Goal: Task Accomplishment & Management: Manage account settings

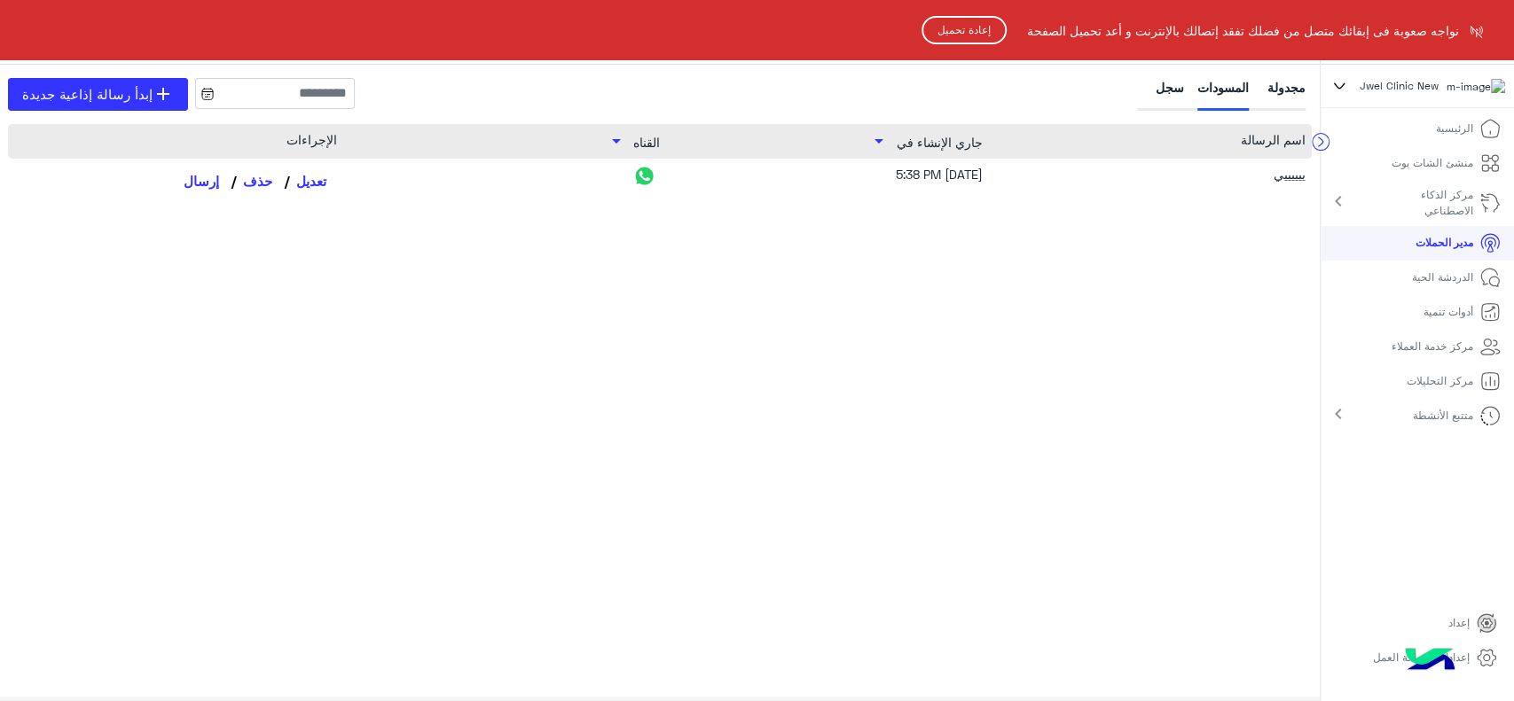
click at [949, 26] on button "إعادة تحميل" at bounding box center [963, 30] width 85 height 28
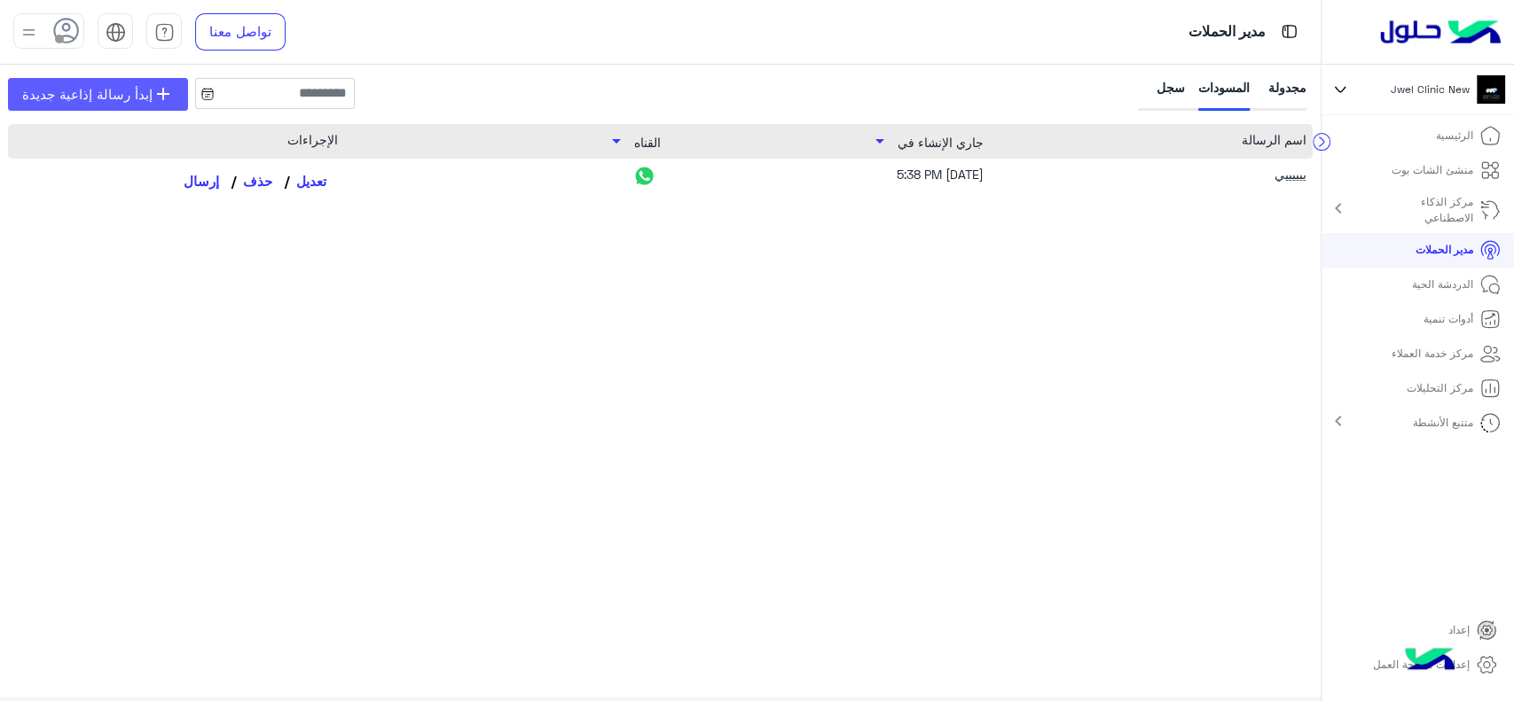
click at [139, 91] on span "إبدأ رسالة إذاعية جديدة" at bounding box center [87, 94] width 130 height 20
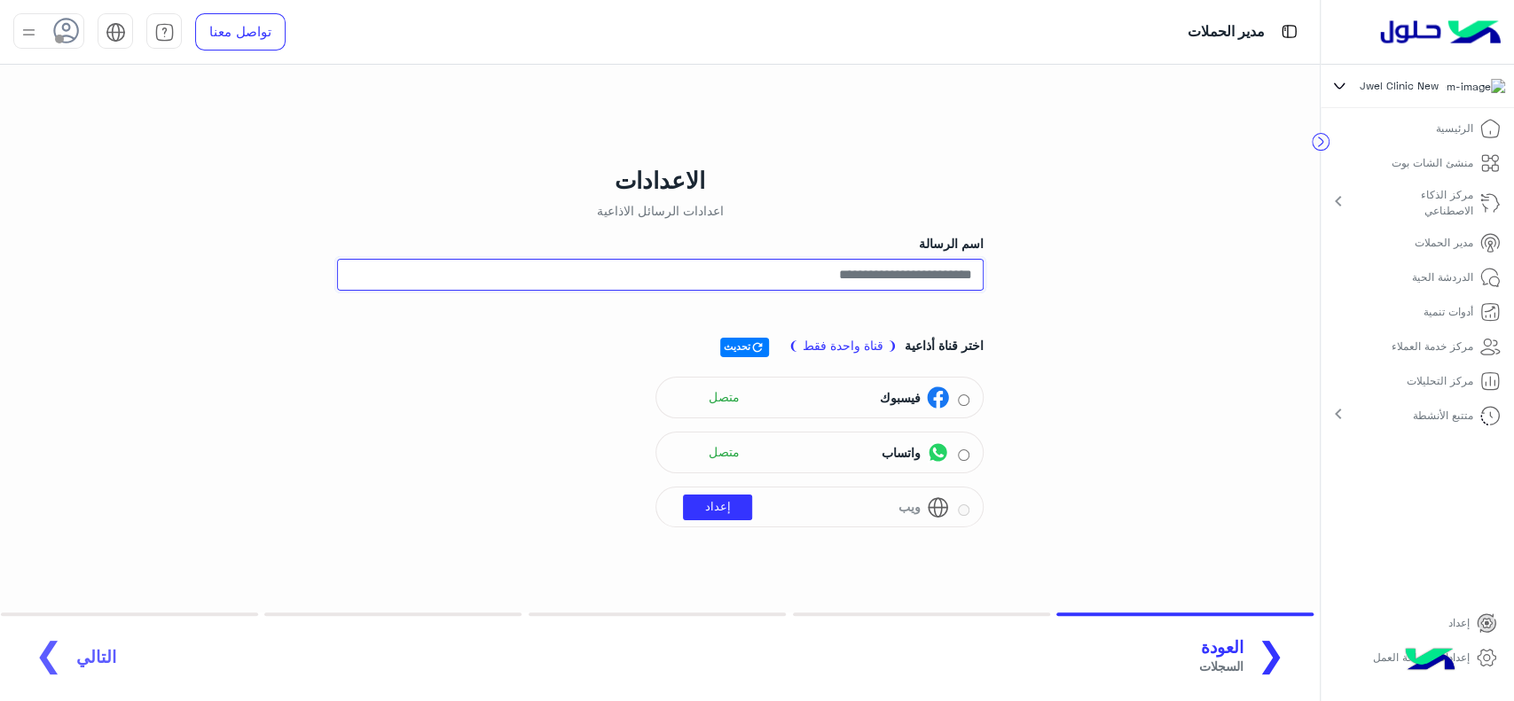
click at [747, 266] on input "اسم الرسالة" at bounding box center [660, 275] width 646 height 32
type input "****"
click at [281, 504] on div "الاعدادات اعدادات الرسائل الاذاعية اسم الرسالة **** اختر قناة أذاعية ❨ قناة واح…" at bounding box center [660, 371] width 1346 height 613
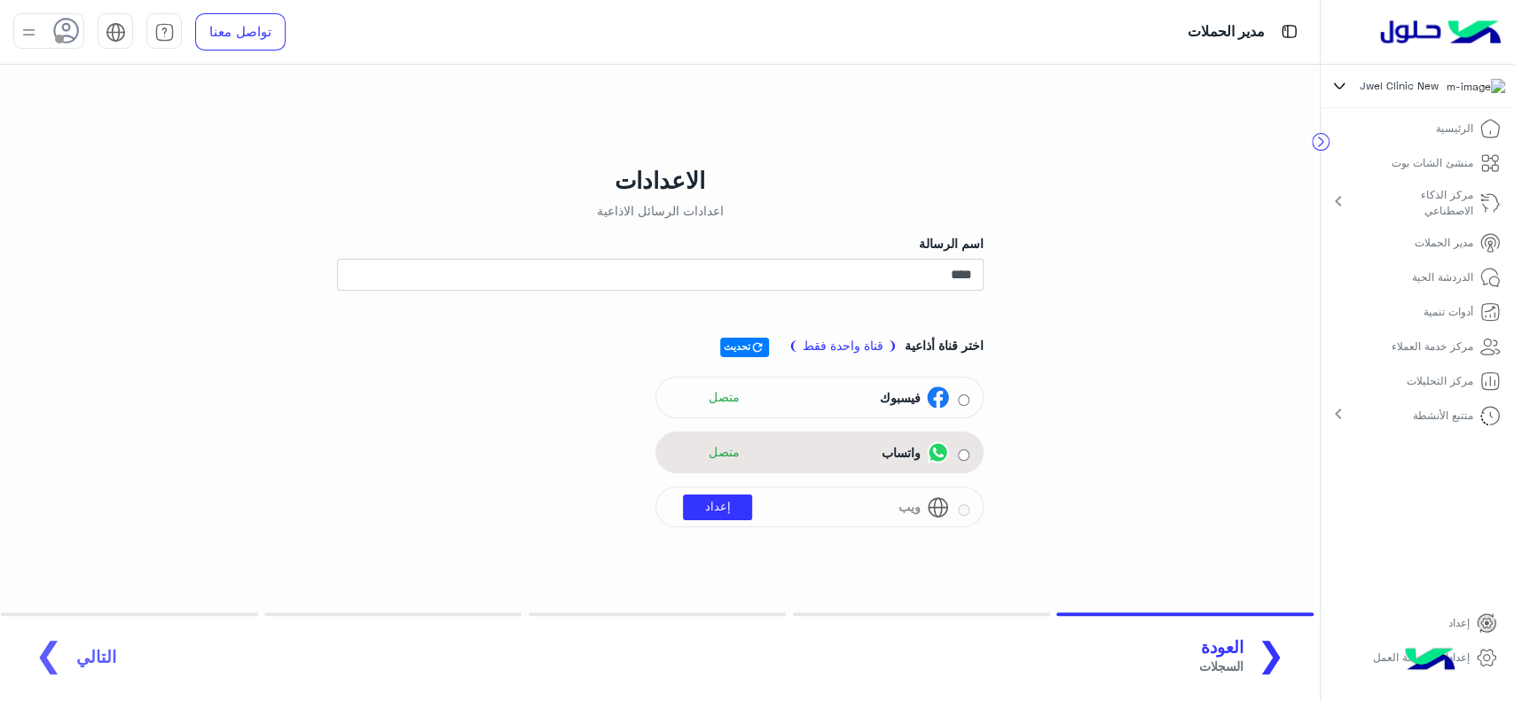
click at [759, 442] on div "واتساب متصل" at bounding box center [809, 453] width 280 height 27
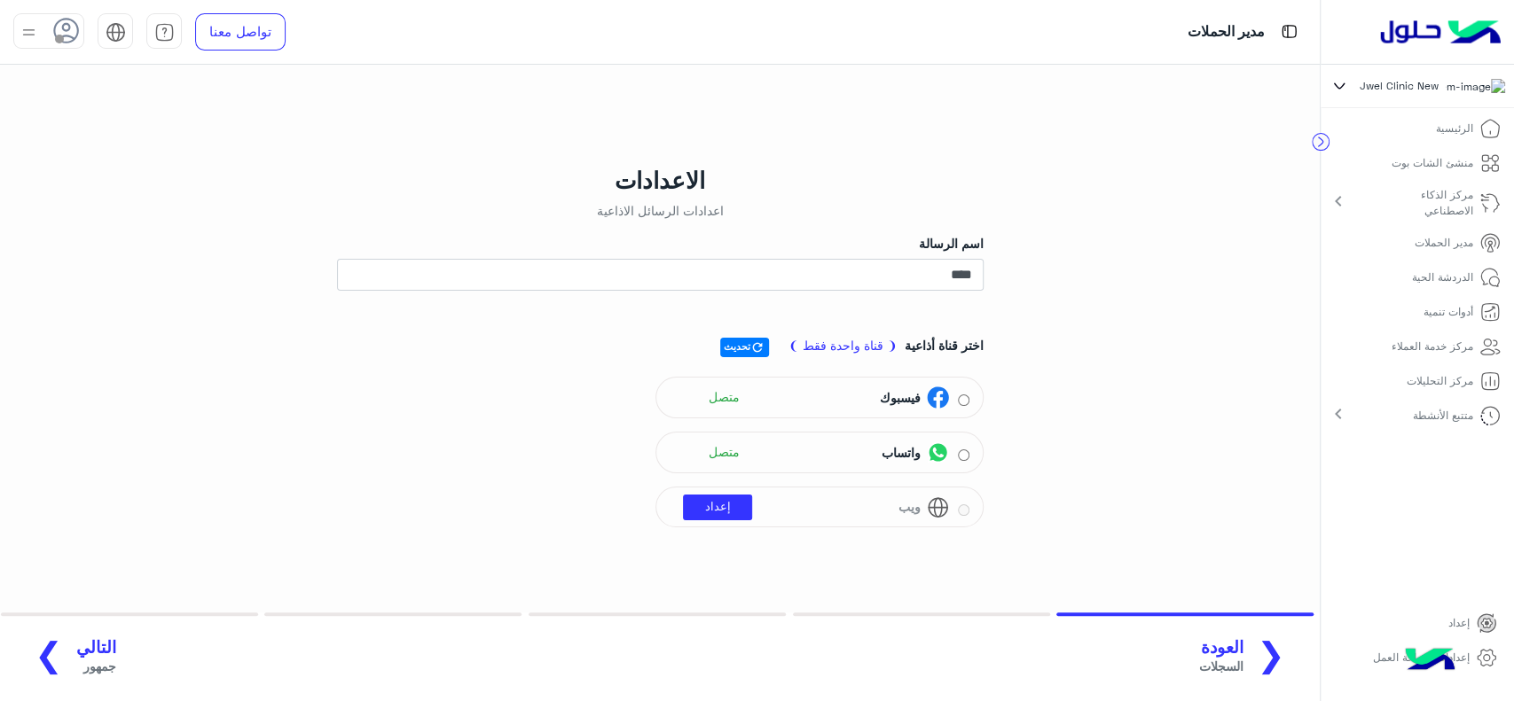
click at [88, 641] on span "التالي" at bounding box center [96, 648] width 40 height 20
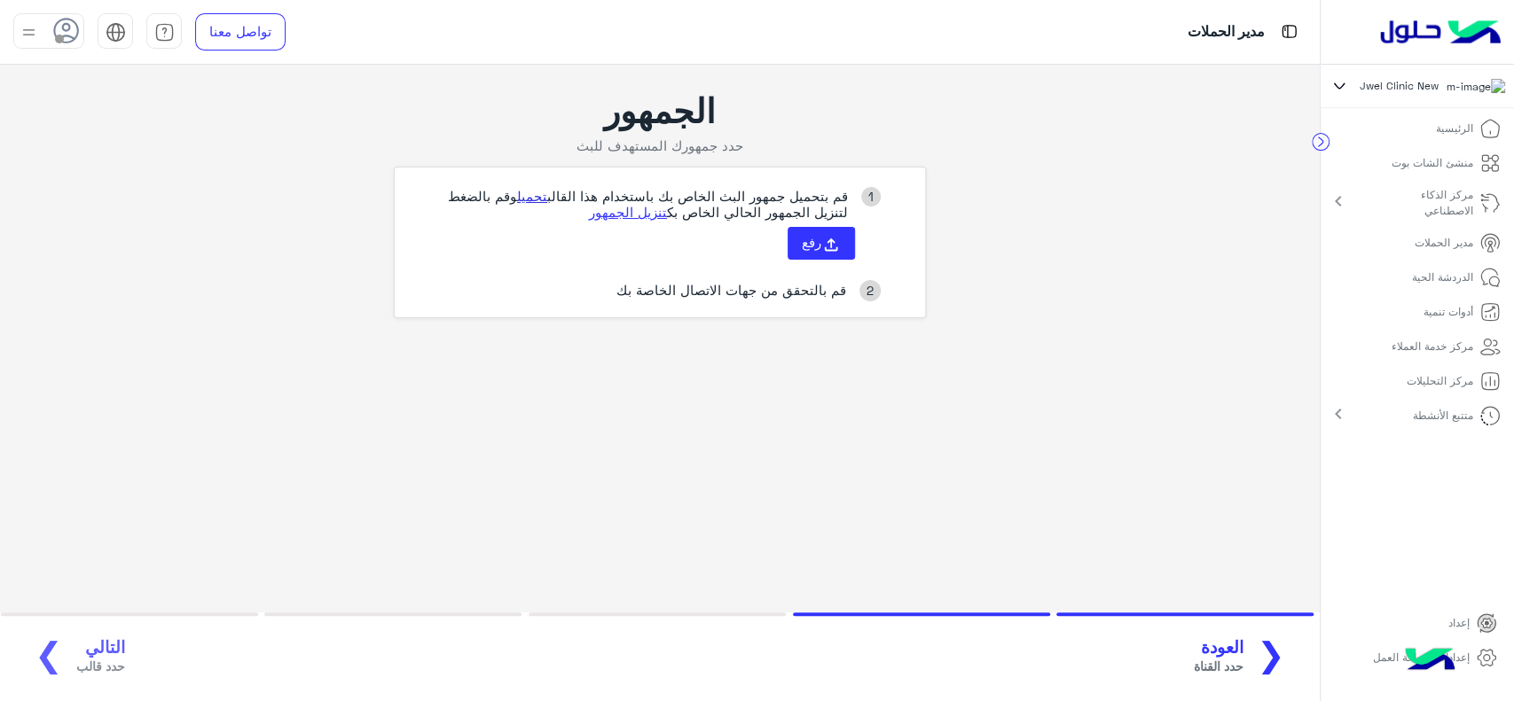
click at [535, 198] on link "تحميل" at bounding box center [532, 196] width 30 height 16
click at [794, 237] on button "رفع" at bounding box center [820, 244] width 67 height 34
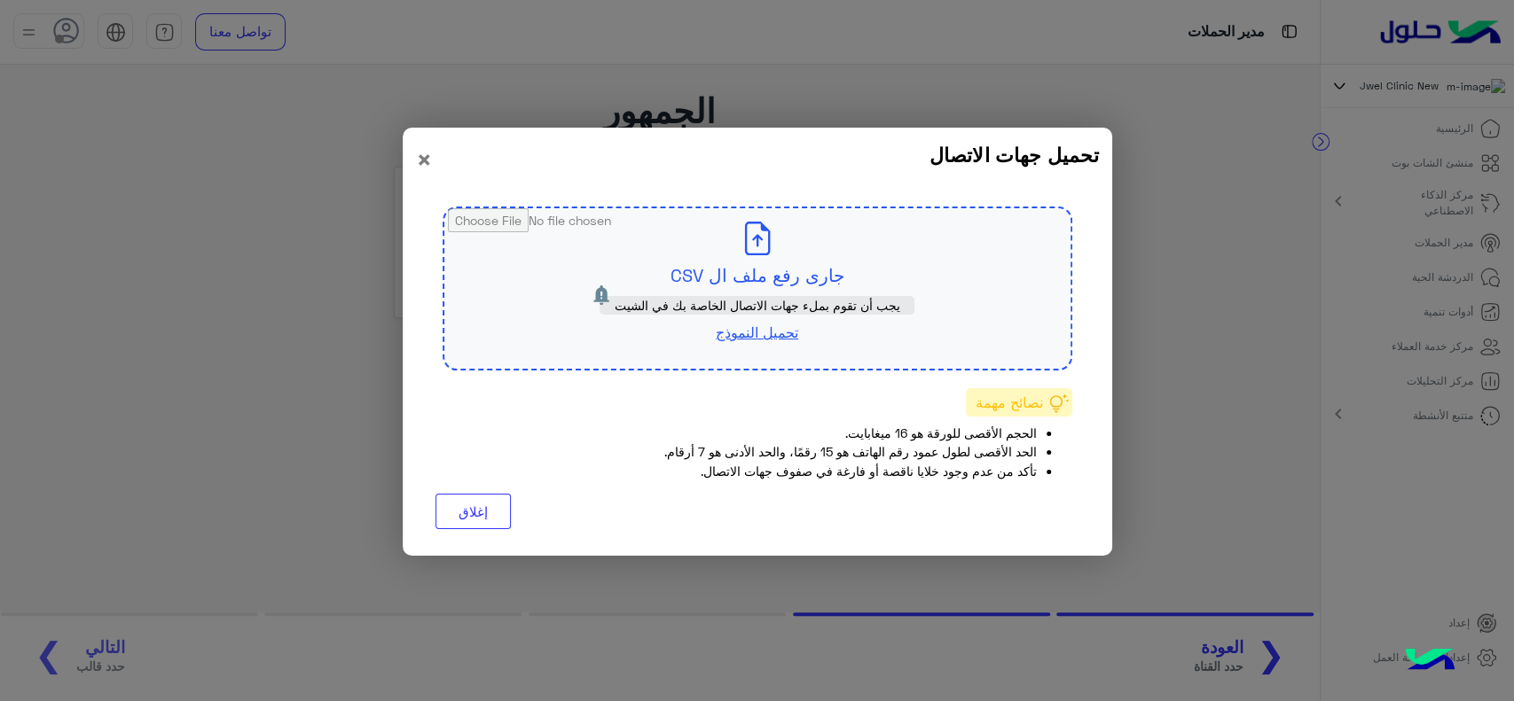
click at [794, 237] on input "file" at bounding box center [757, 288] width 626 height 160
type input "**********"
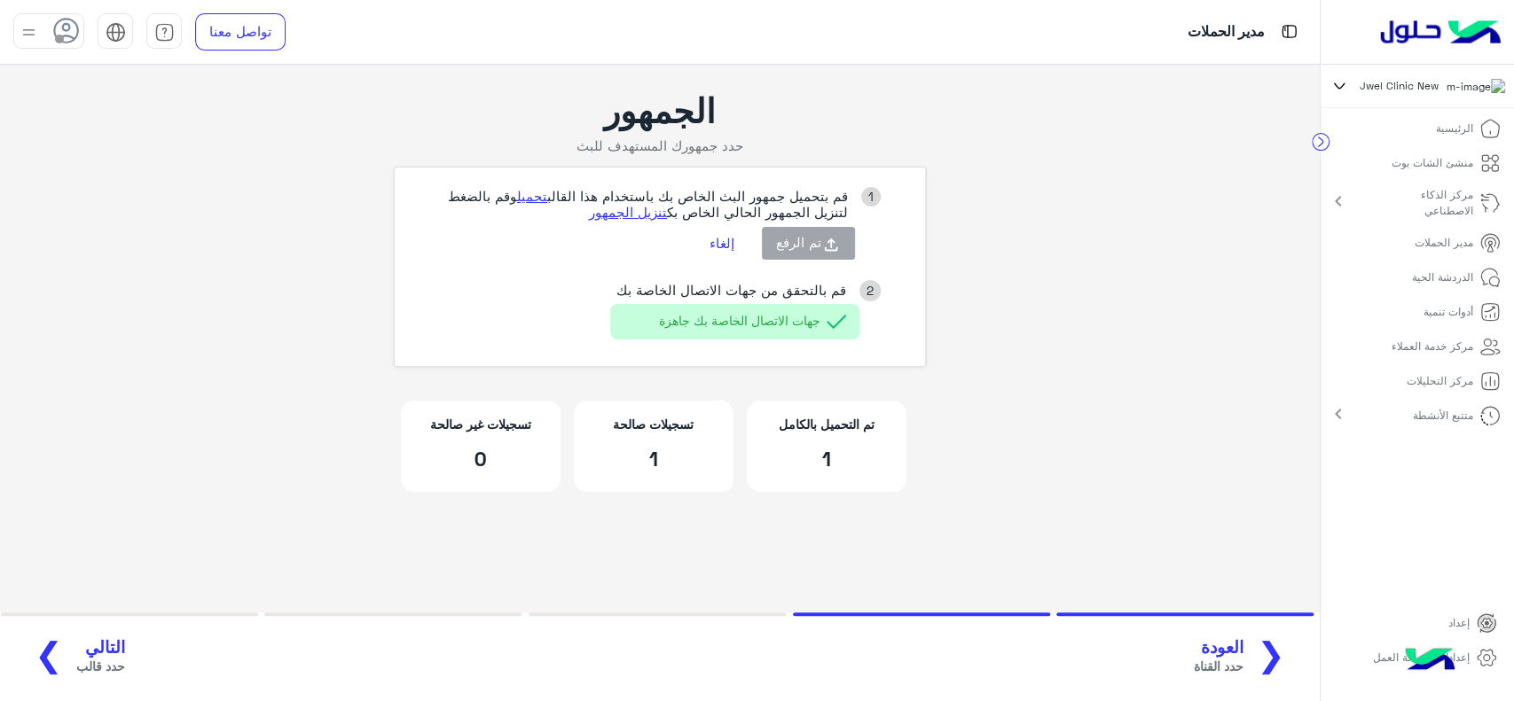
click at [81, 638] on span "التالي" at bounding box center [100, 648] width 49 height 20
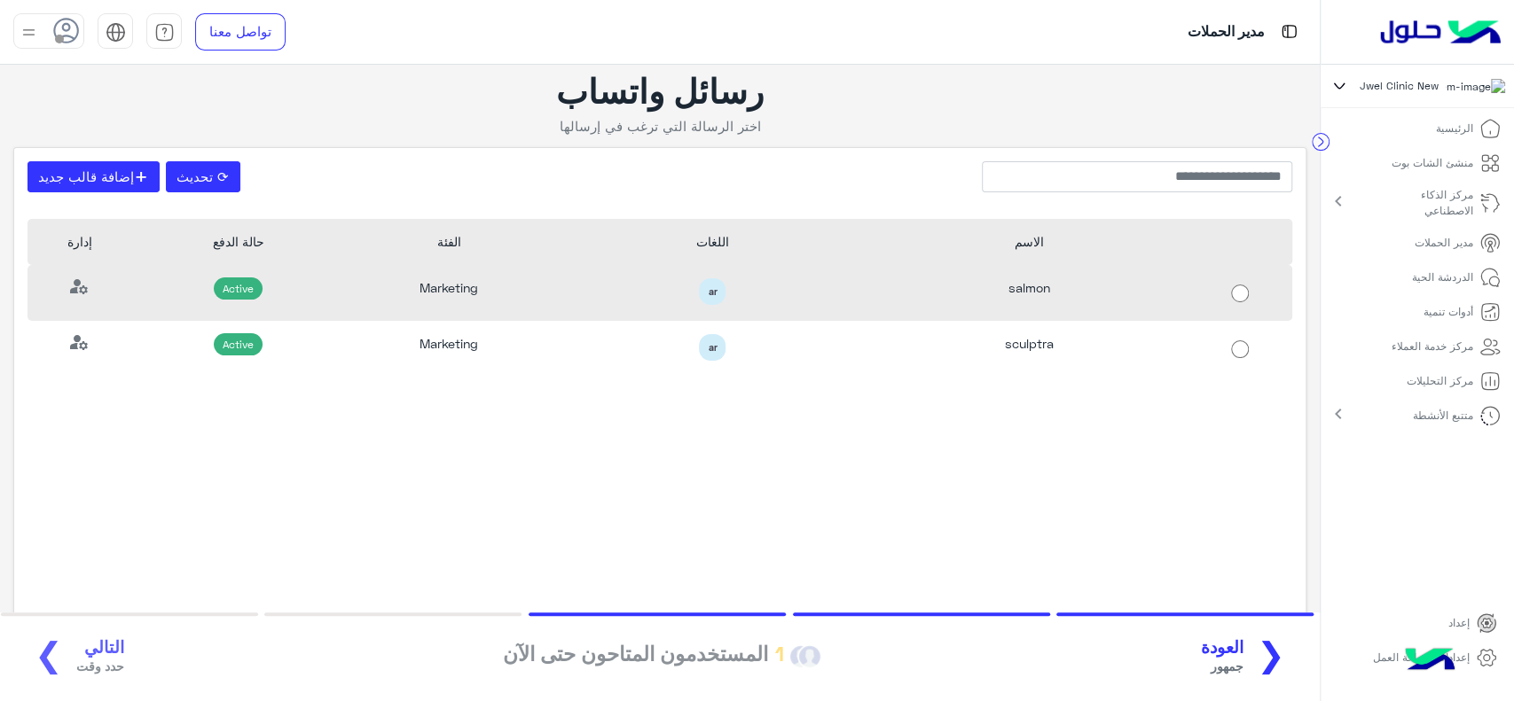
click at [609, 301] on div "ar" at bounding box center [713, 291] width 290 height 27
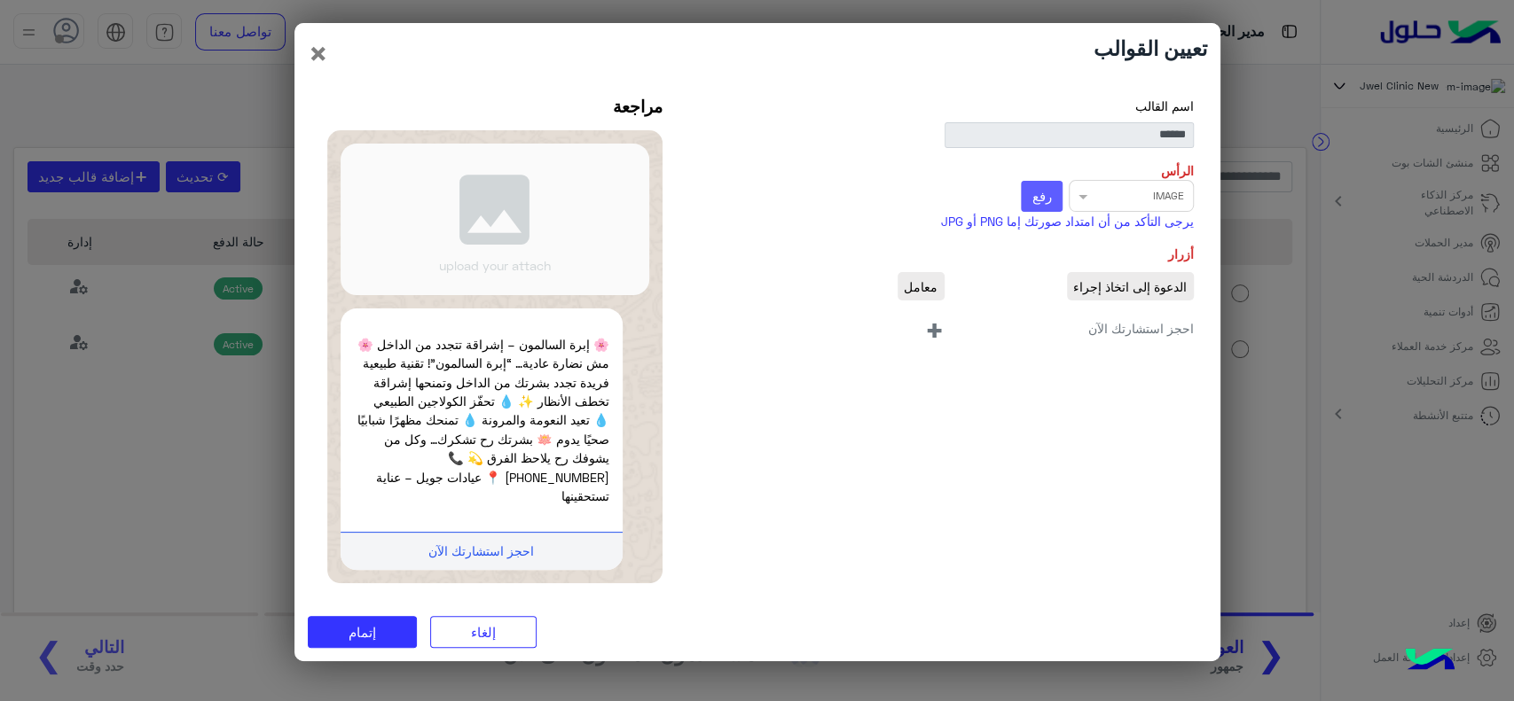
click at [1040, 213] on button "رفع" at bounding box center [1042, 197] width 42 height 32
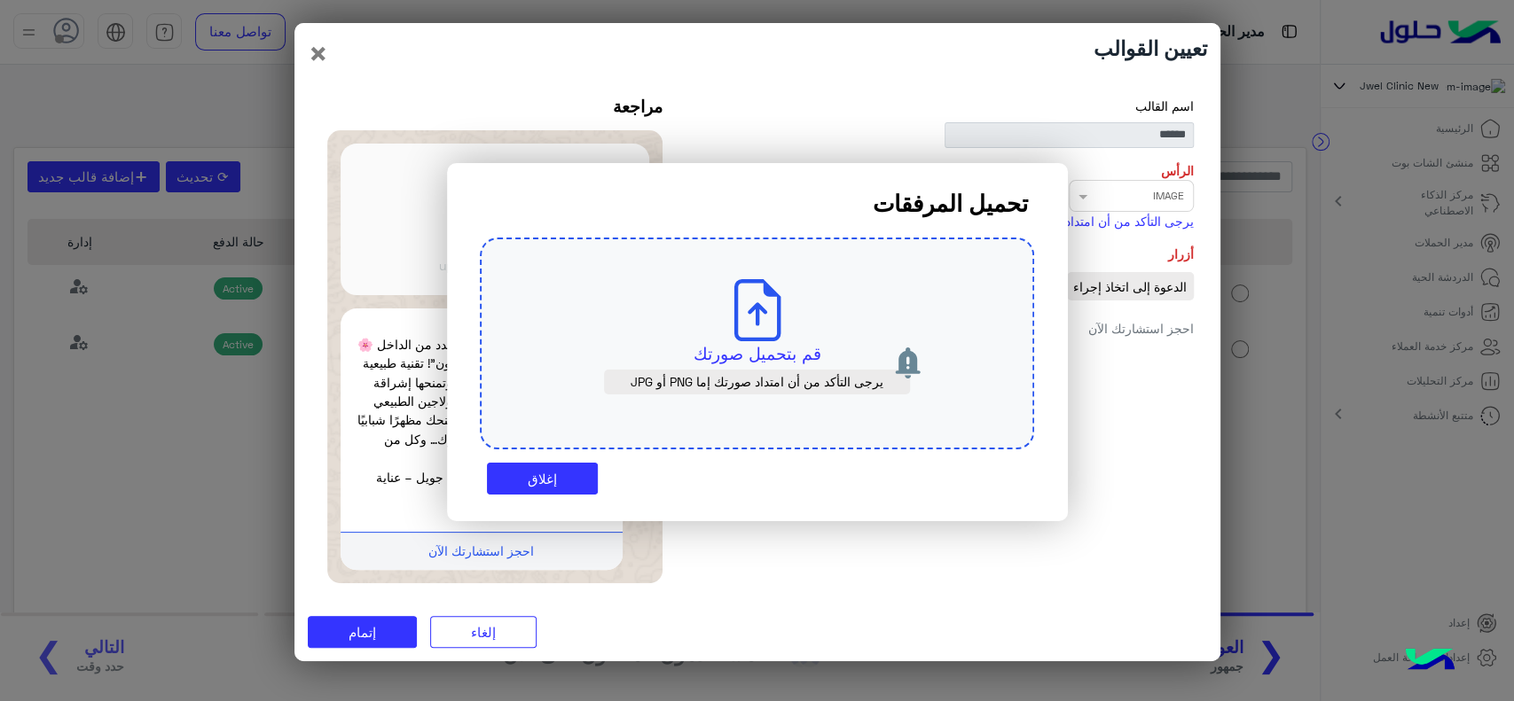
click at [752, 335] on icon at bounding box center [757, 310] width 62 height 62
click at [748, 342] on p "قم بتحميل صورتك" at bounding box center [756, 353] width 471 height 25
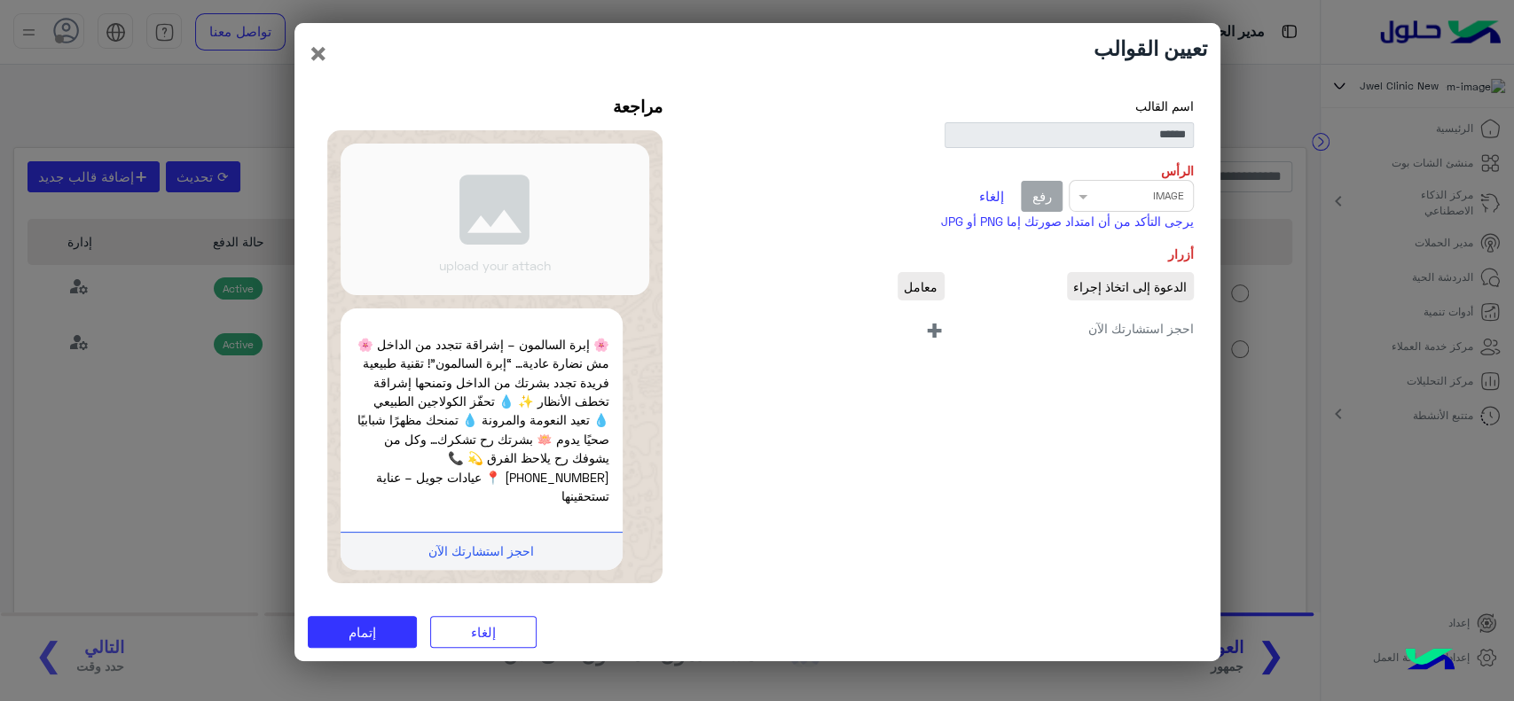
click at [932, 332] on span "+" at bounding box center [934, 329] width 20 height 40
click at [877, 384] on input "search" at bounding box center [856, 369] width 174 height 36
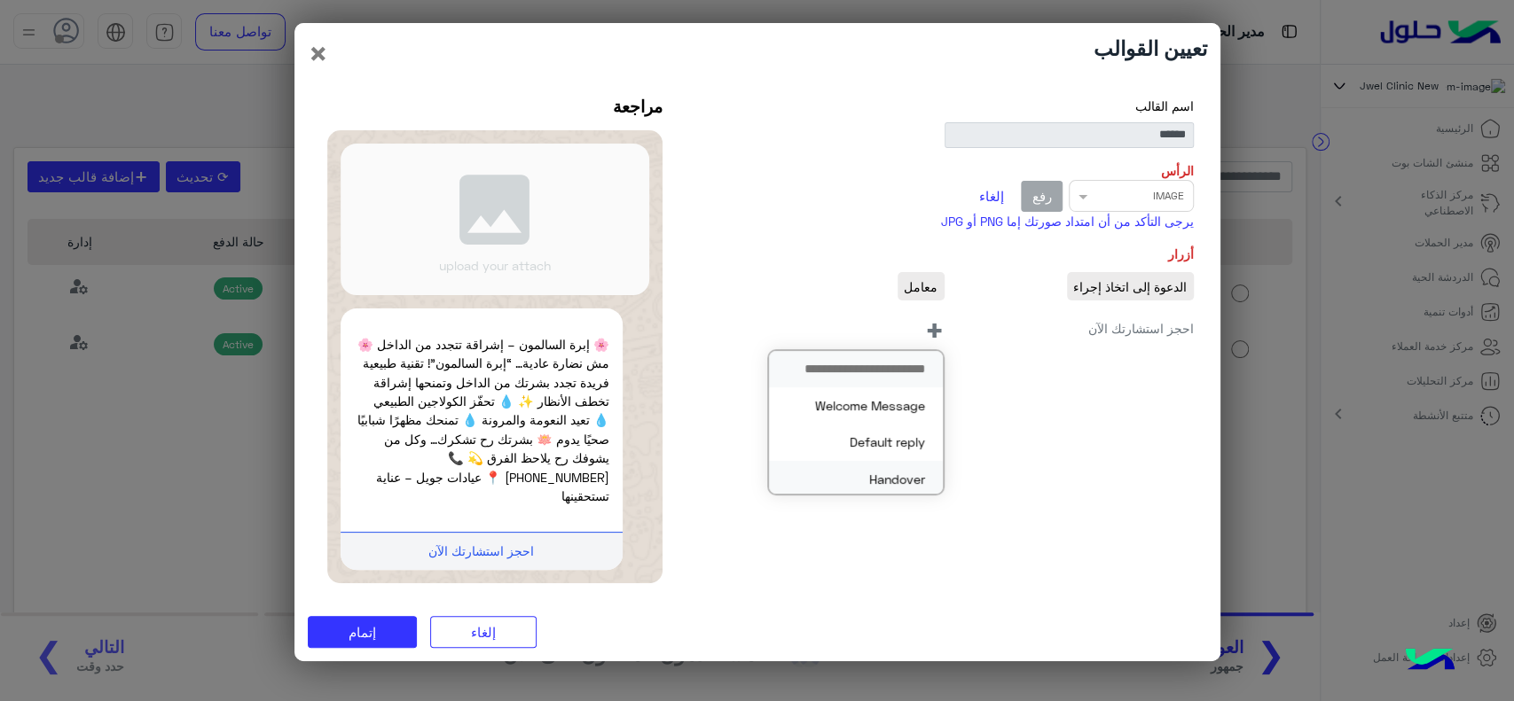
click at [865, 481] on button "Handover" at bounding box center [856, 479] width 174 height 36
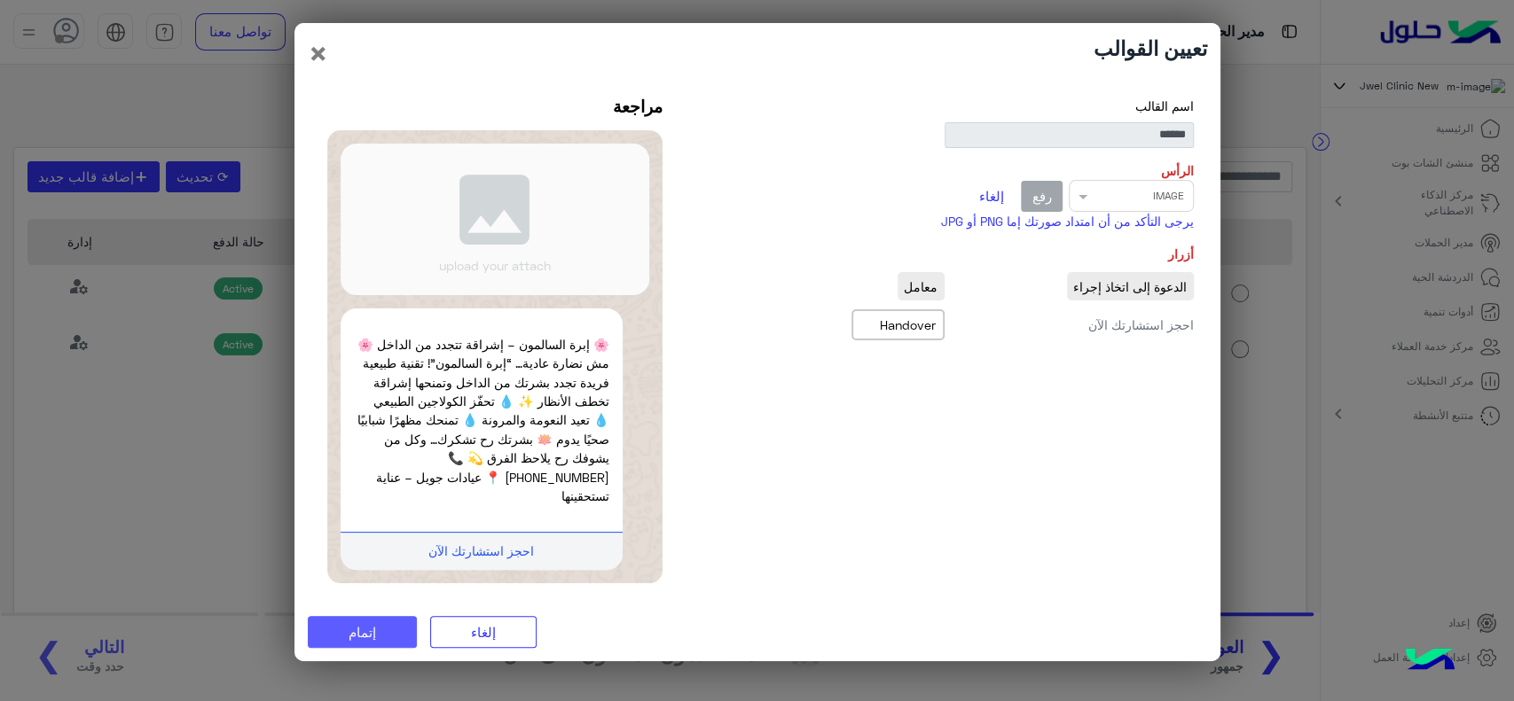
click at [386, 630] on button "إتمام" at bounding box center [362, 632] width 109 height 32
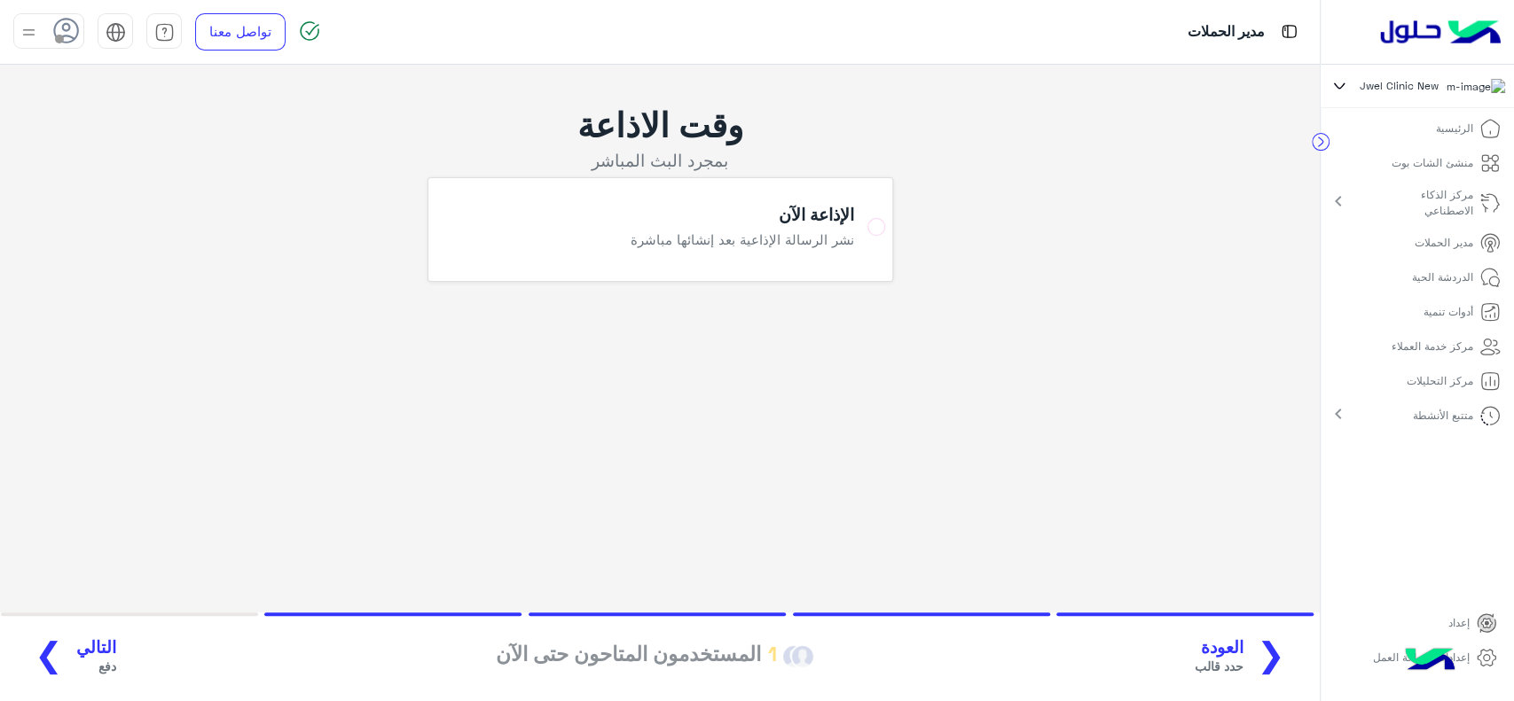
click at [84, 647] on span "التالي" at bounding box center [96, 648] width 40 height 20
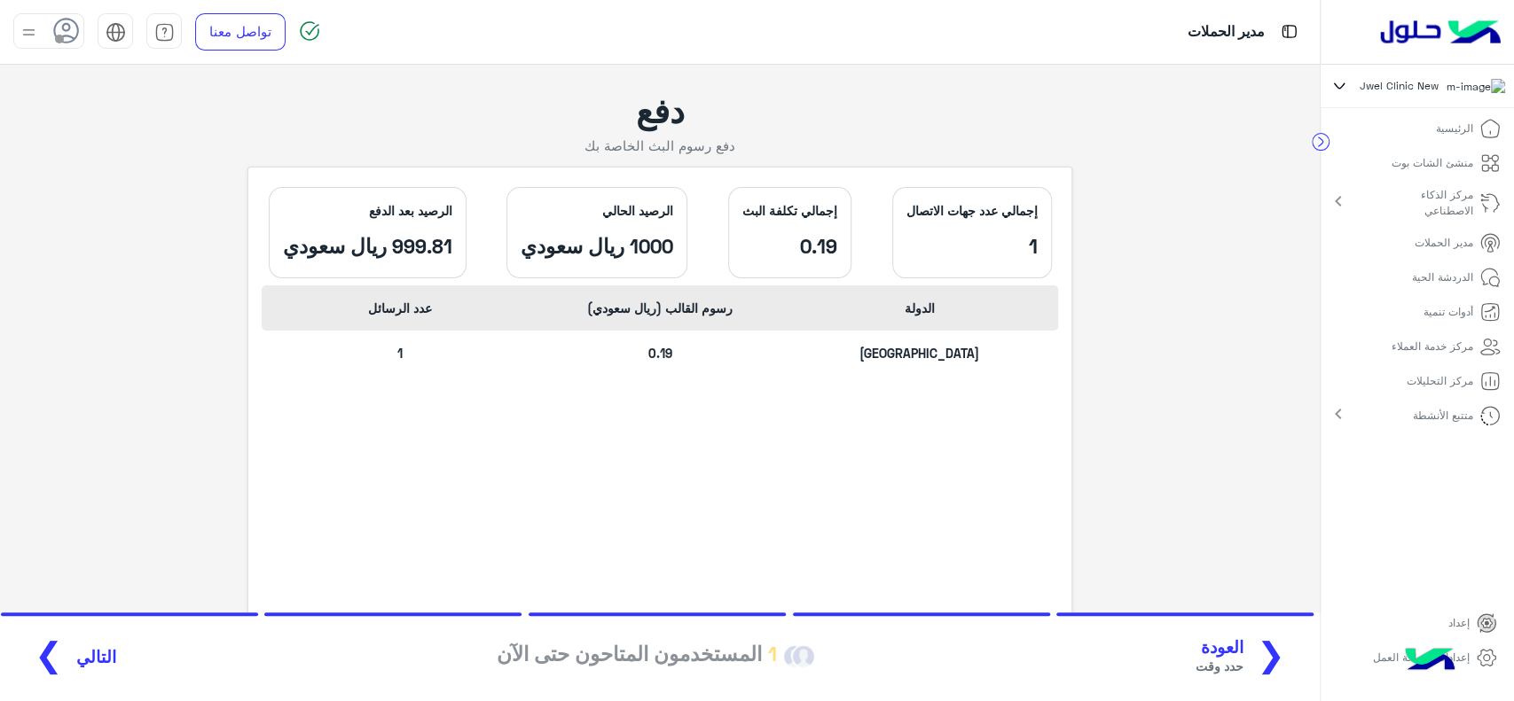
click at [84, 647] on span "التالي" at bounding box center [96, 657] width 40 height 20
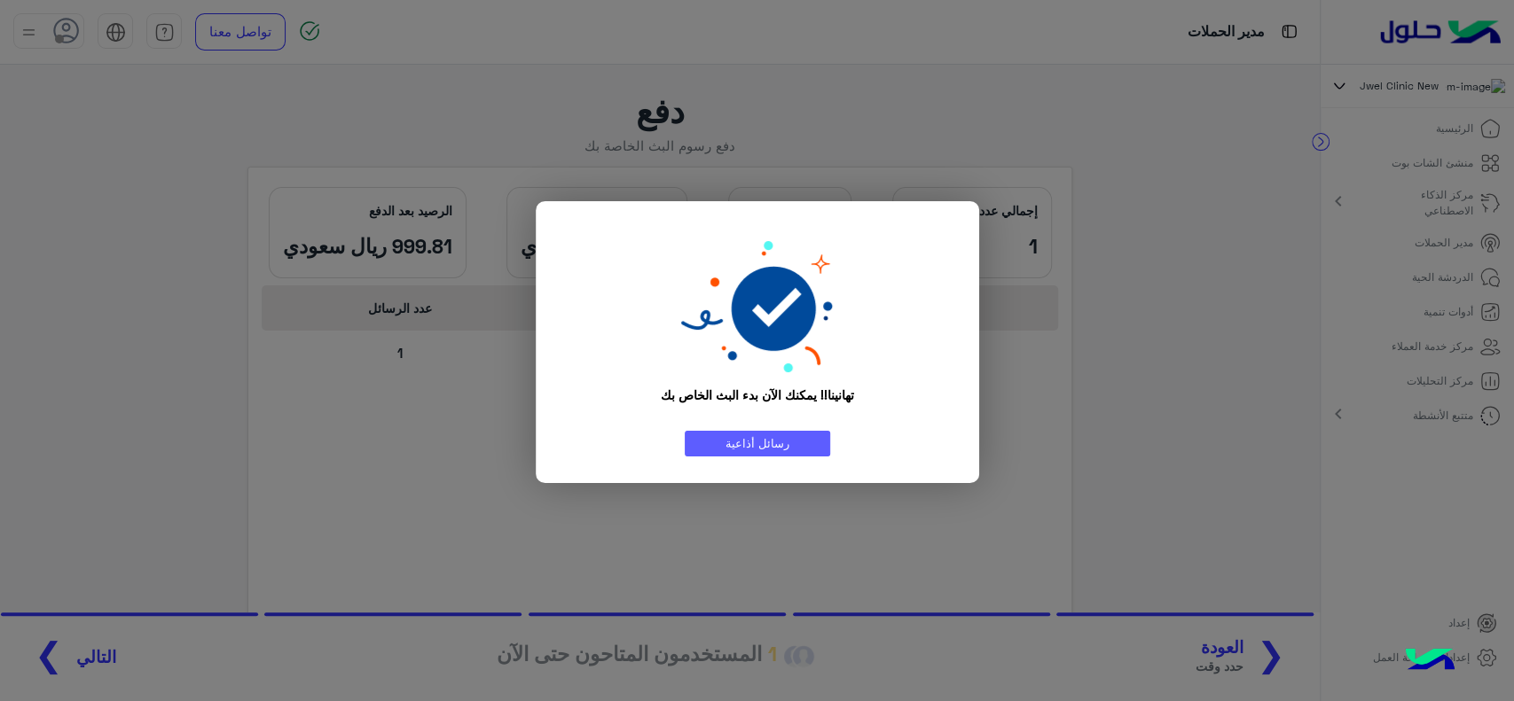
click at [736, 449] on link "رسائل أذاعية" at bounding box center [757, 444] width 145 height 26
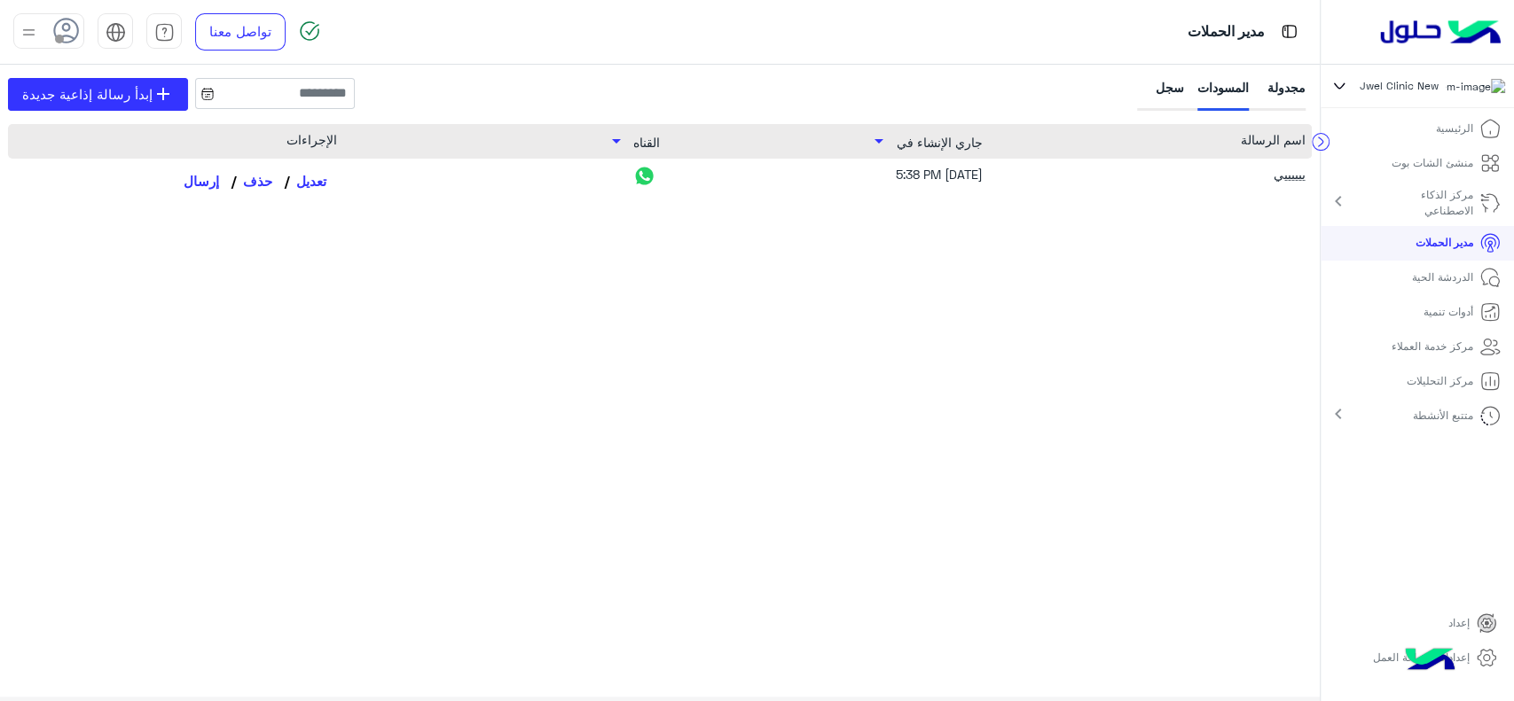
click at [1169, 92] on div "سجل" at bounding box center [1162, 94] width 43 height 33
click at [1155, 85] on div "سجل" at bounding box center [1162, 94] width 43 height 33
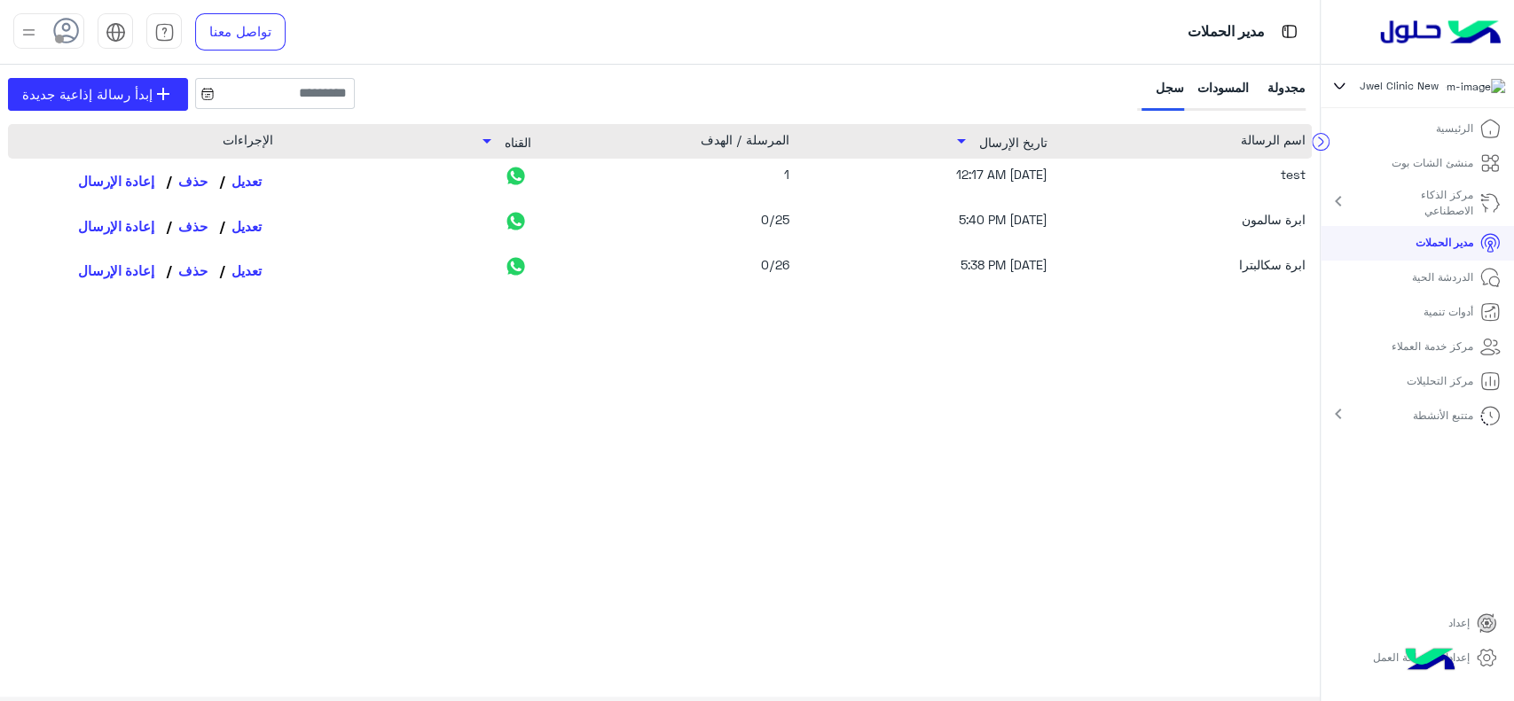
click at [1429, 251] on p "مدير الحملات" at bounding box center [1444, 243] width 58 height 16
click at [1442, 167] on p "منشئ الشات بوت" at bounding box center [1432, 163] width 82 height 16
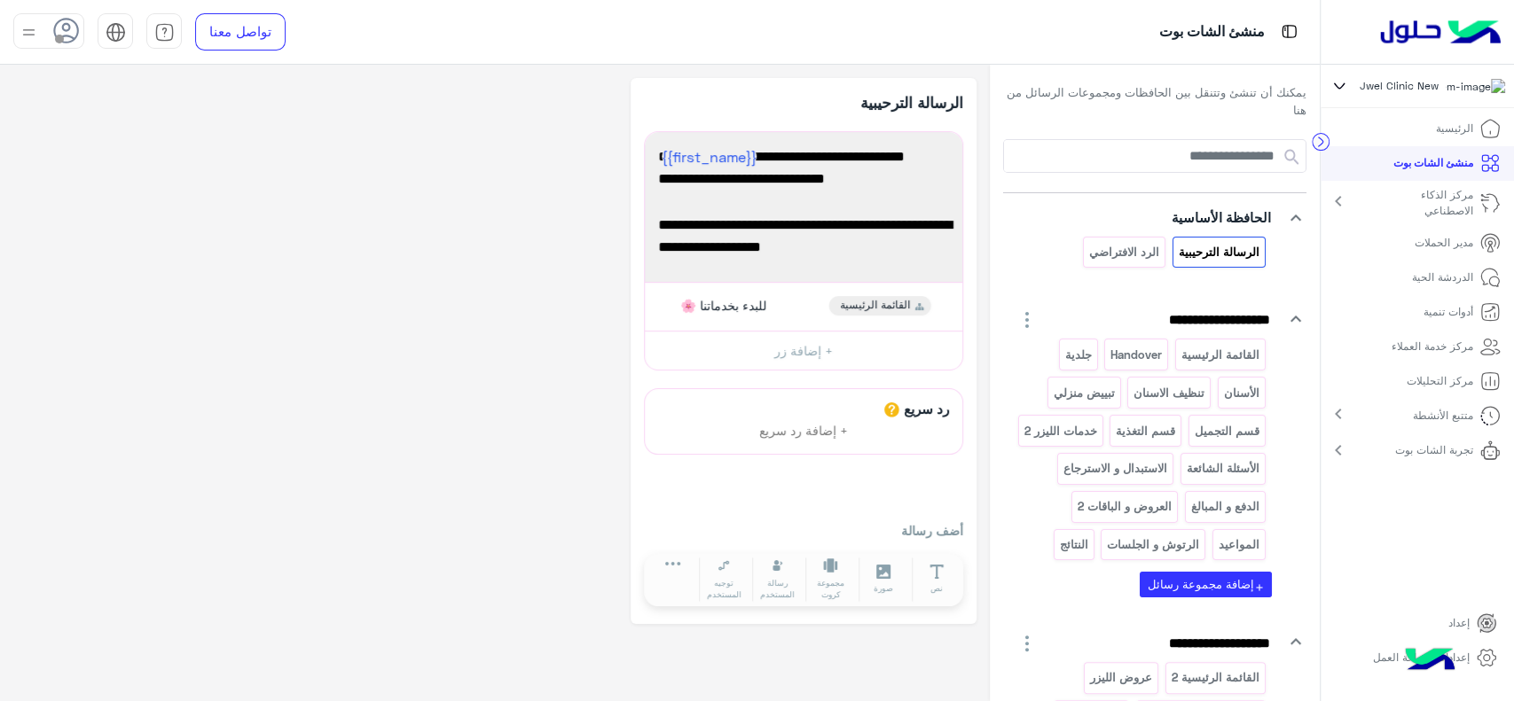
click at [1438, 251] on p "مدير الحملات" at bounding box center [1443, 243] width 59 height 16
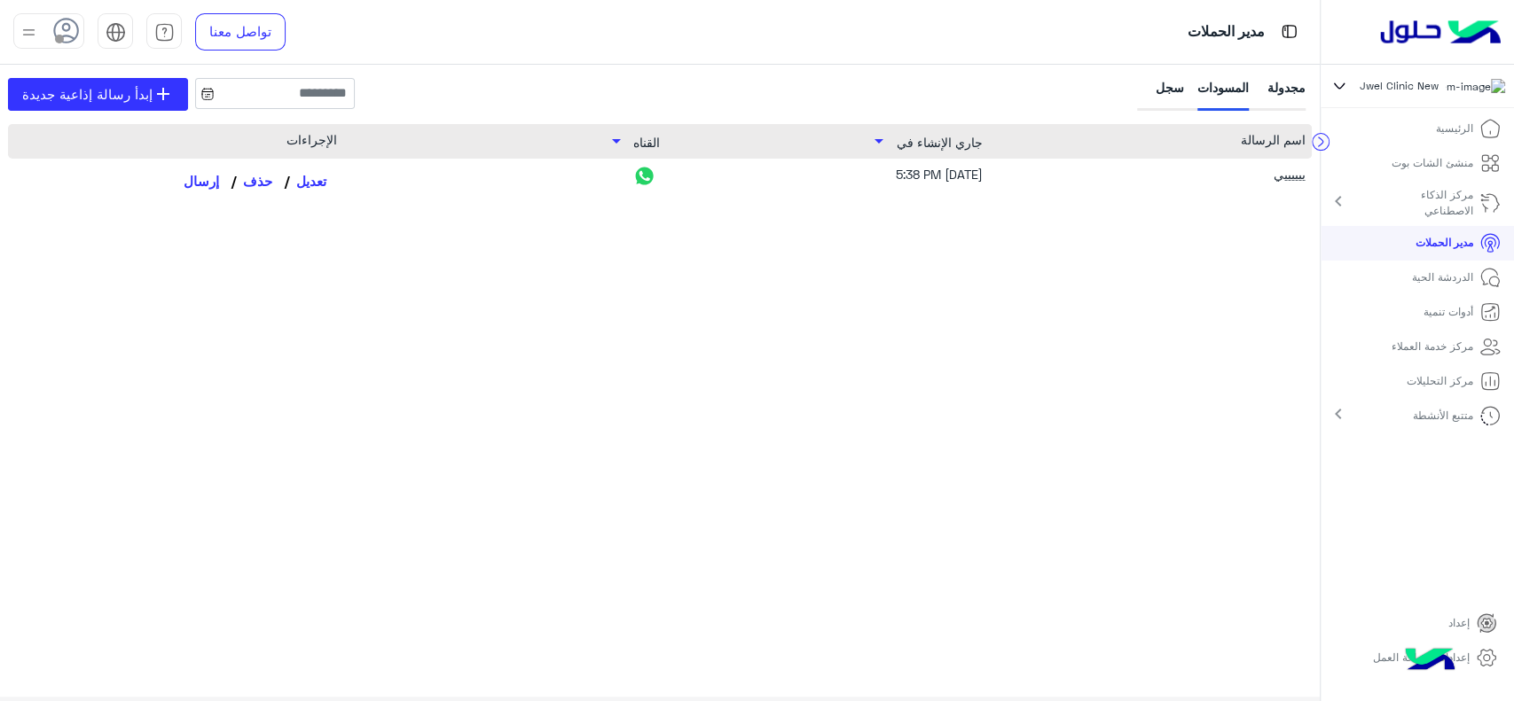
click at [1166, 96] on div "سجل" at bounding box center [1162, 94] width 43 height 33
click at [1278, 80] on div "مجدولة" at bounding box center [1283, 94] width 43 height 33
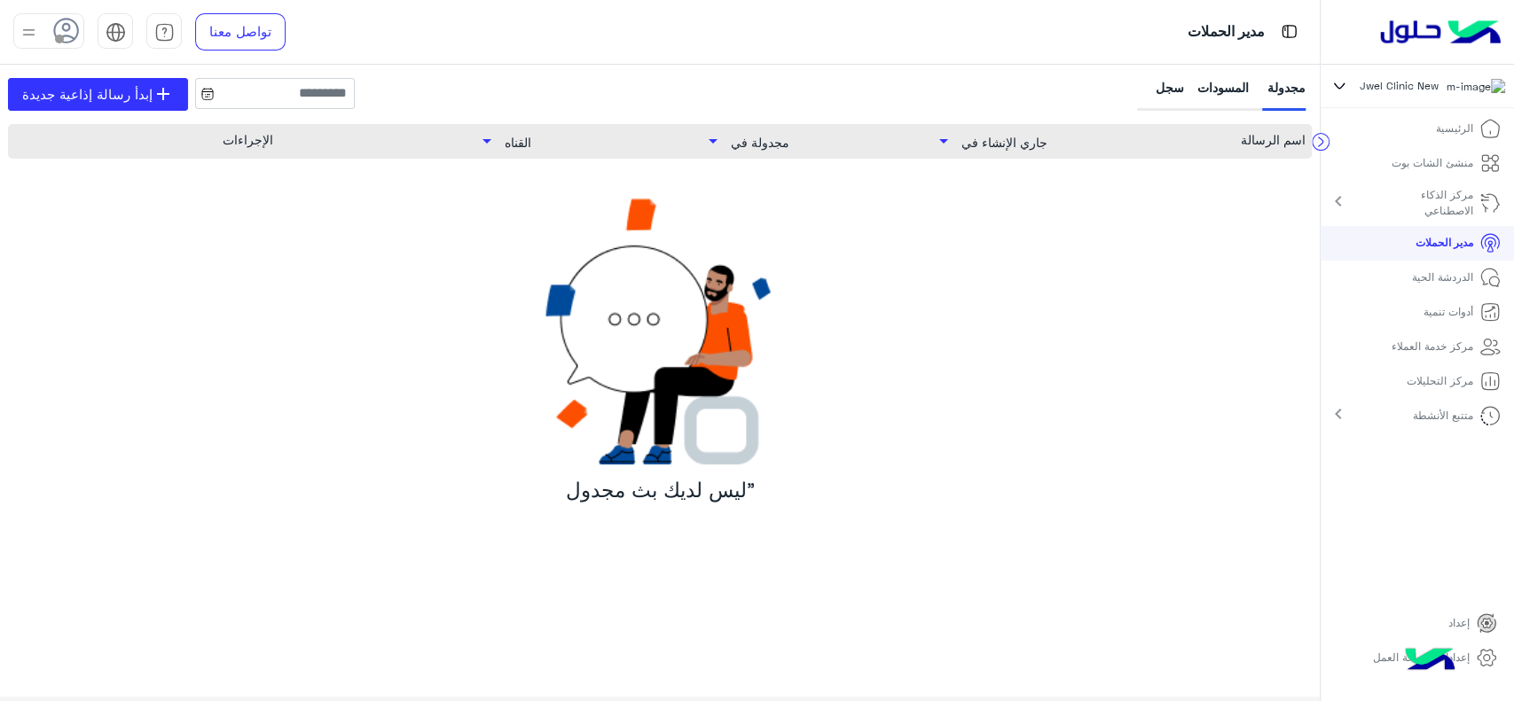
click at [1174, 85] on div "سجل" at bounding box center [1162, 94] width 43 height 33
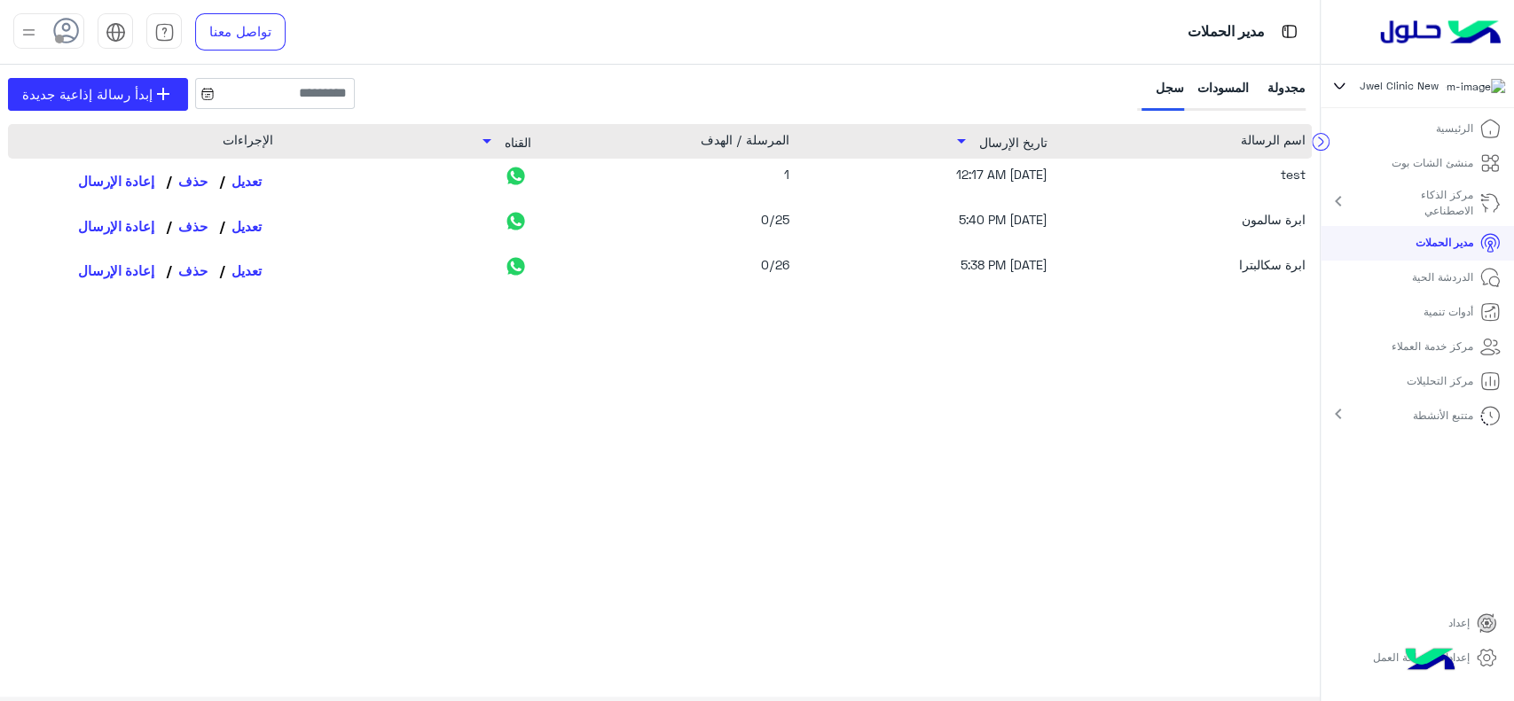
click at [1405, 424] on link "متتبع الأنشطة" at bounding box center [1452, 416] width 121 height 35
click at [1371, 458] on p "سجل نشاط صندوق الوارد" at bounding box center [1415, 450] width 115 height 16
click at [1421, 458] on p "سجل نشاط صندوق الوارد" at bounding box center [1415, 450] width 115 height 16
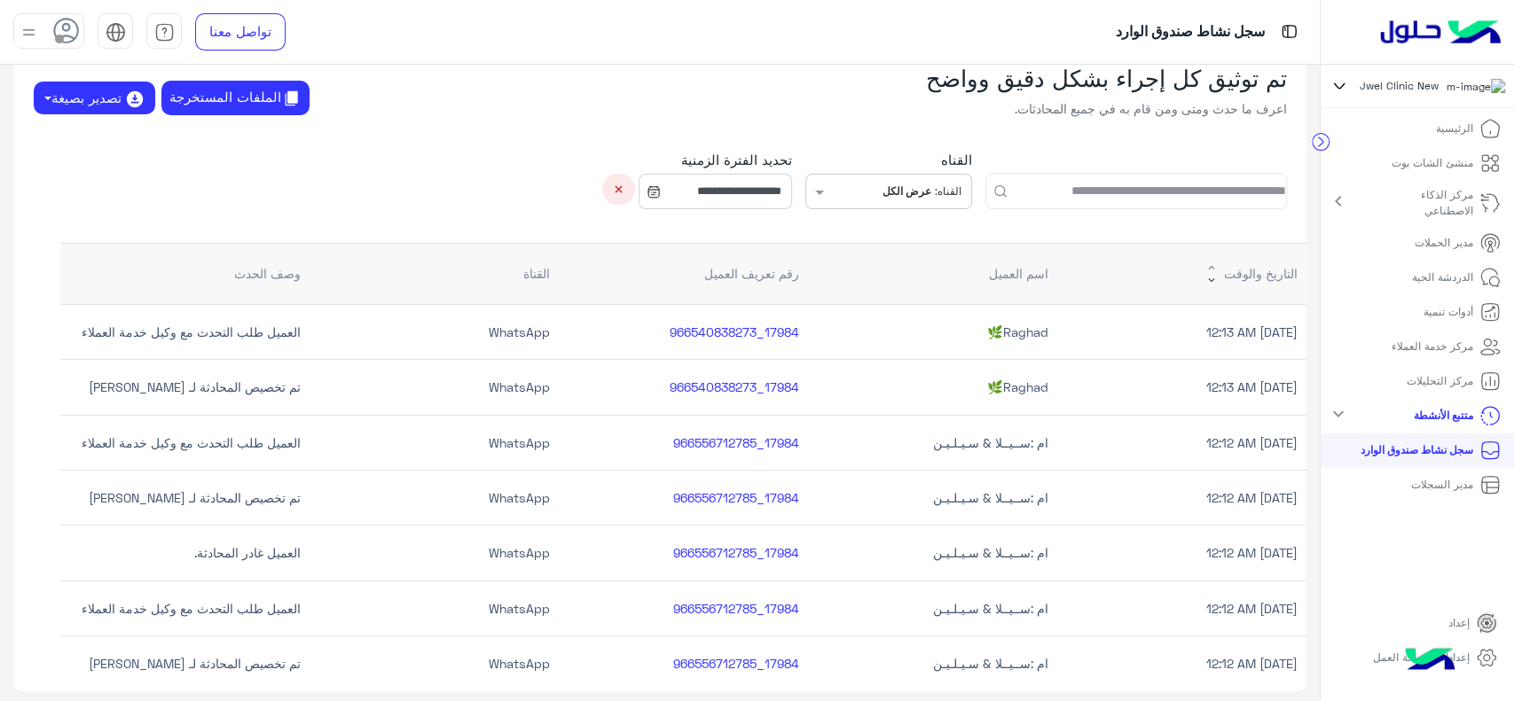
scroll to position [35, 0]
click at [1438, 243] on p "مدير الحملات" at bounding box center [1443, 243] width 59 height 16
click at [1457, 251] on p "مدير الحملات" at bounding box center [1443, 243] width 59 height 16
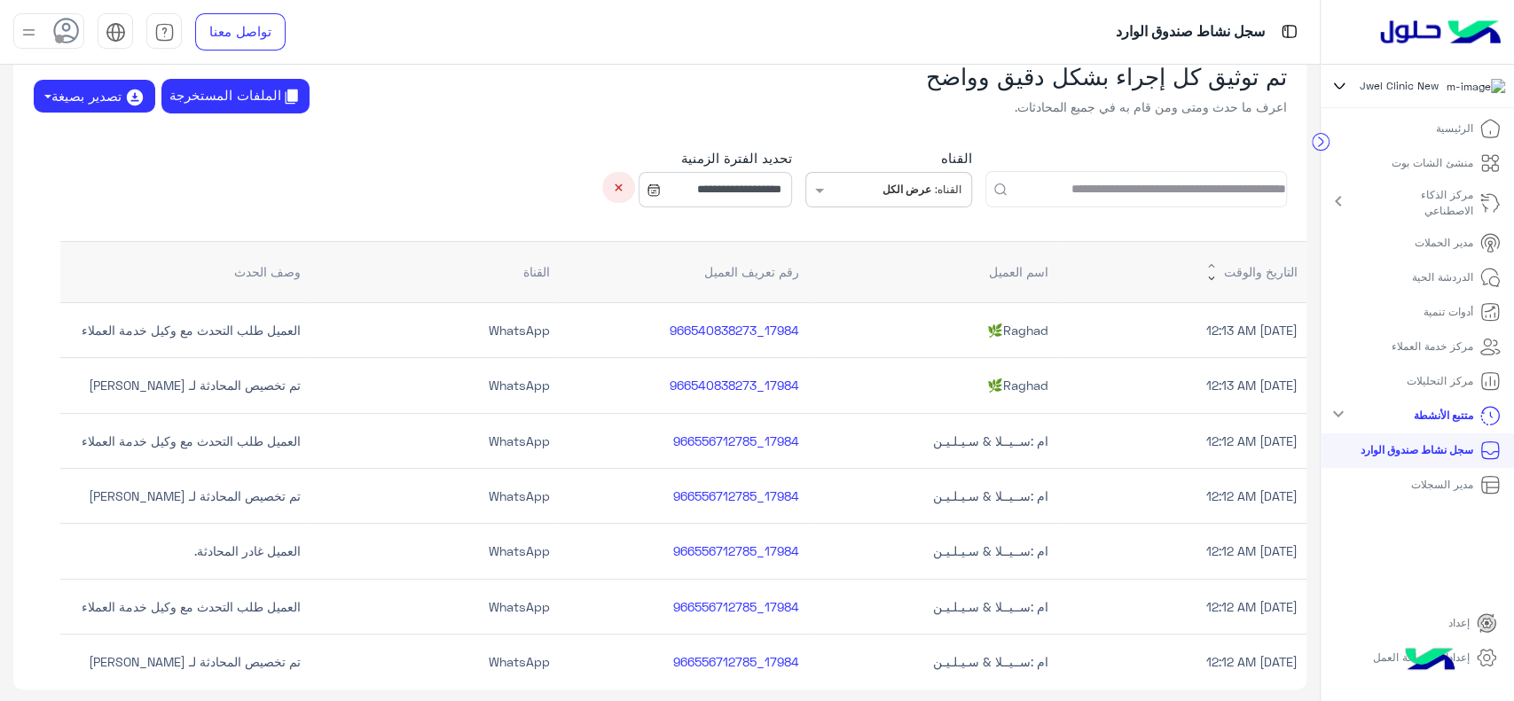
click at [1457, 251] on p "مدير الحملات" at bounding box center [1443, 243] width 59 height 16
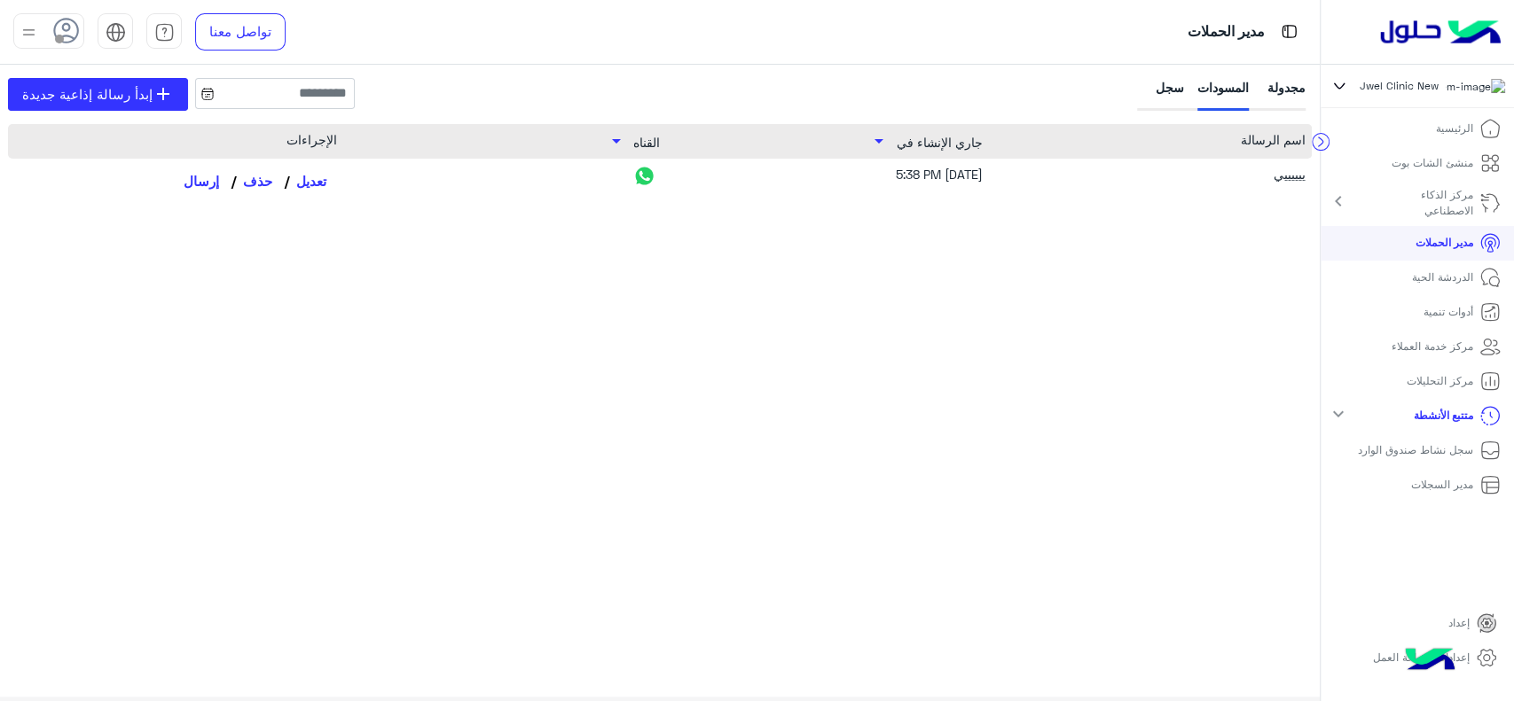
click at [1176, 89] on div "سجل" at bounding box center [1162, 94] width 43 height 33
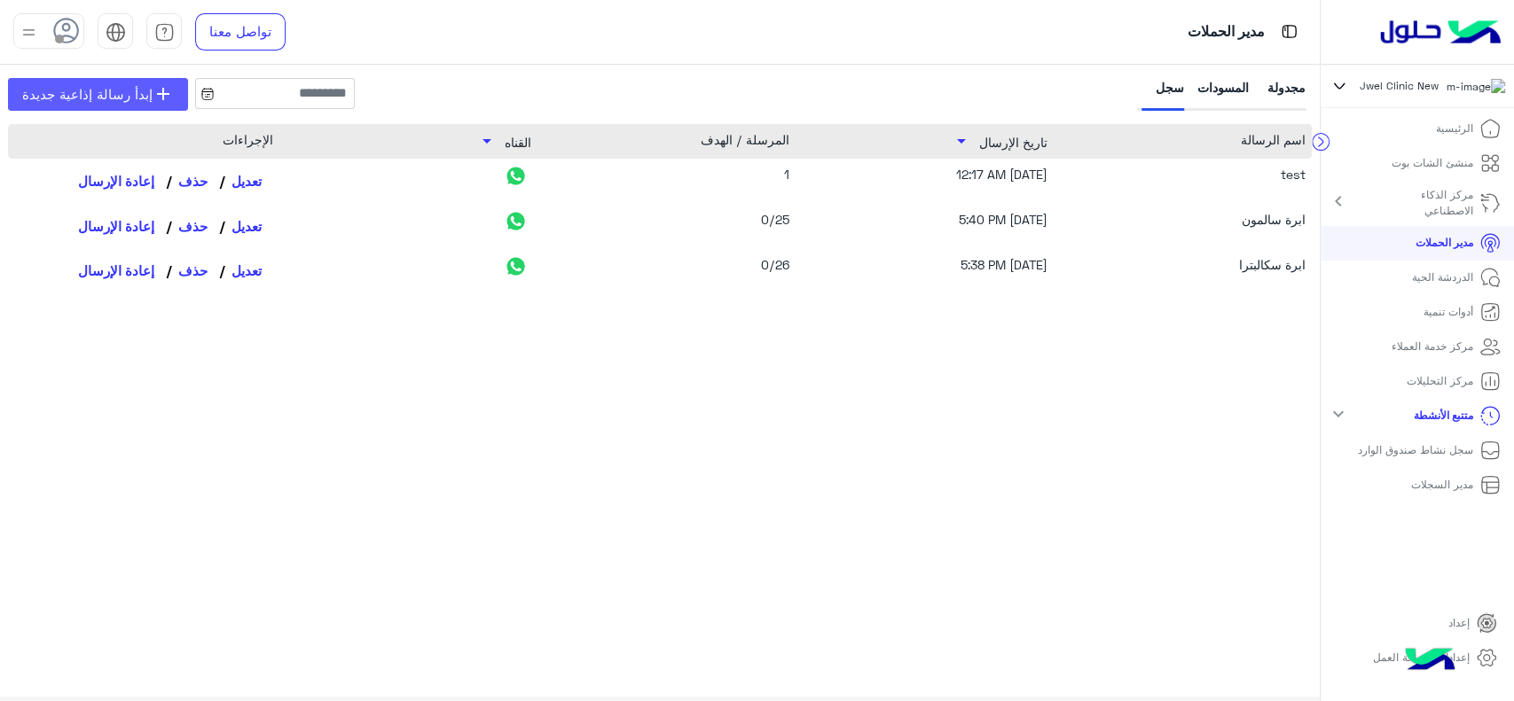
click at [169, 105] on link "add إبدأ رسالة إذاعية جديدة" at bounding box center [98, 94] width 180 height 33
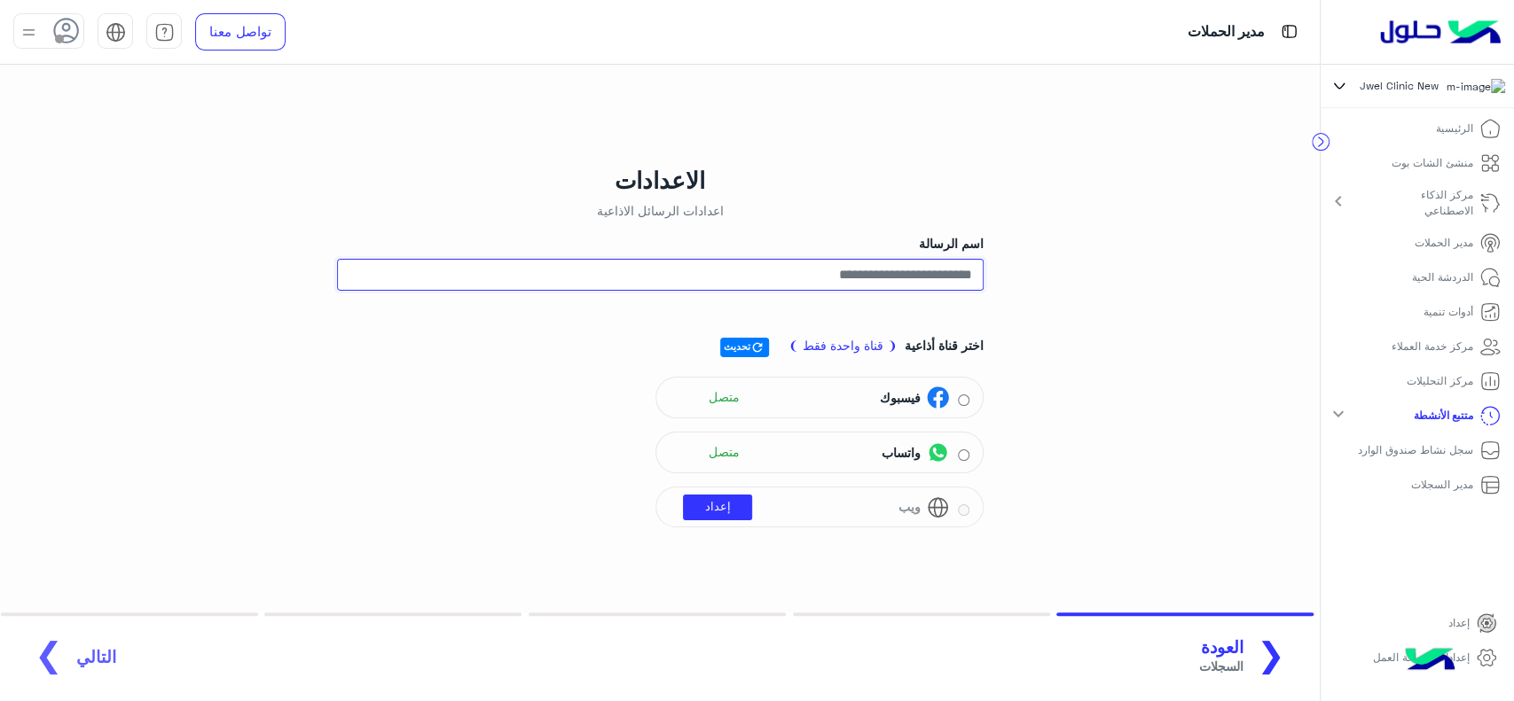
click at [591, 286] on input "اسم الرسالة" at bounding box center [660, 275] width 646 height 32
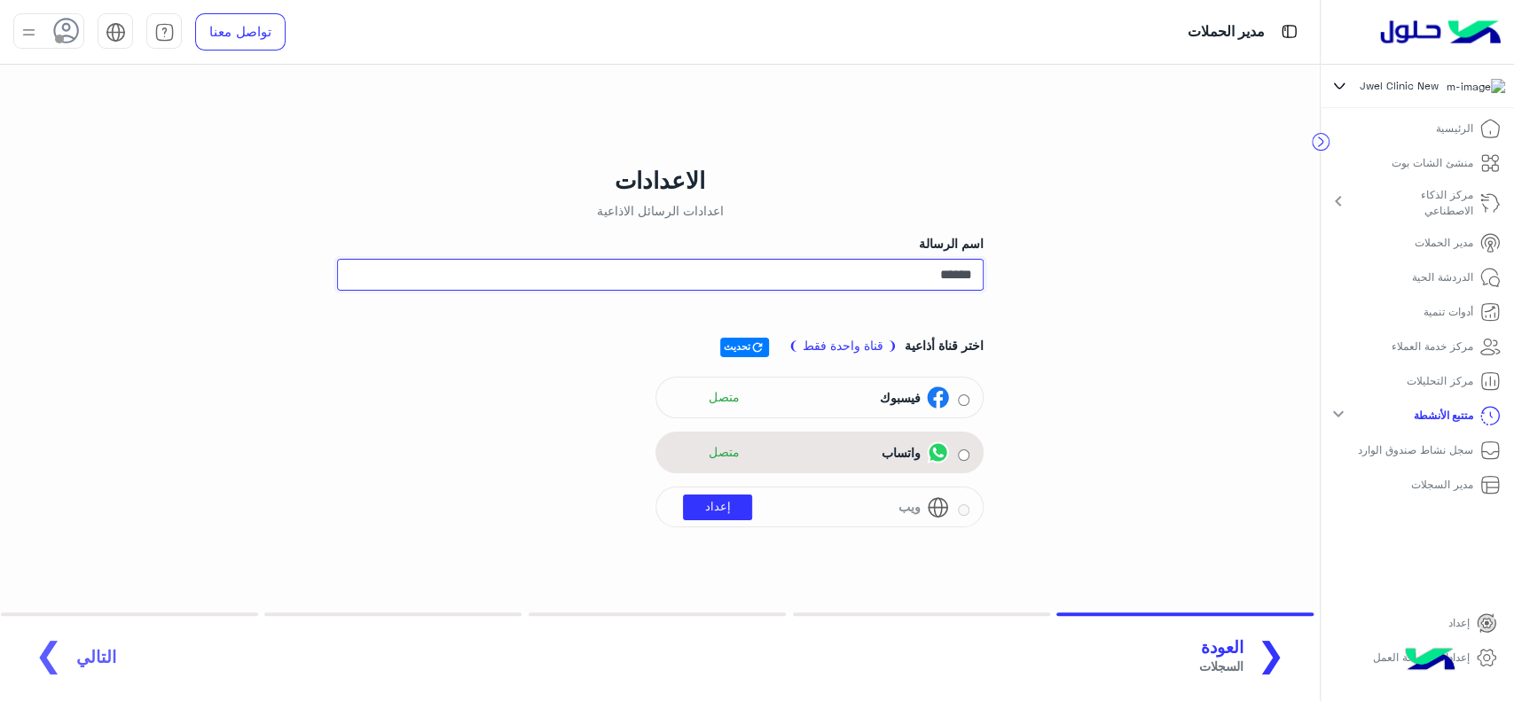
type input "******"
click at [806, 450] on div "واتساب متصل" at bounding box center [809, 453] width 280 height 27
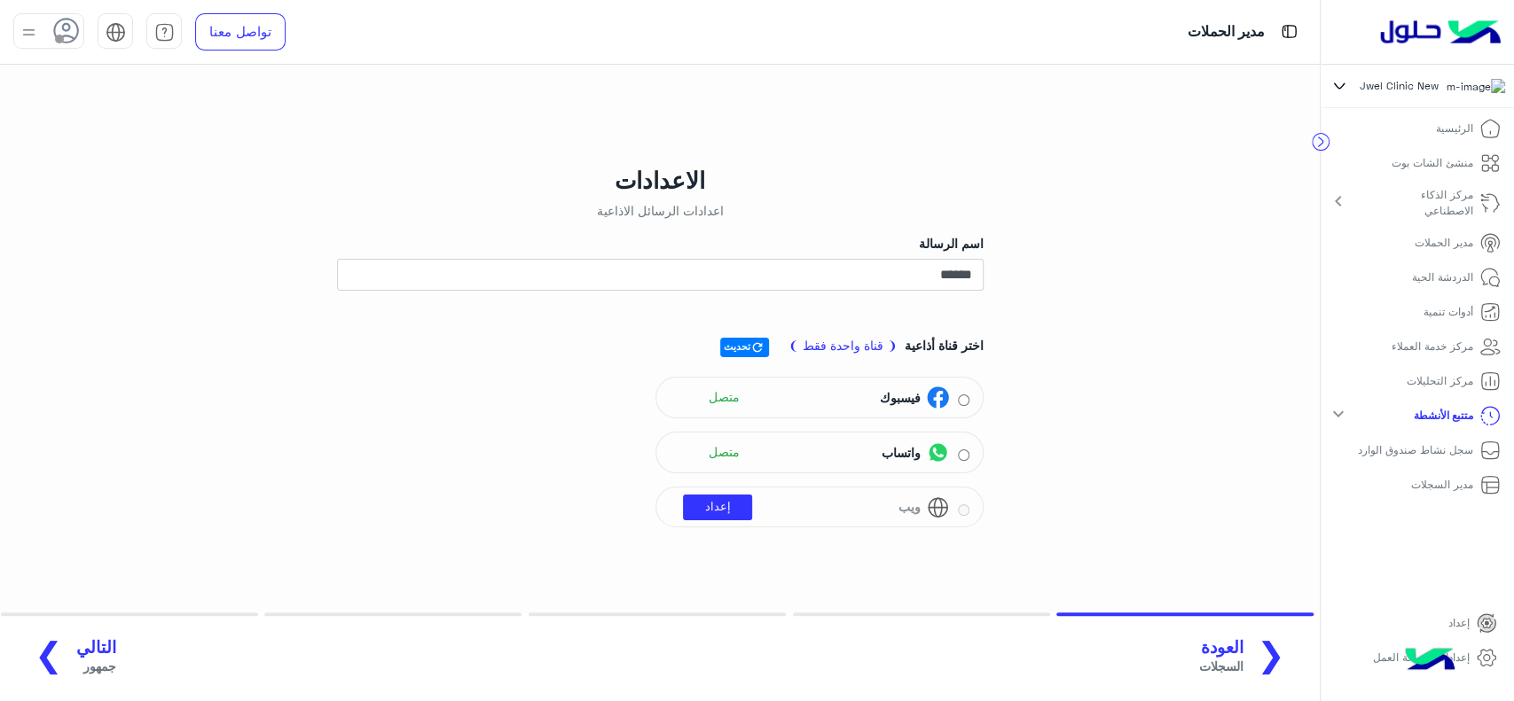
click at [100, 656] on span "التالي" at bounding box center [96, 648] width 40 height 20
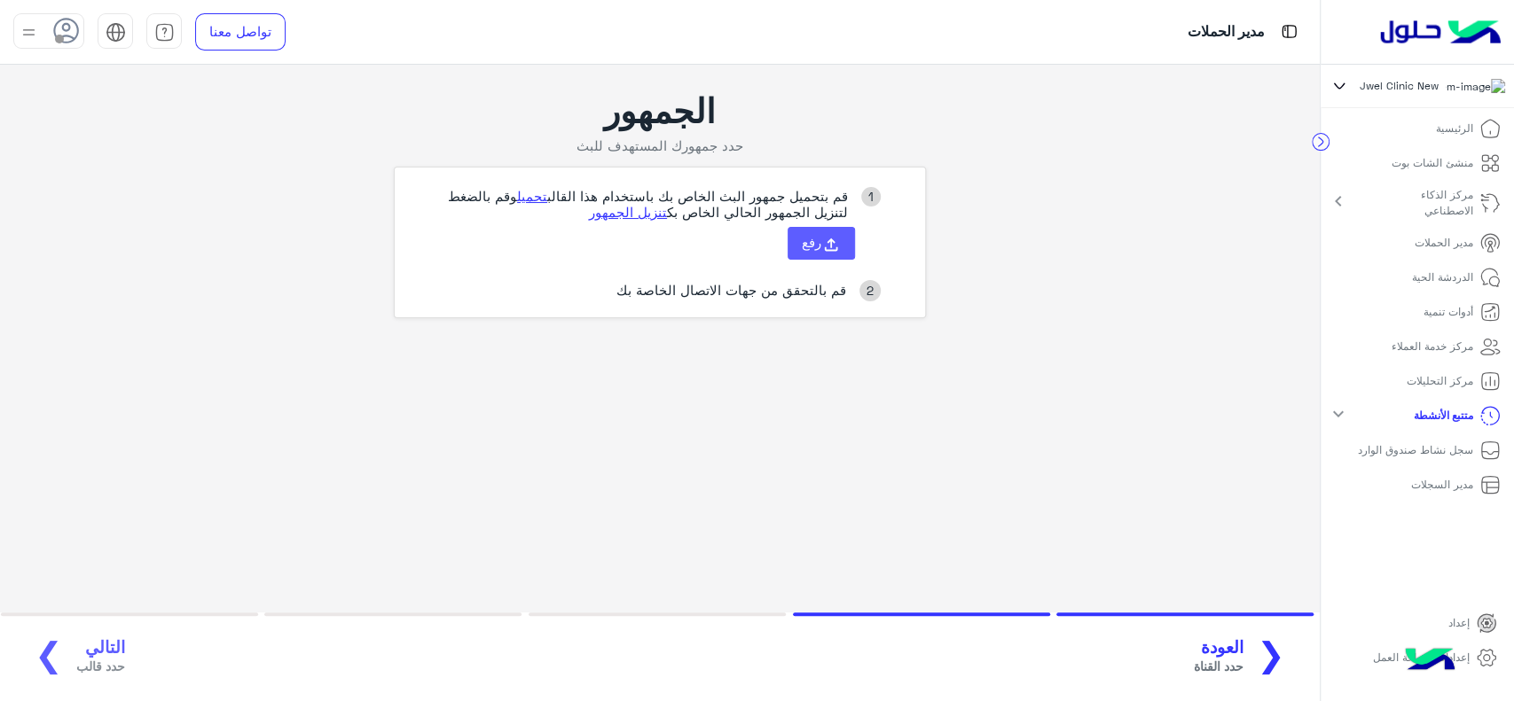
click at [809, 248] on span "رفع" at bounding box center [812, 242] width 20 height 16
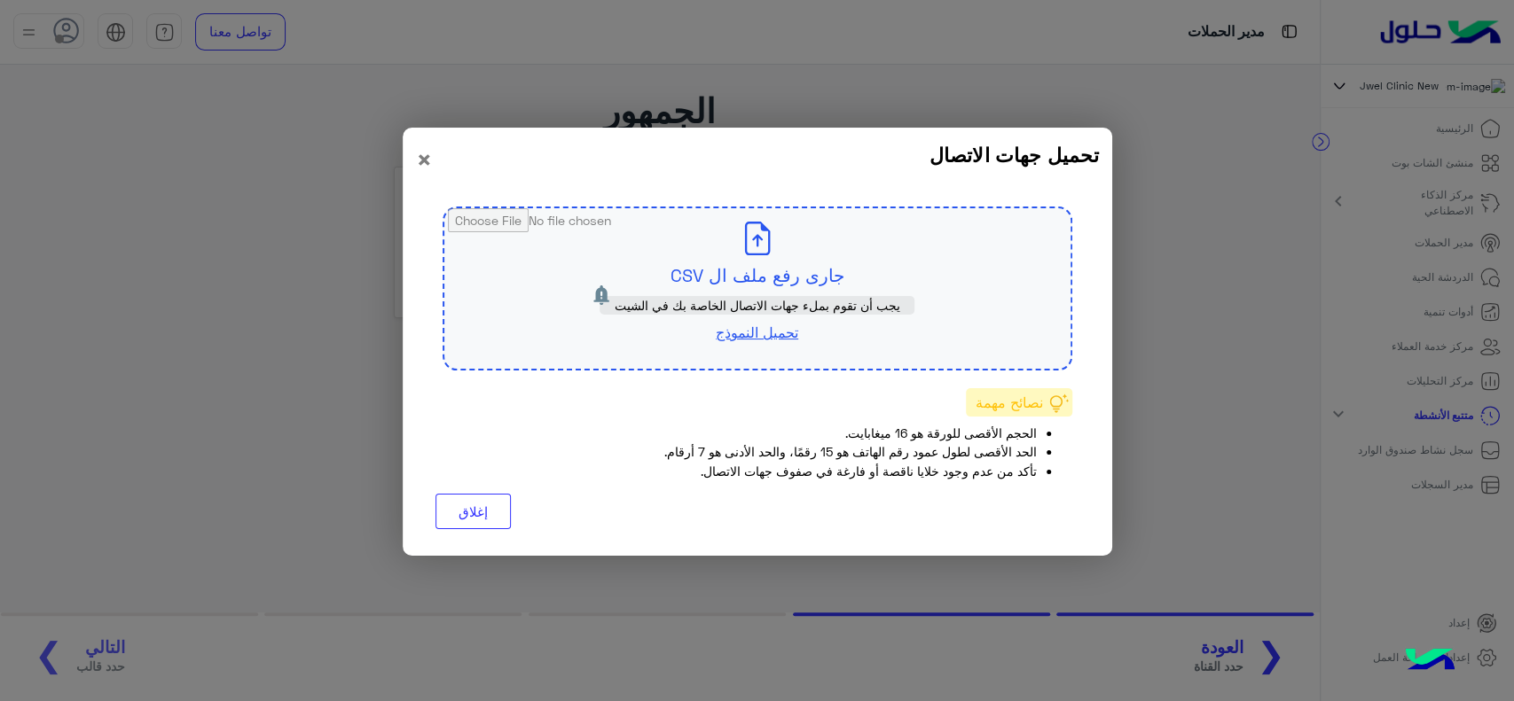
click at [775, 267] on input "file" at bounding box center [757, 288] width 626 height 160
type input "**********"
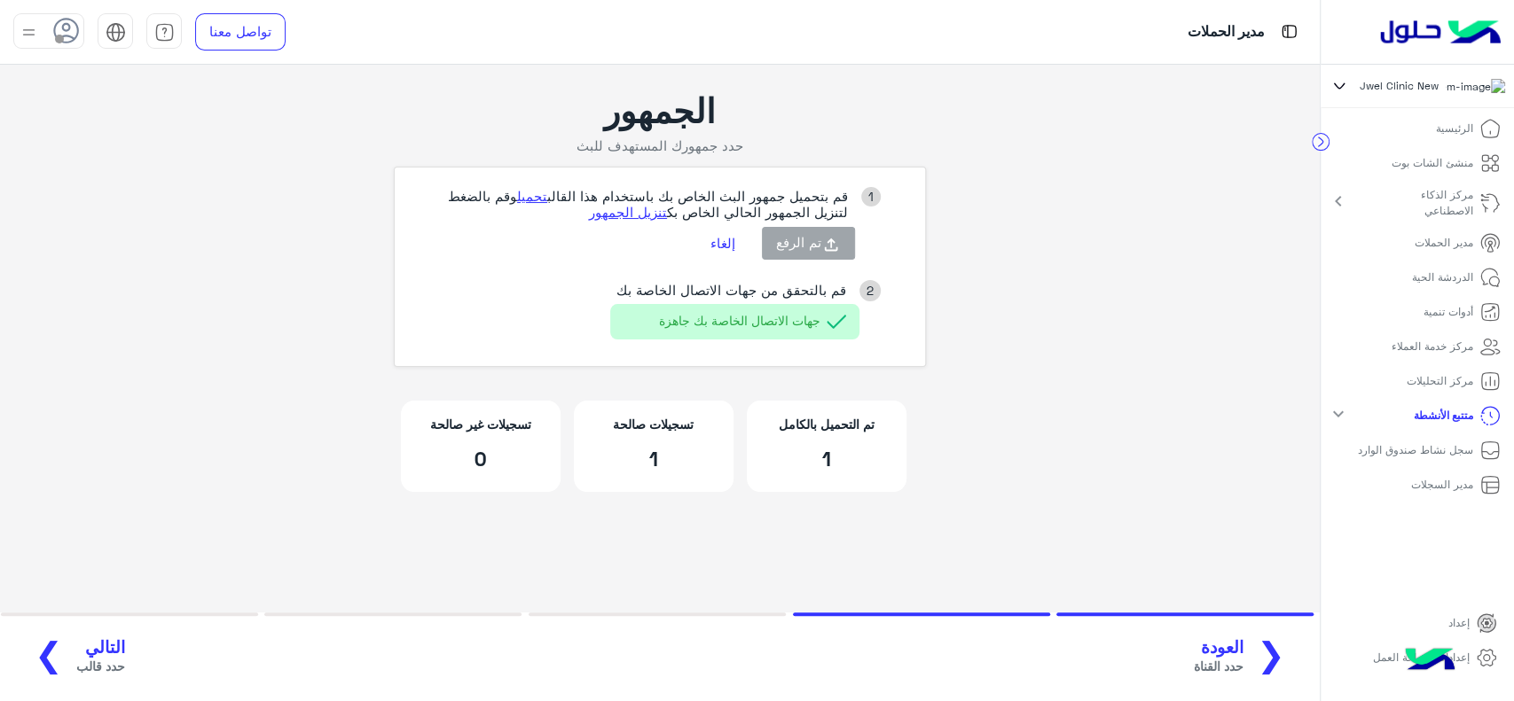
click at [724, 251] on button "إلغاء" at bounding box center [722, 244] width 51 height 30
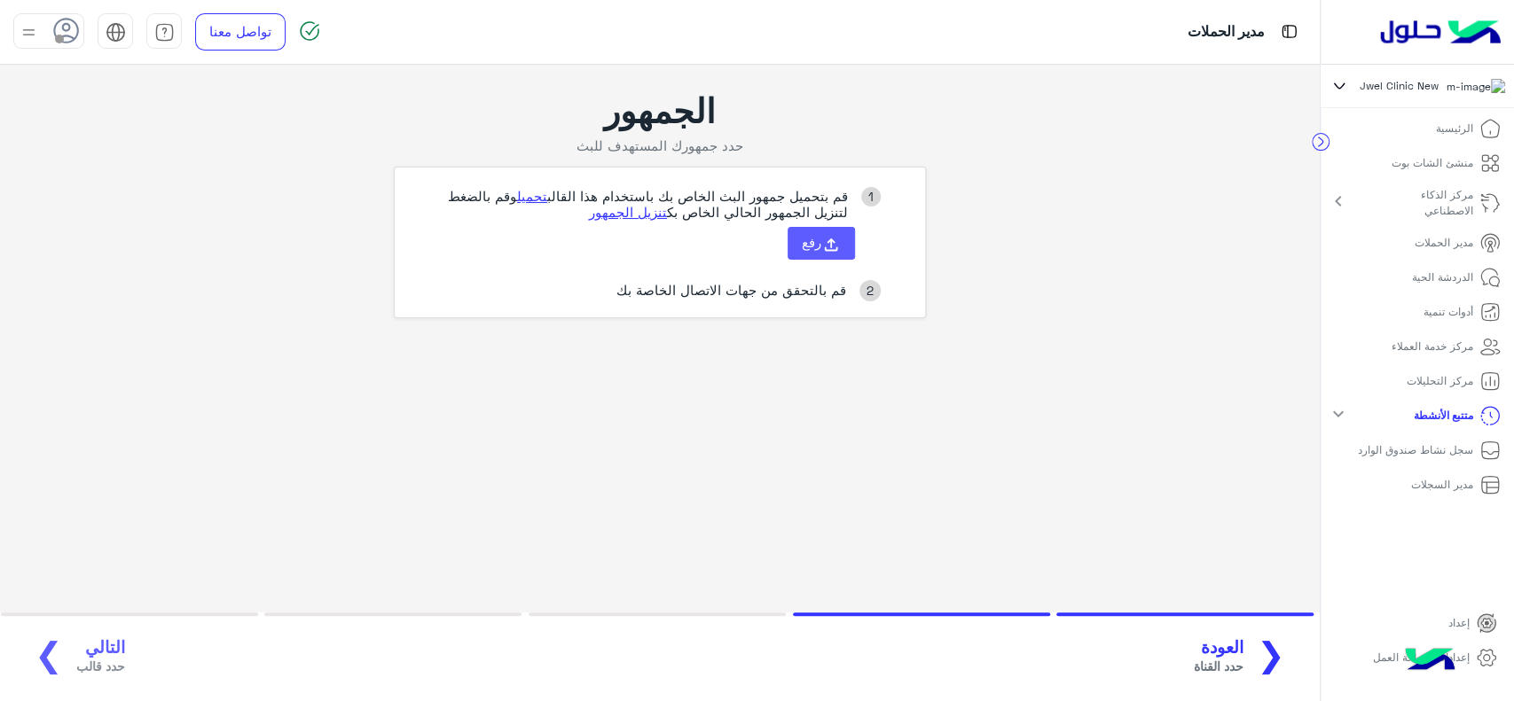
click at [823, 241] on icon at bounding box center [831, 245] width 20 height 20
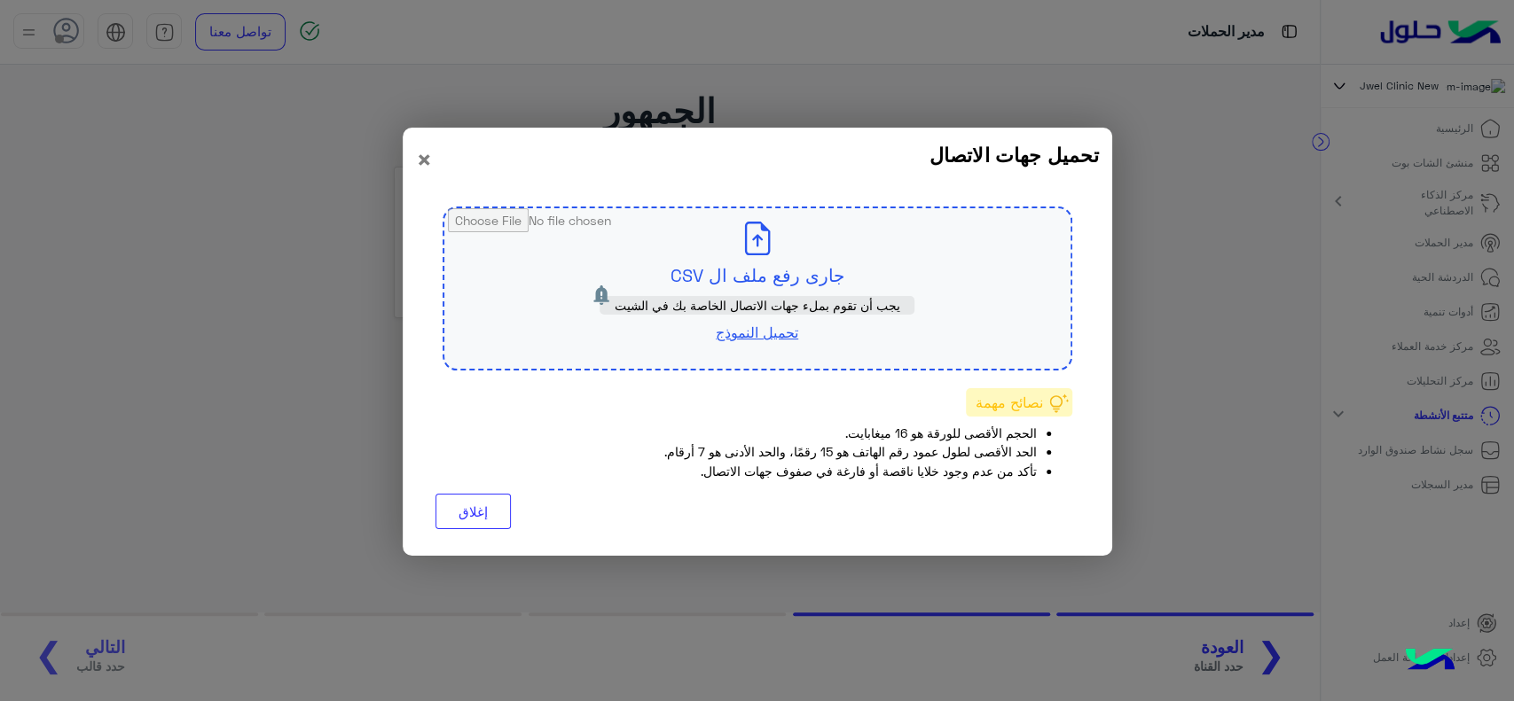
click at [790, 252] on input "file" at bounding box center [757, 288] width 626 height 160
type input "**********"
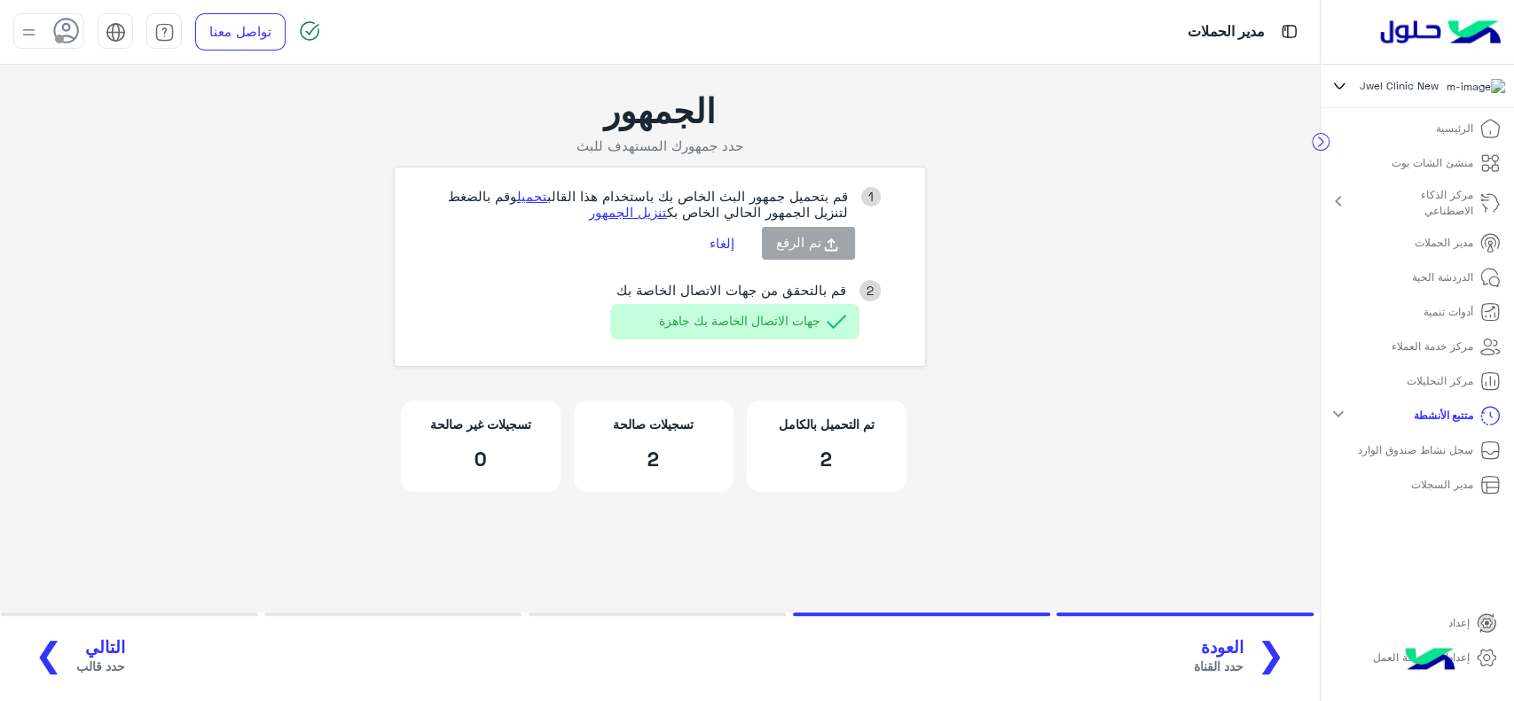
click at [106, 643] on span "التالي" at bounding box center [100, 648] width 49 height 20
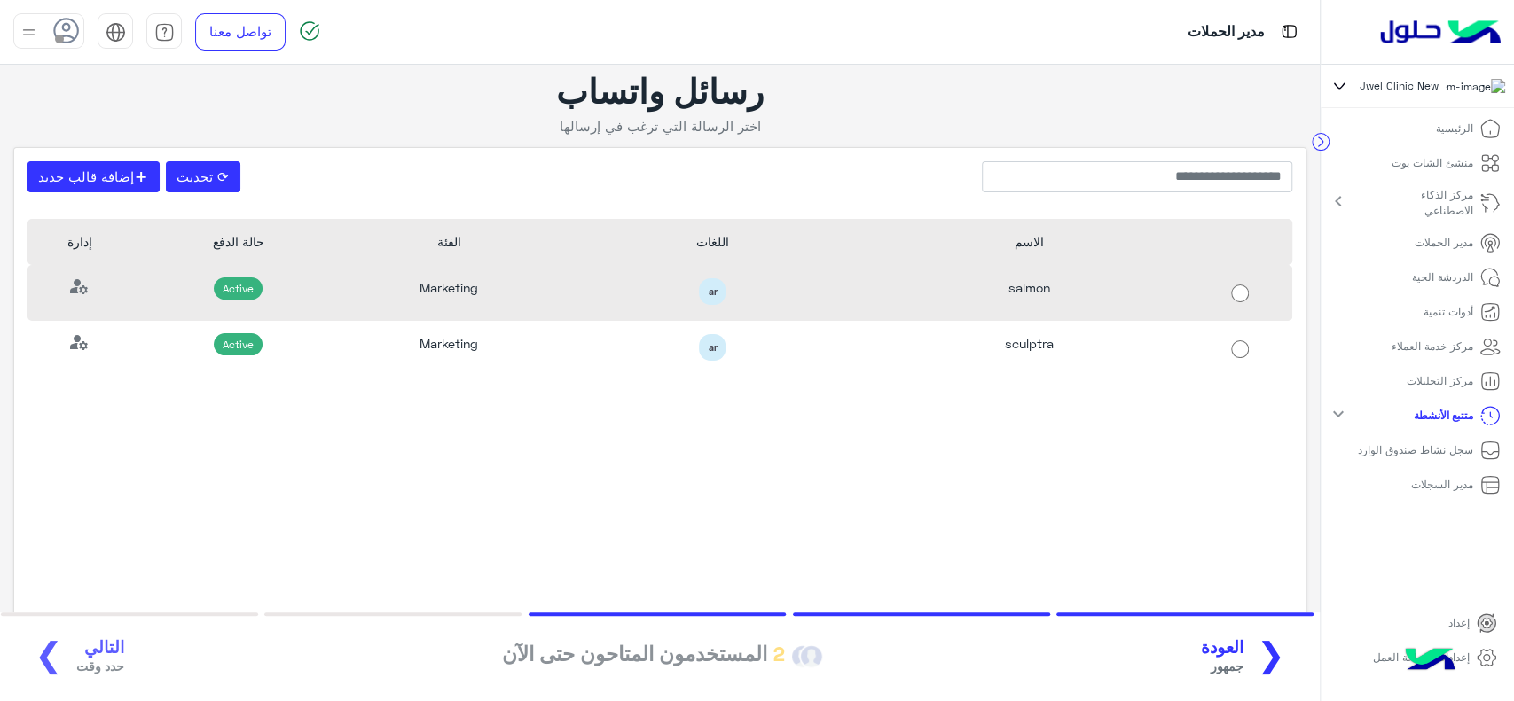
click at [459, 311] on div "Marketing" at bounding box center [449, 293] width 211 height 56
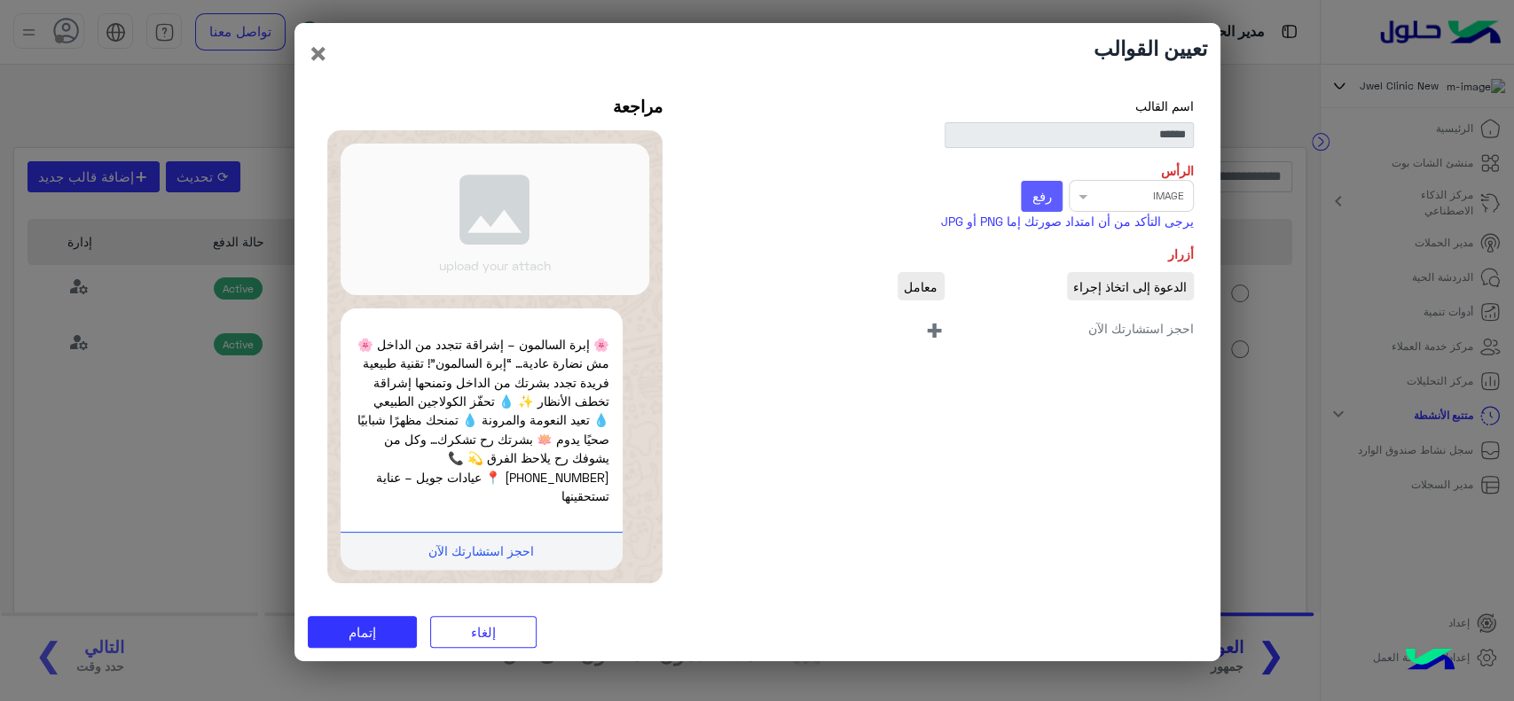
click at [1037, 204] on span "رفع" at bounding box center [1041, 196] width 20 height 16
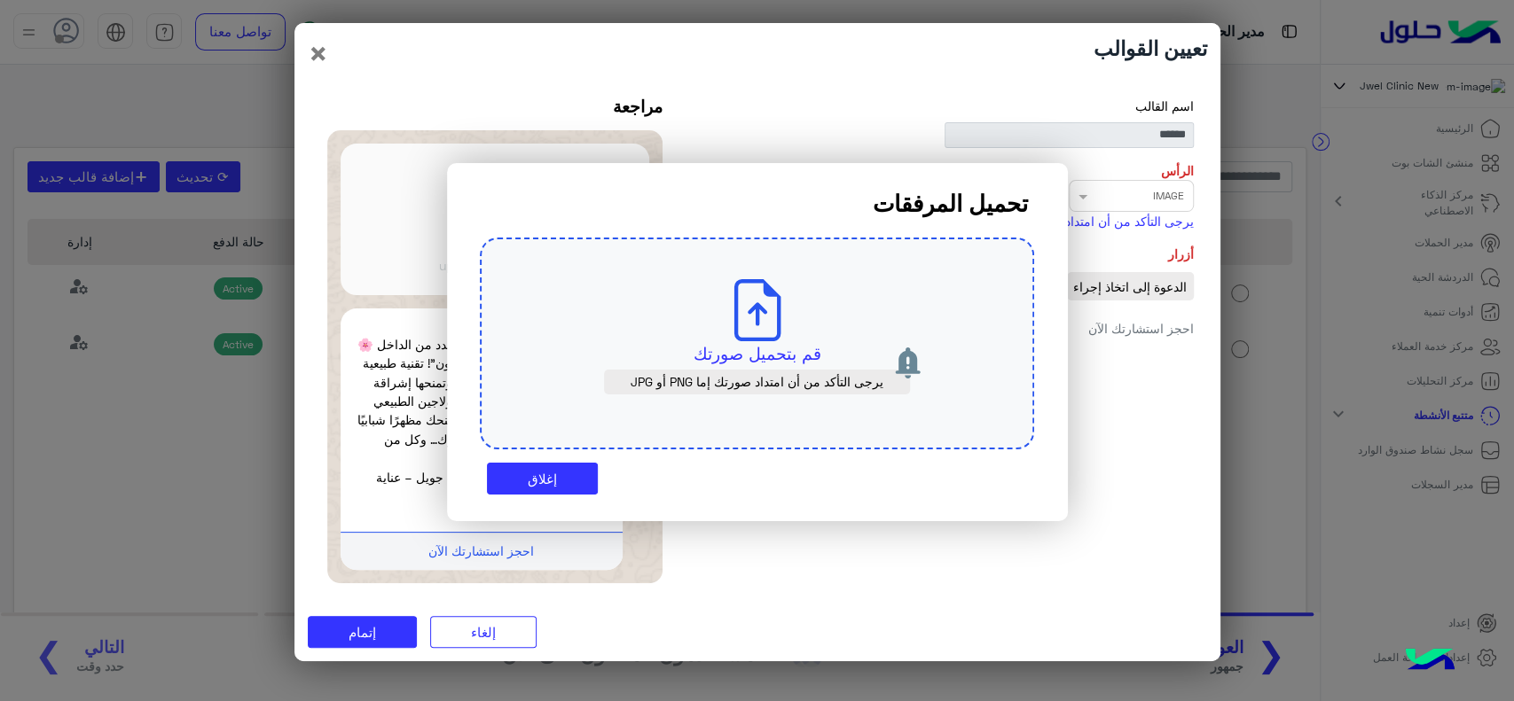
click at [693, 325] on div "قم بتحميل صورتك يرجى التأكد من أن امتداد صورتك إما PNG أو JPG" at bounding box center [757, 344] width 554 height 213
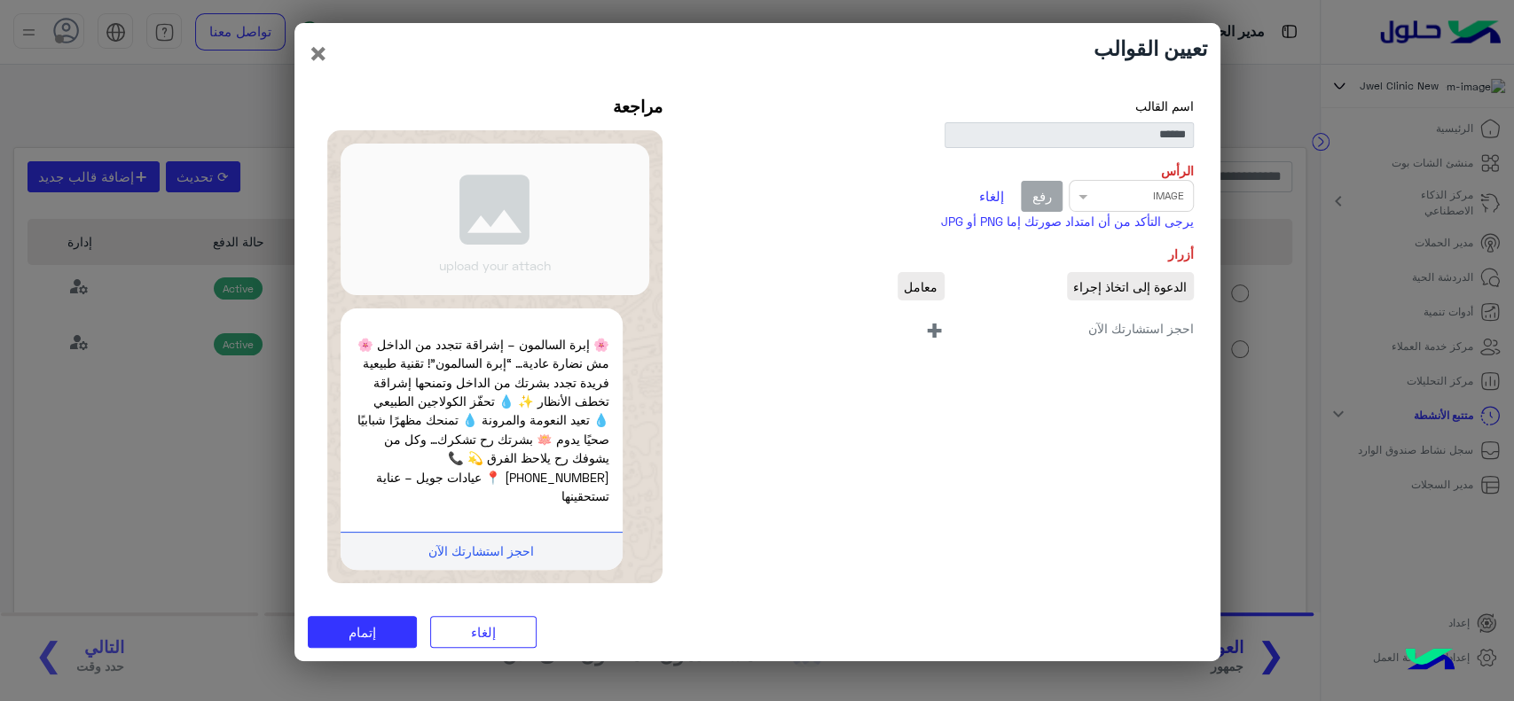
click at [939, 344] on span "+" at bounding box center [934, 329] width 20 height 40
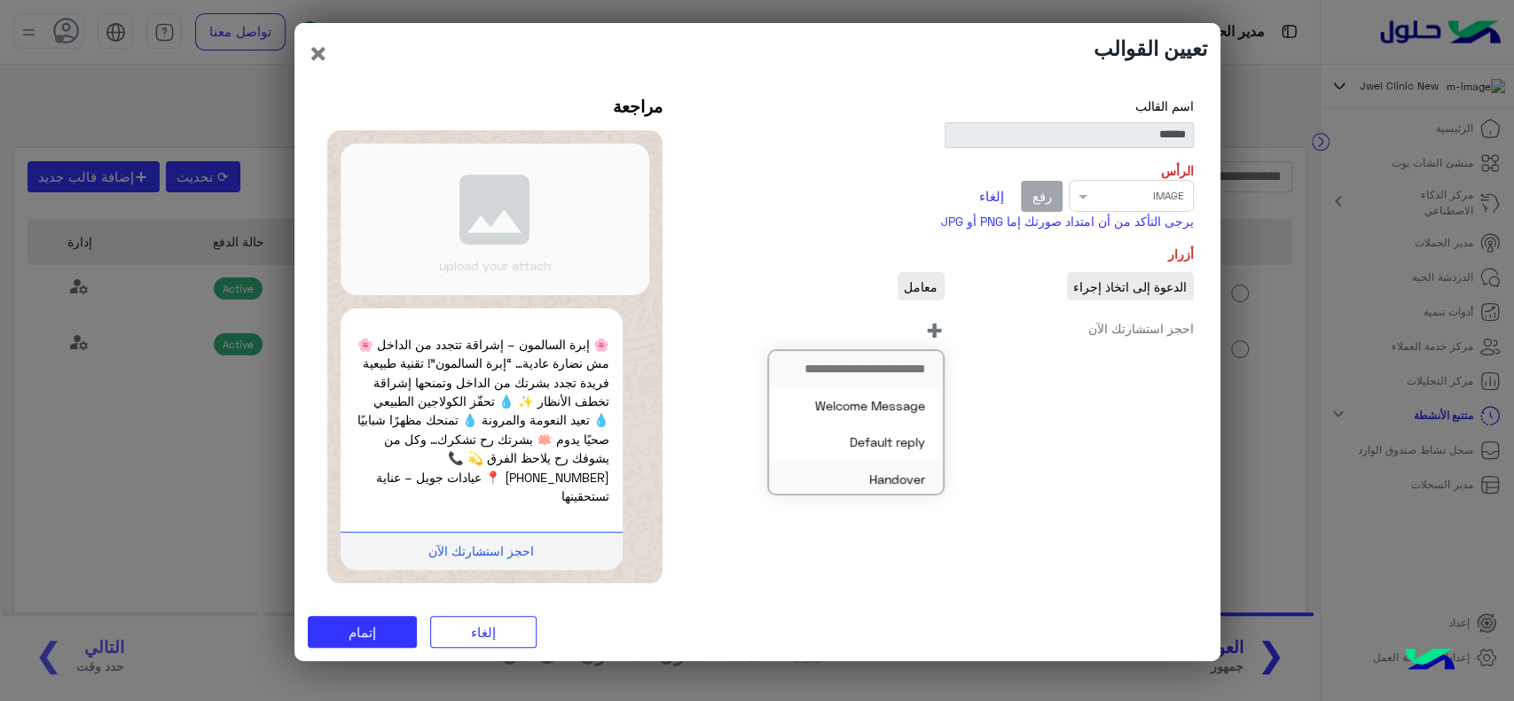
click at [880, 477] on button "Handover" at bounding box center [856, 479] width 174 height 36
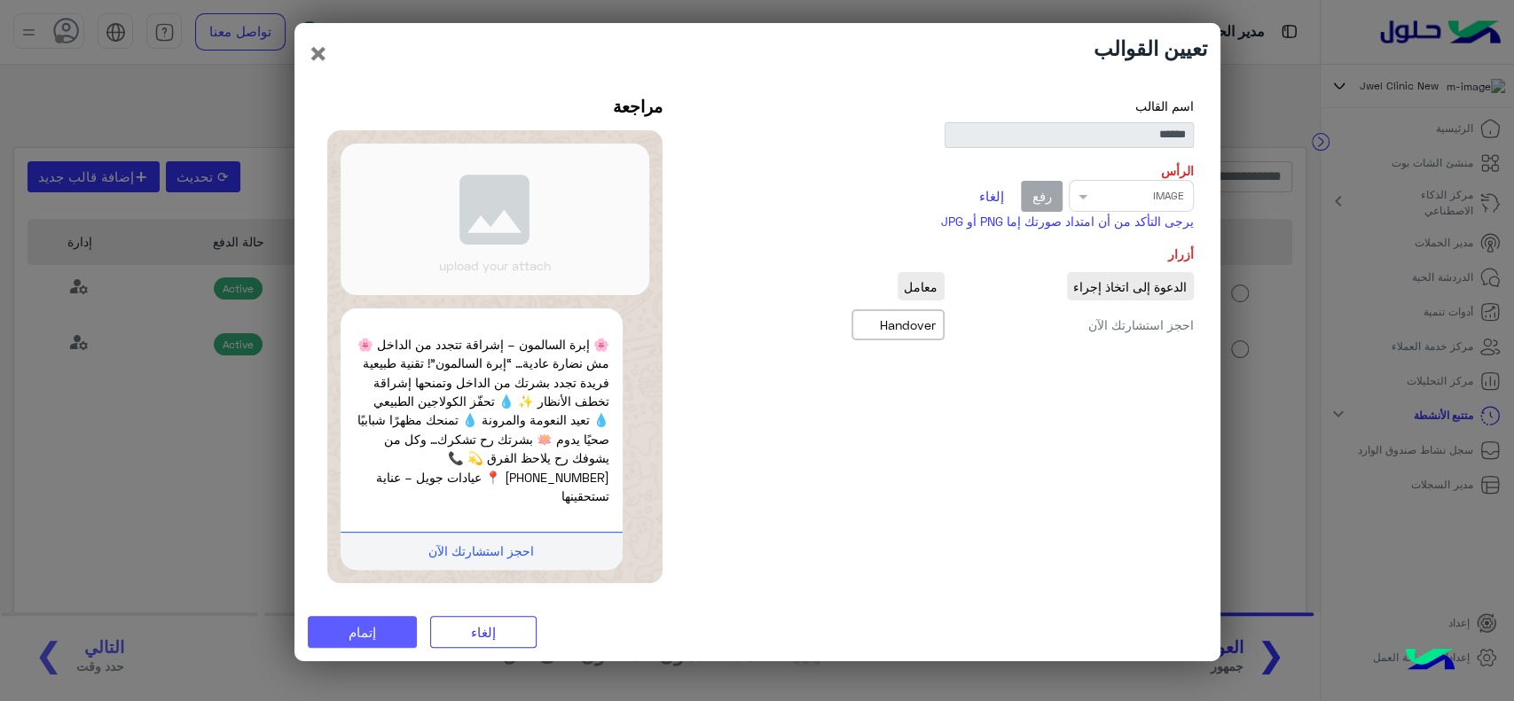
click at [395, 622] on button "إتمام" at bounding box center [362, 632] width 109 height 32
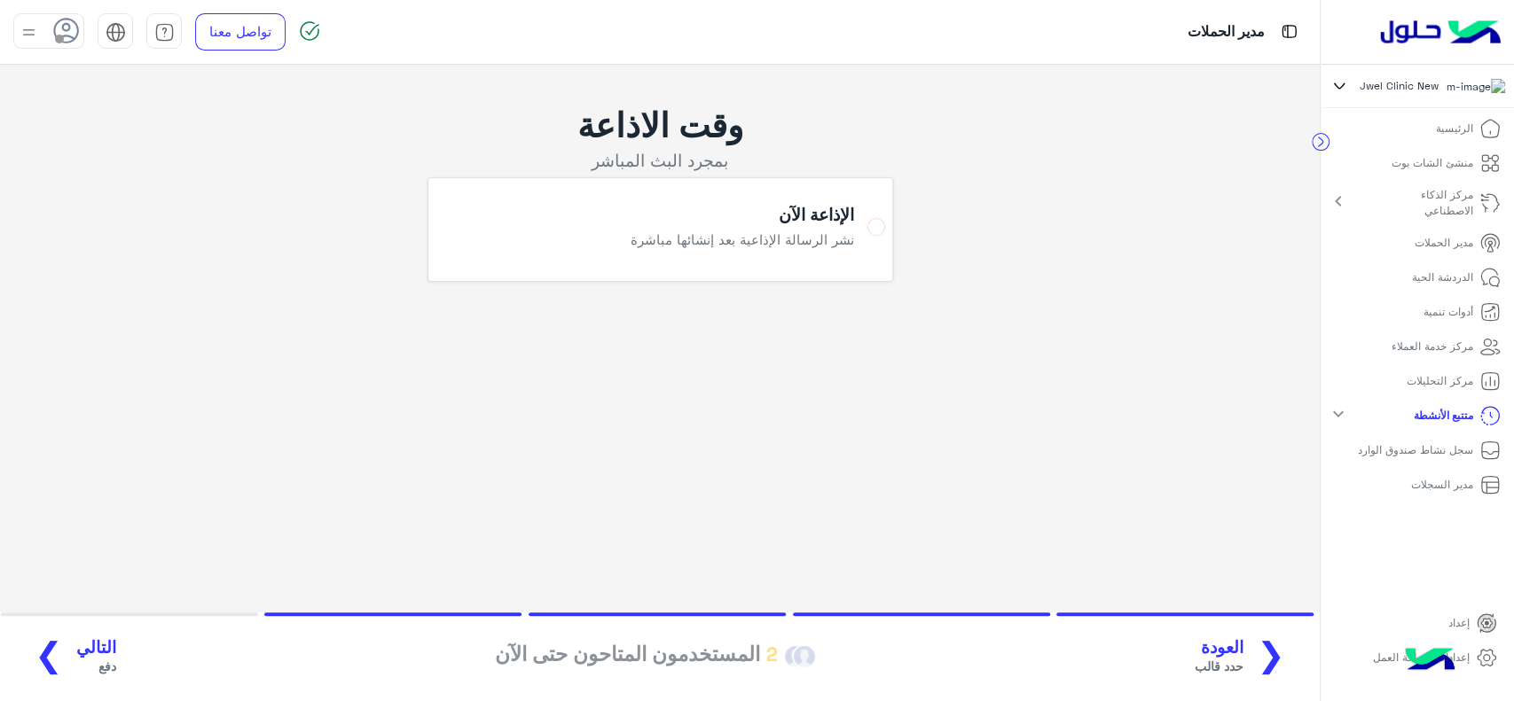
click at [76, 664] on span "دفع" at bounding box center [96, 666] width 40 height 19
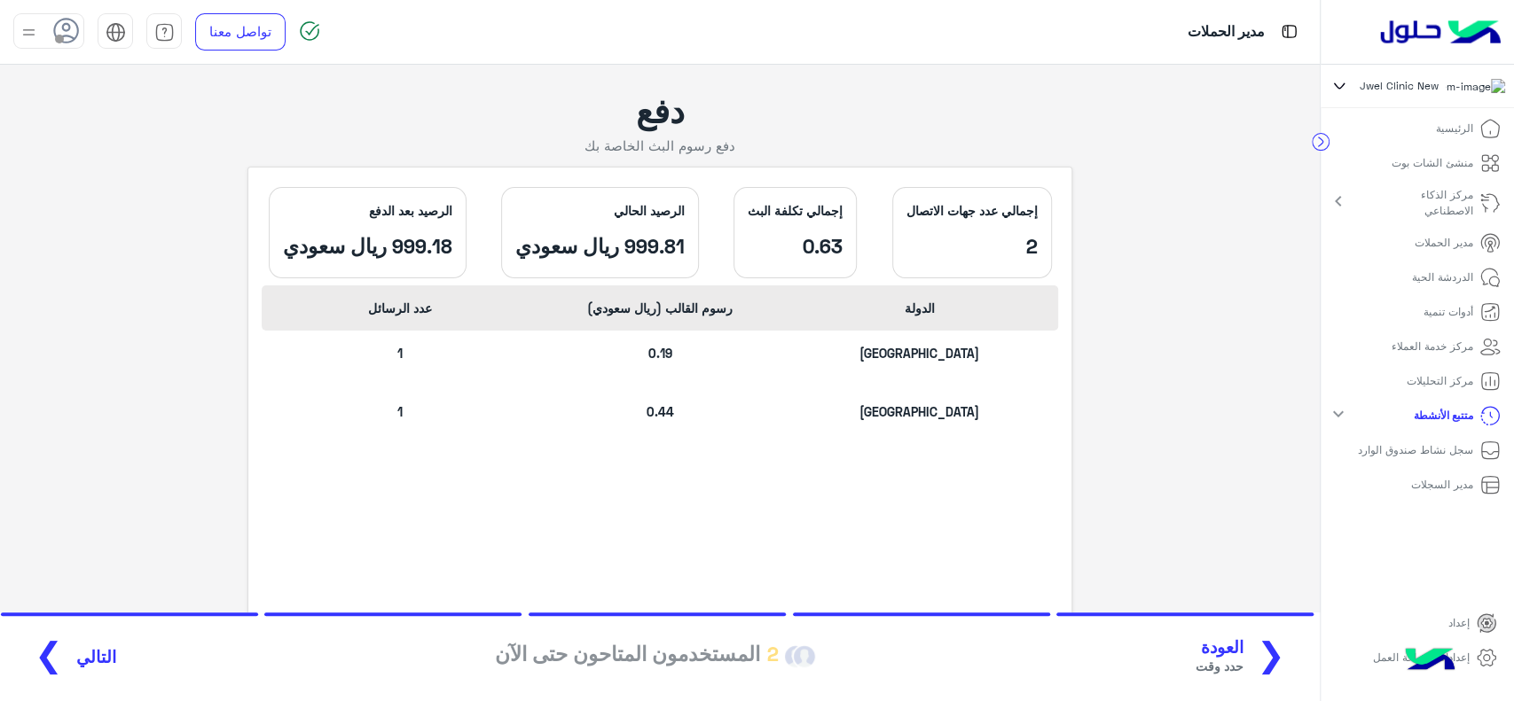
click at [76, 660] on span "التالي" at bounding box center [96, 657] width 40 height 20
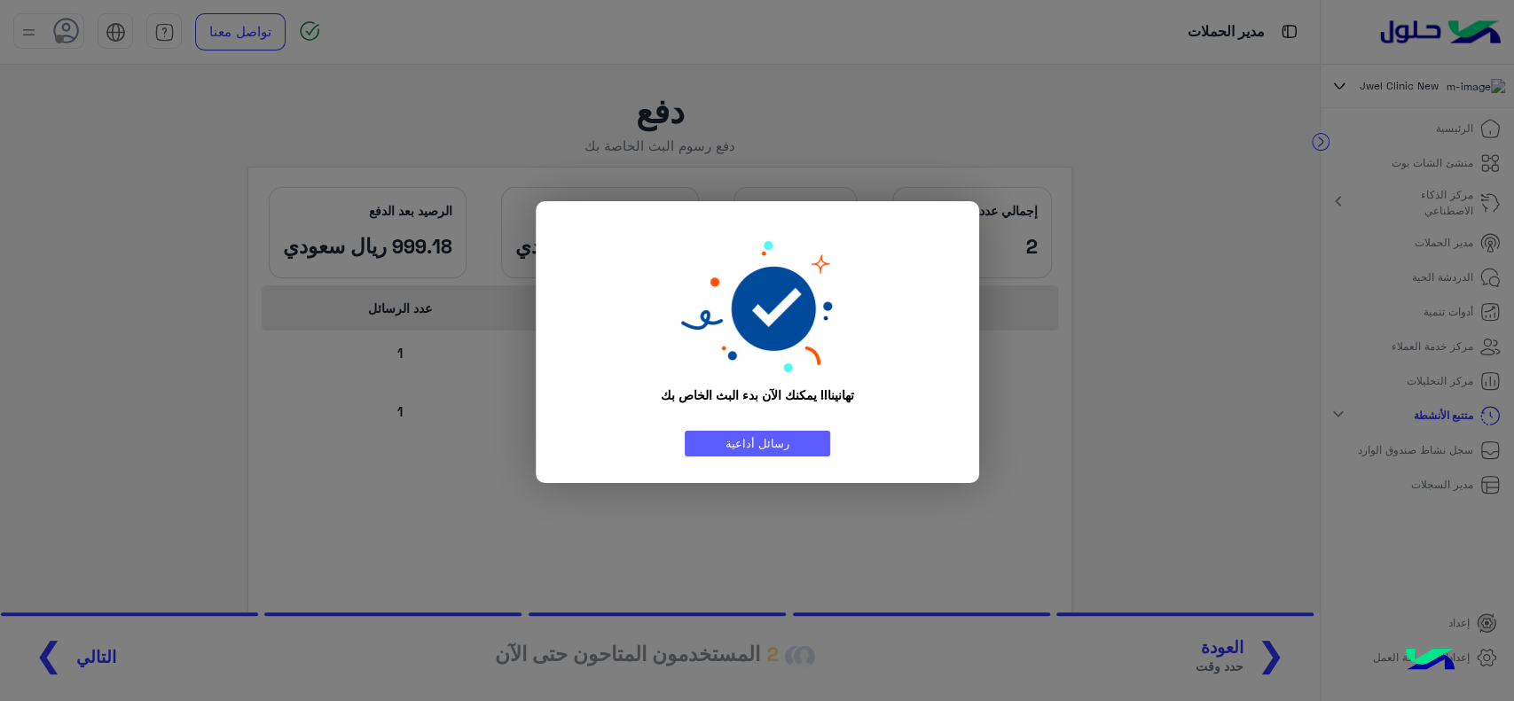
click at [708, 445] on link "رسائل أذاعية" at bounding box center [757, 444] width 145 height 26
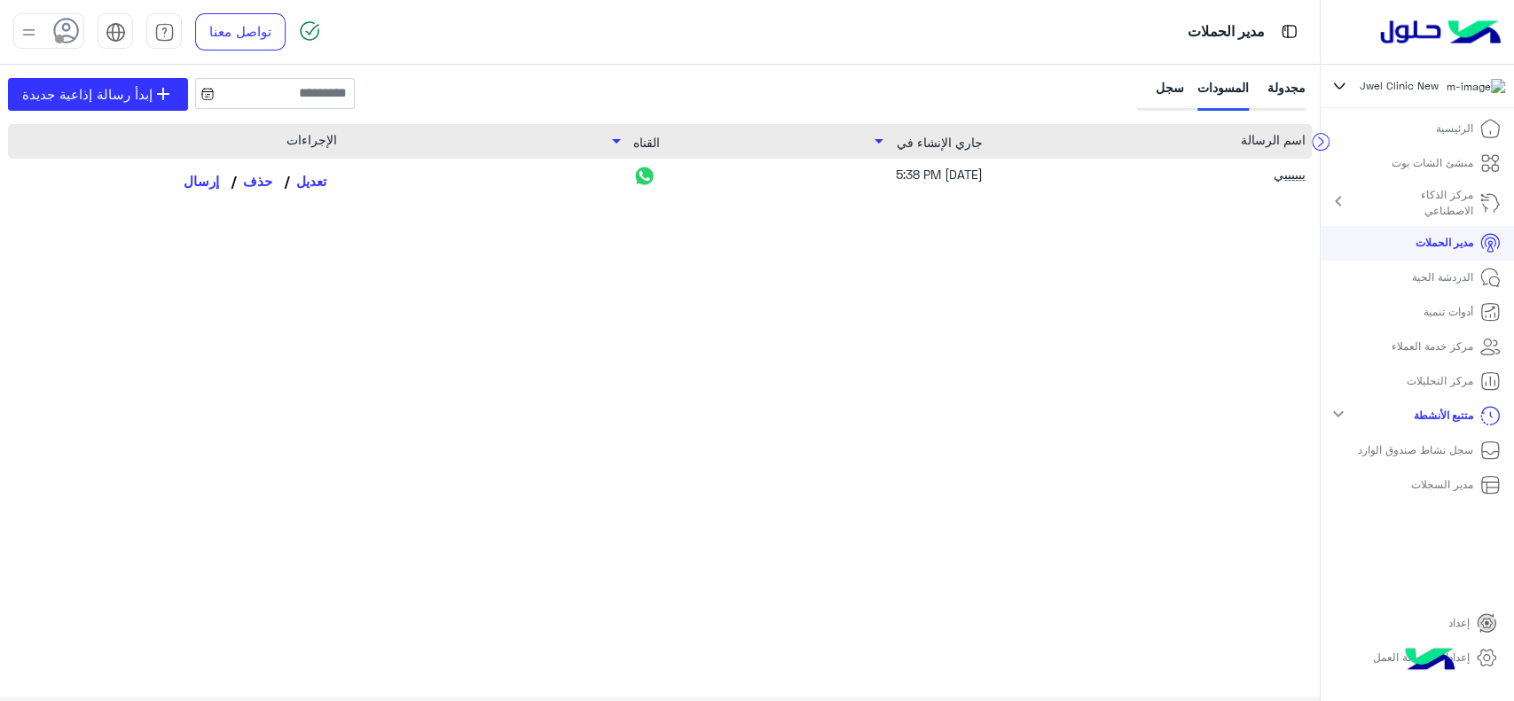
click at [1156, 89] on div "سجل" at bounding box center [1162, 94] width 43 height 33
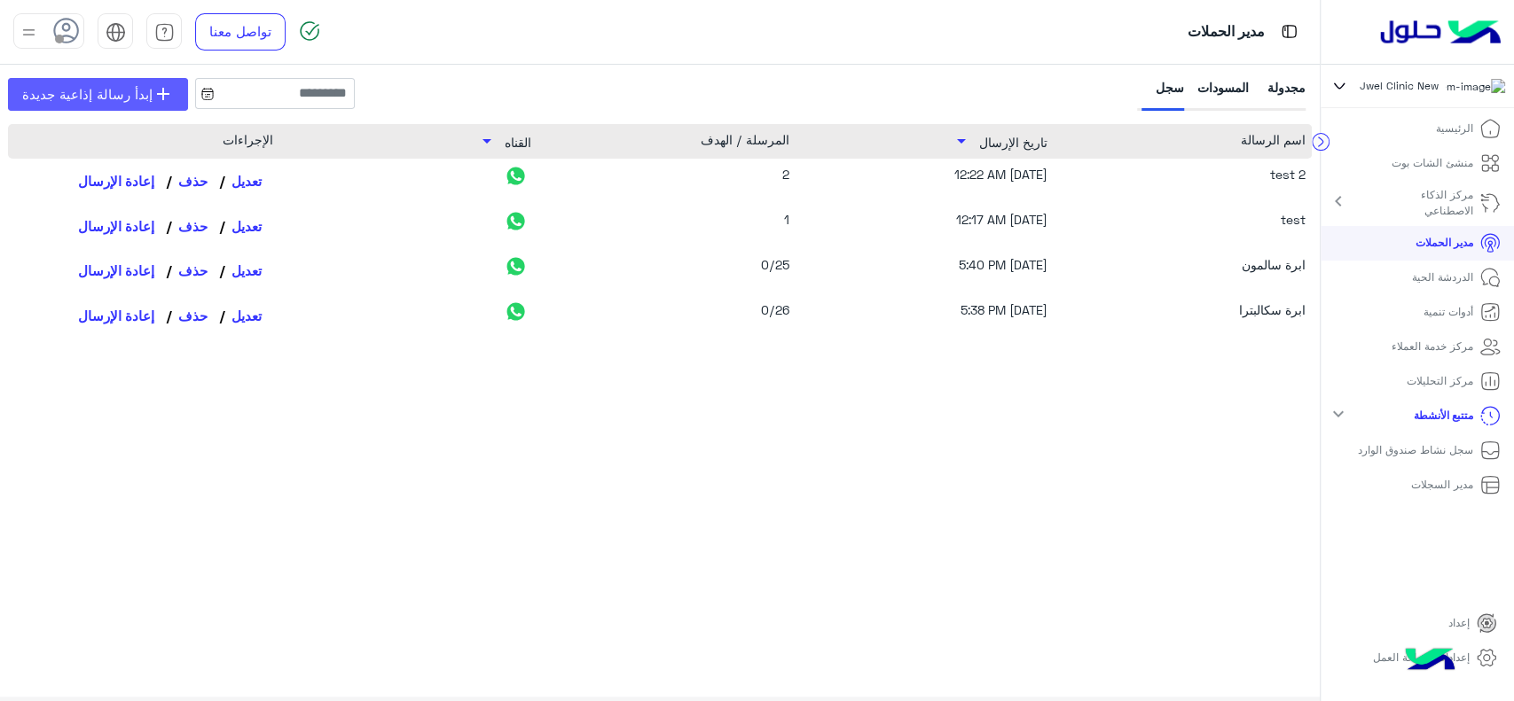
click at [156, 99] on span "add" at bounding box center [163, 93] width 21 height 21
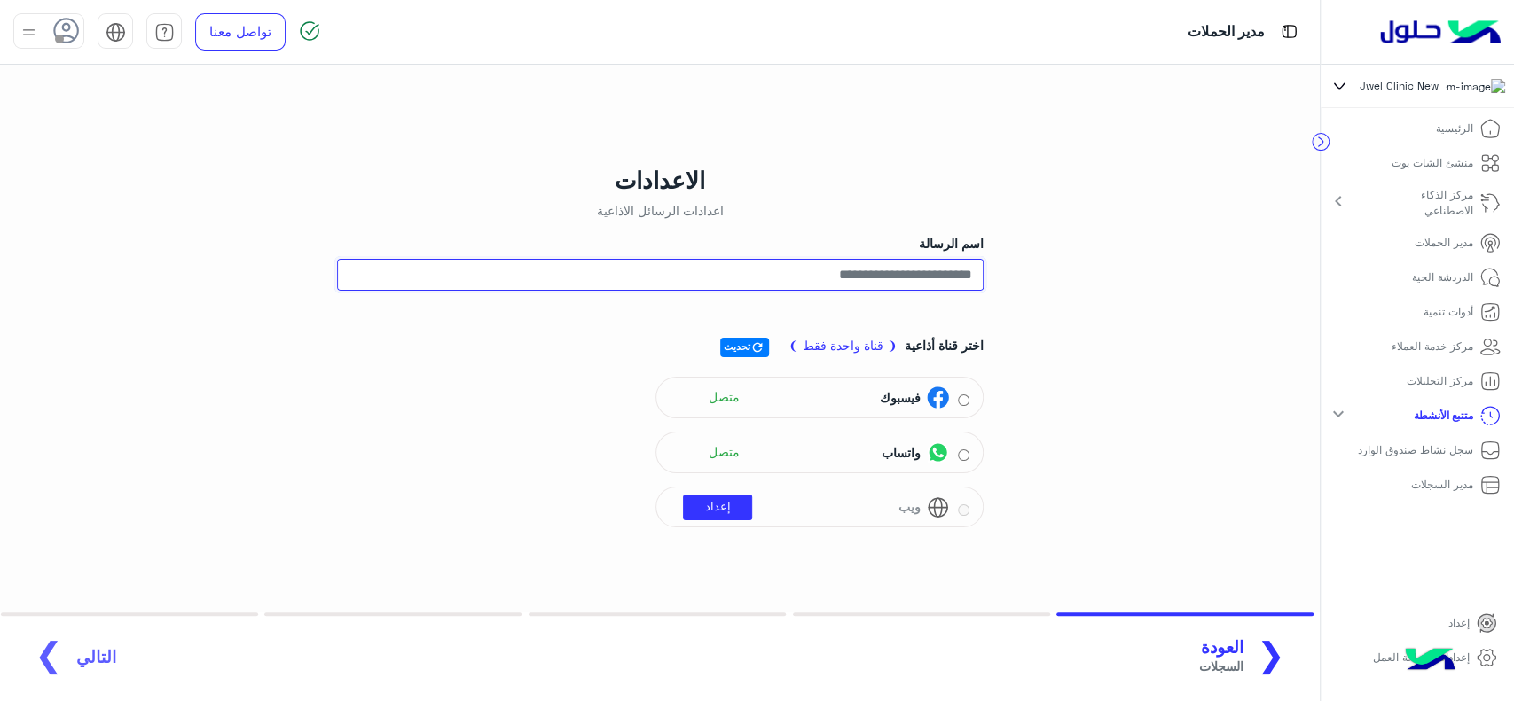
click at [513, 278] on input "اسم الرسالة" at bounding box center [660, 275] width 646 height 32
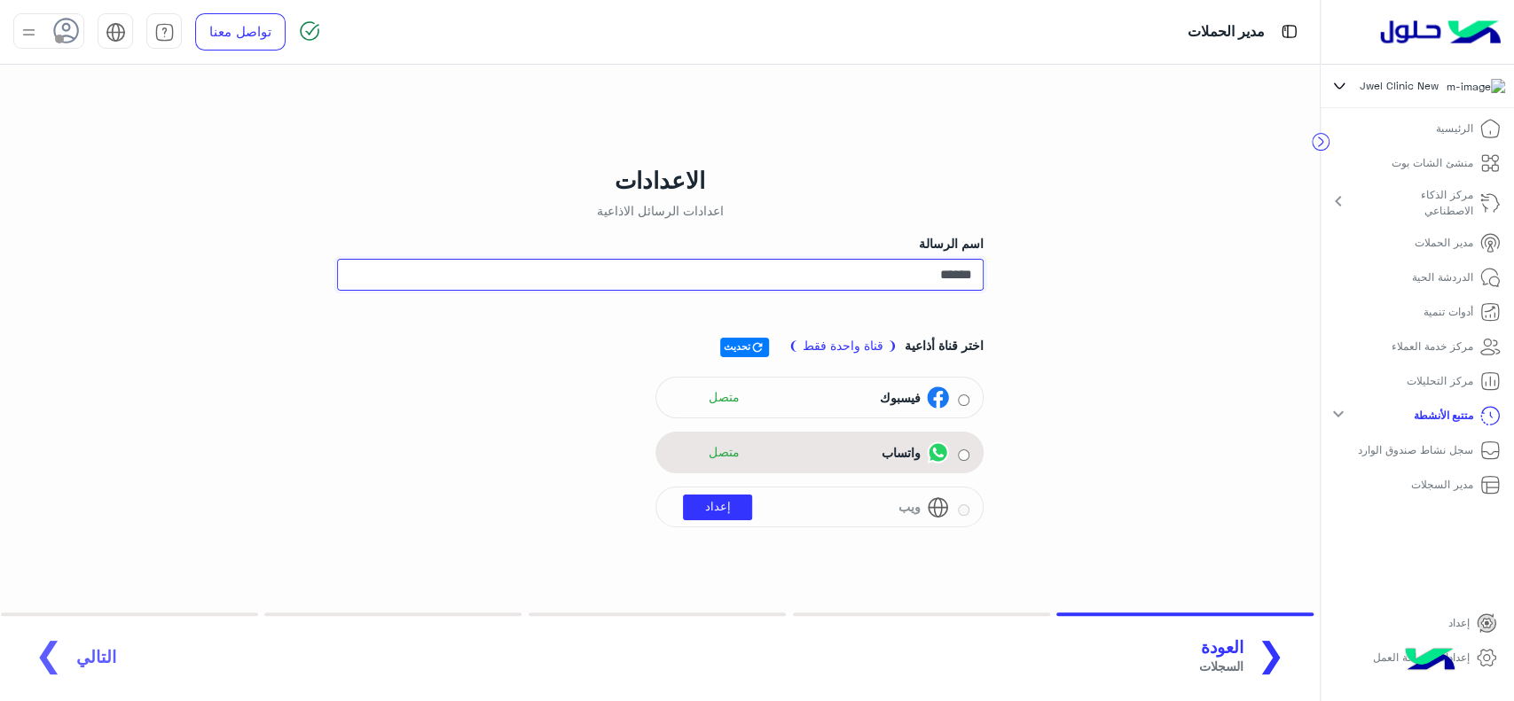
type input "******"
click at [743, 443] on span "متصل" at bounding box center [718, 453] width 70 height 27
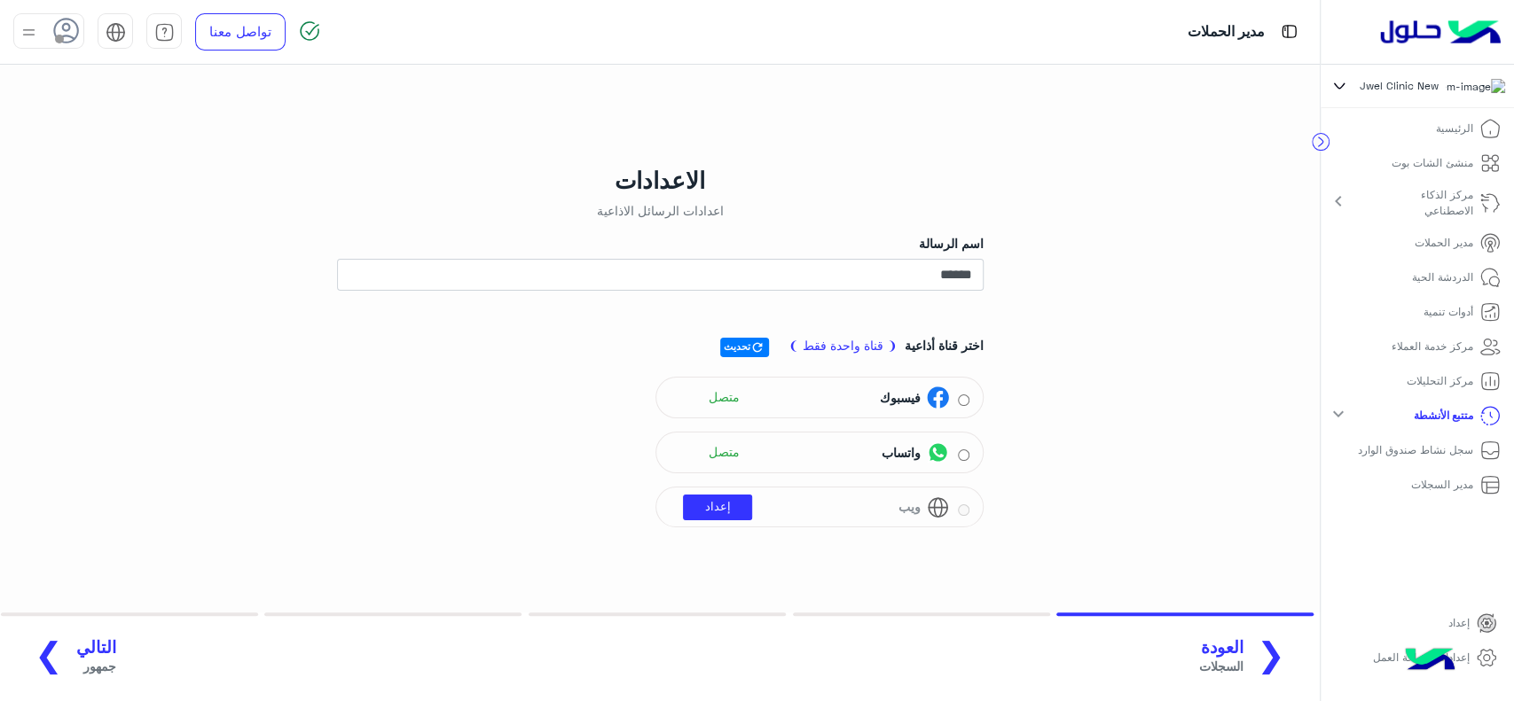
click at [81, 653] on span "التالي" at bounding box center [96, 648] width 40 height 20
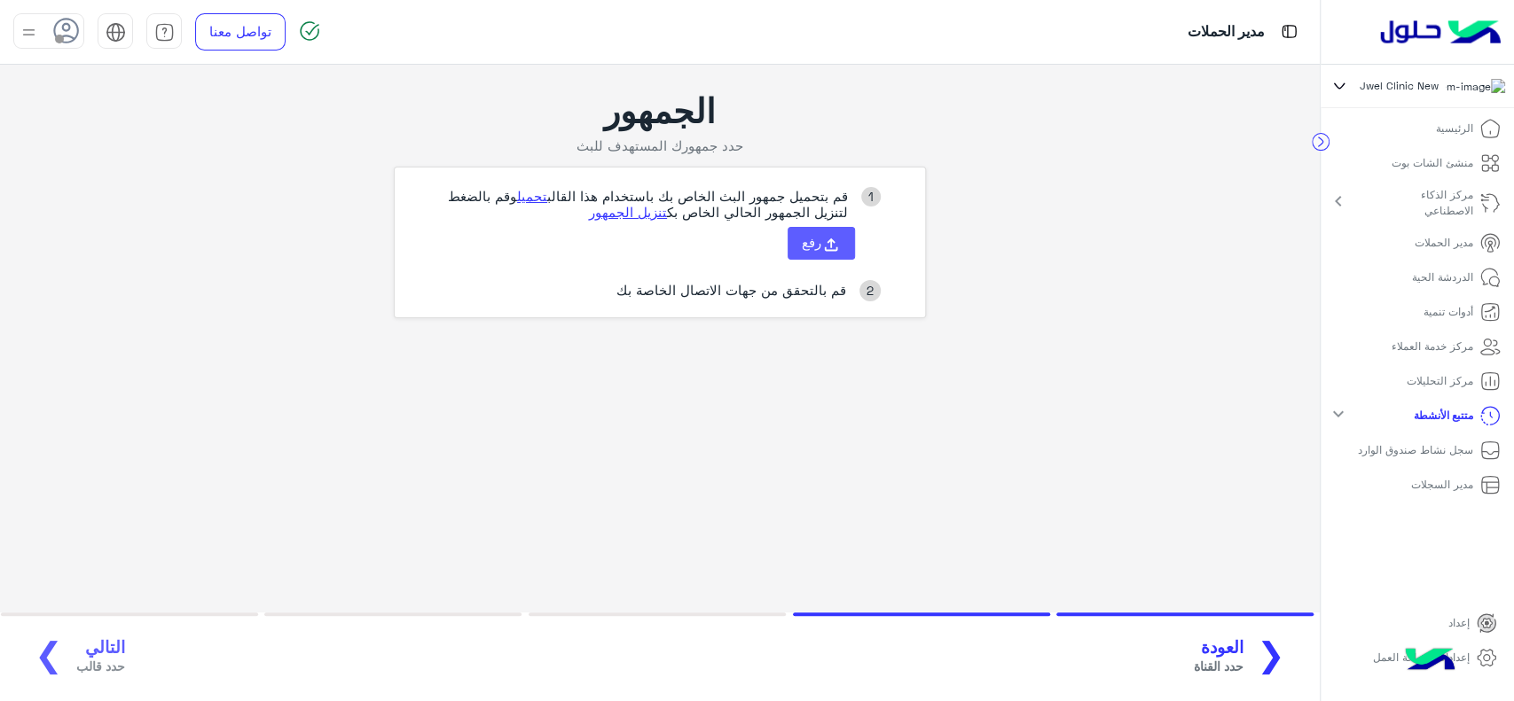
click at [833, 243] on icon at bounding box center [831, 245] width 20 height 20
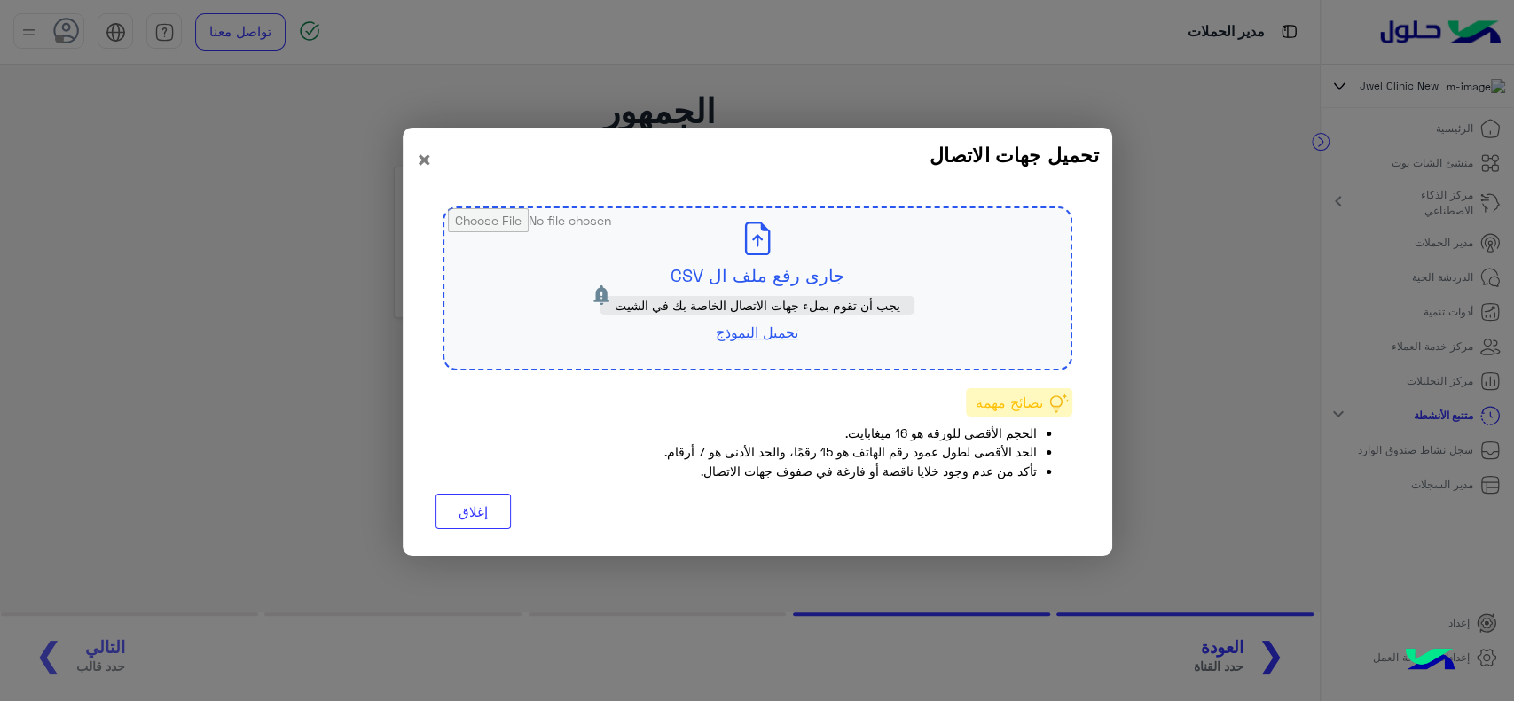
click at [833, 243] on input "file" at bounding box center [757, 288] width 626 height 160
type input "**********"
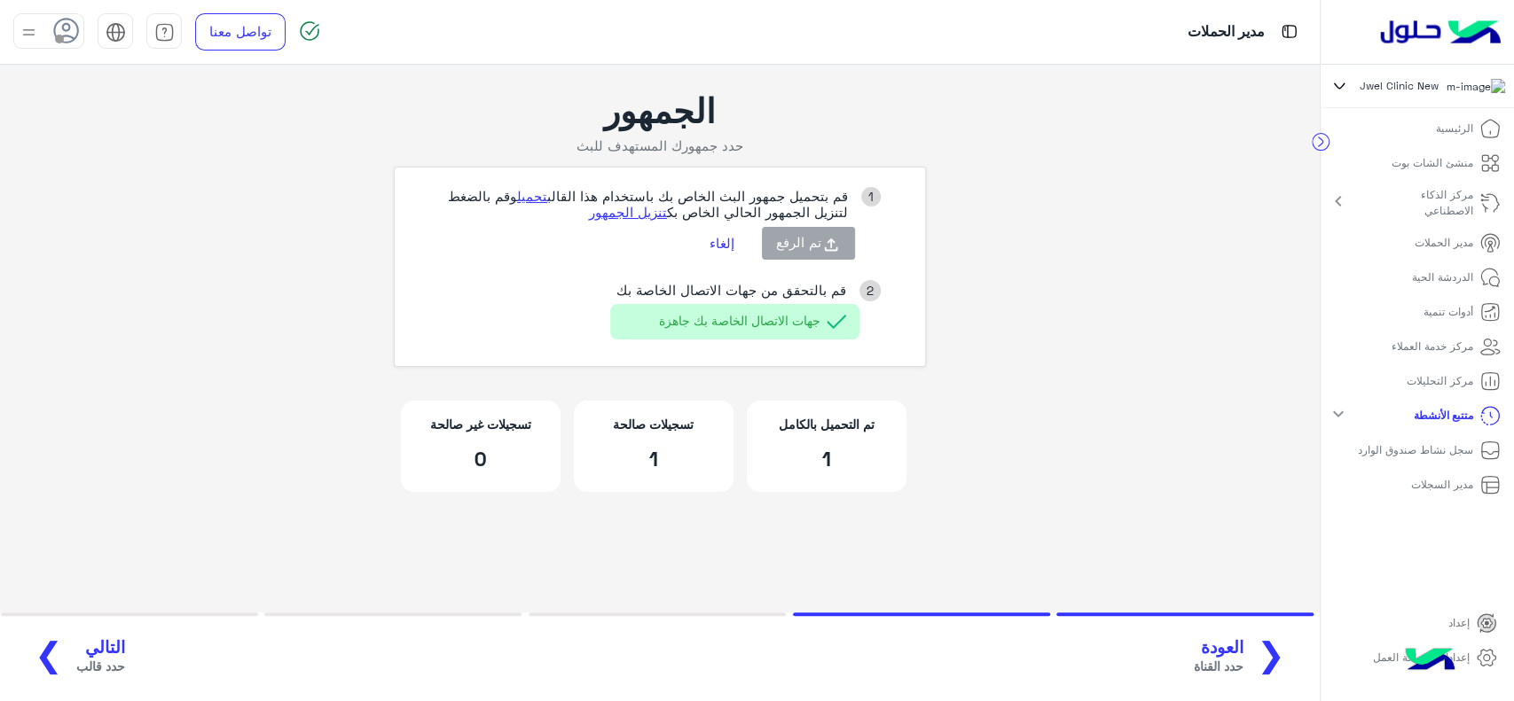
click at [80, 638] on span "التالي" at bounding box center [100, 648] width 49 height 20
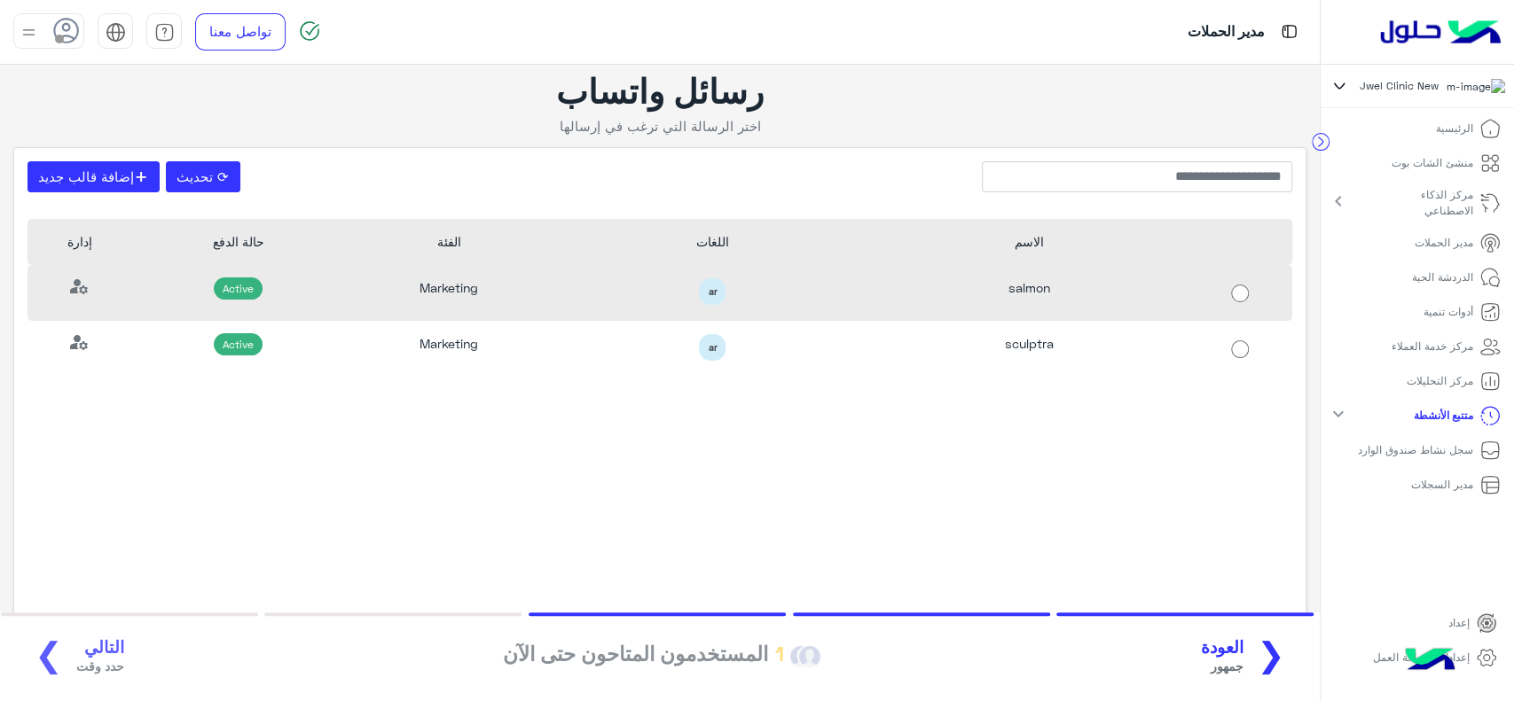
click at [575, 293] on div "ar" at bounding box center [713, 291] width 290 height 27
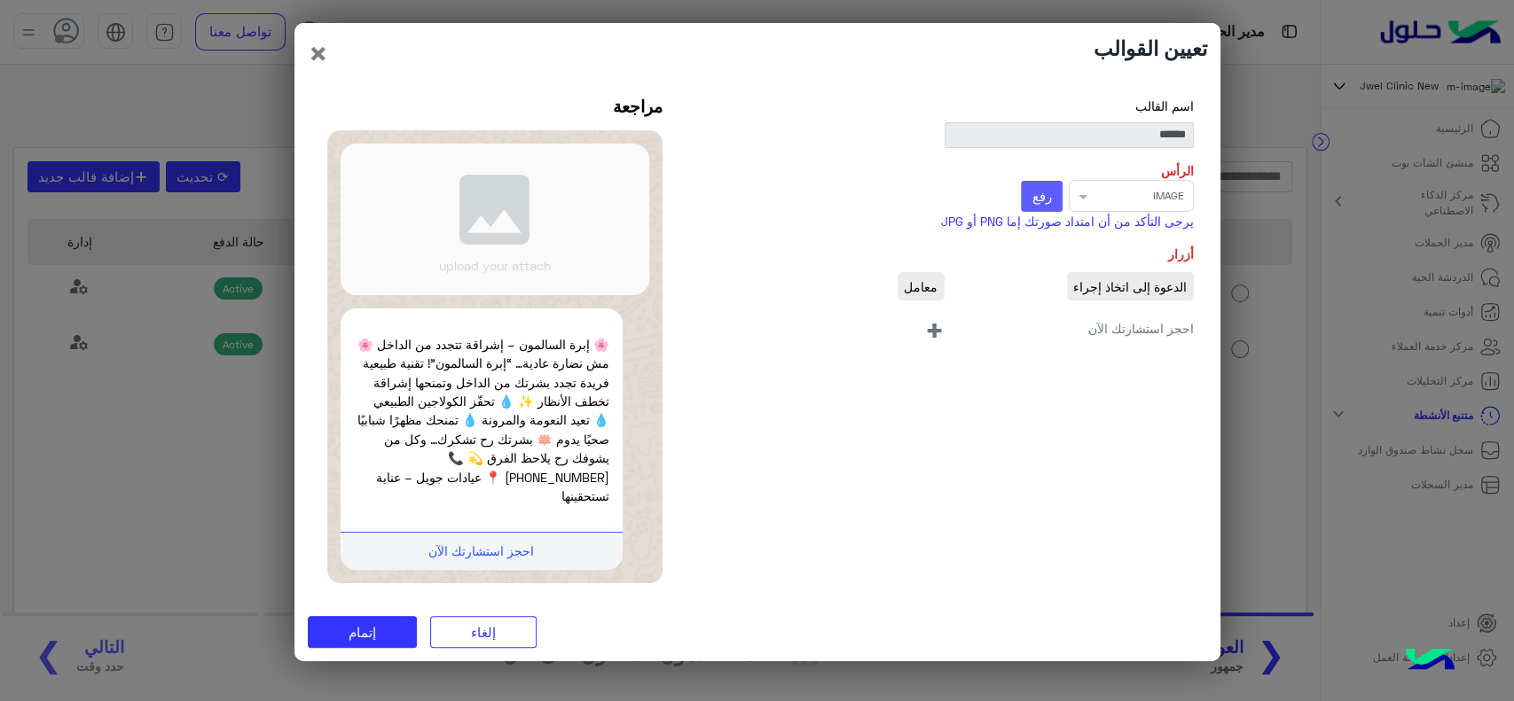
click at [1035, 200] on span "رفع" at bounding box center [1041, 196] width 20 height 16
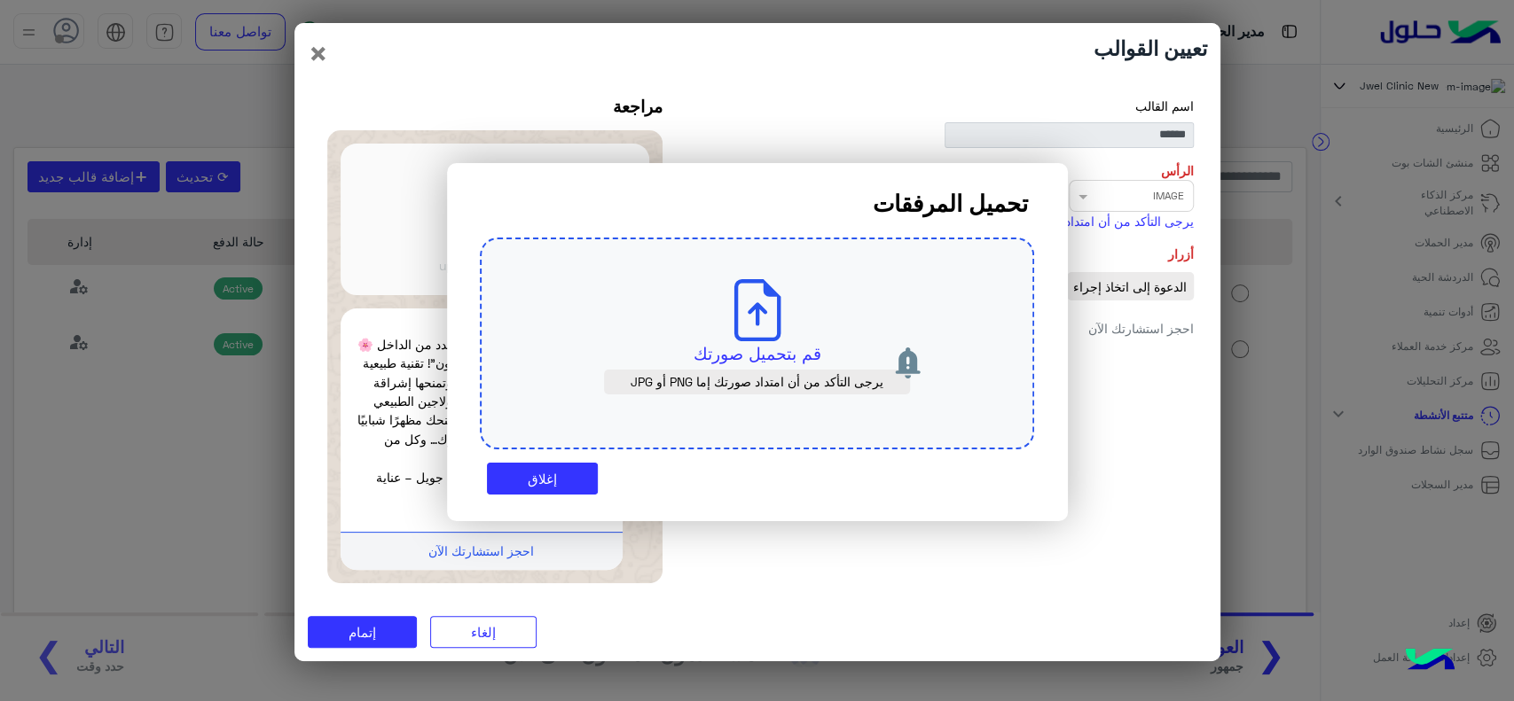
click at [812, 337] on div "قم بتحميل صورتك يرجى التأكد من أن امتداد صورتك إما PNG أو JPG" at bounding box center [757, 344] width 554 height 213
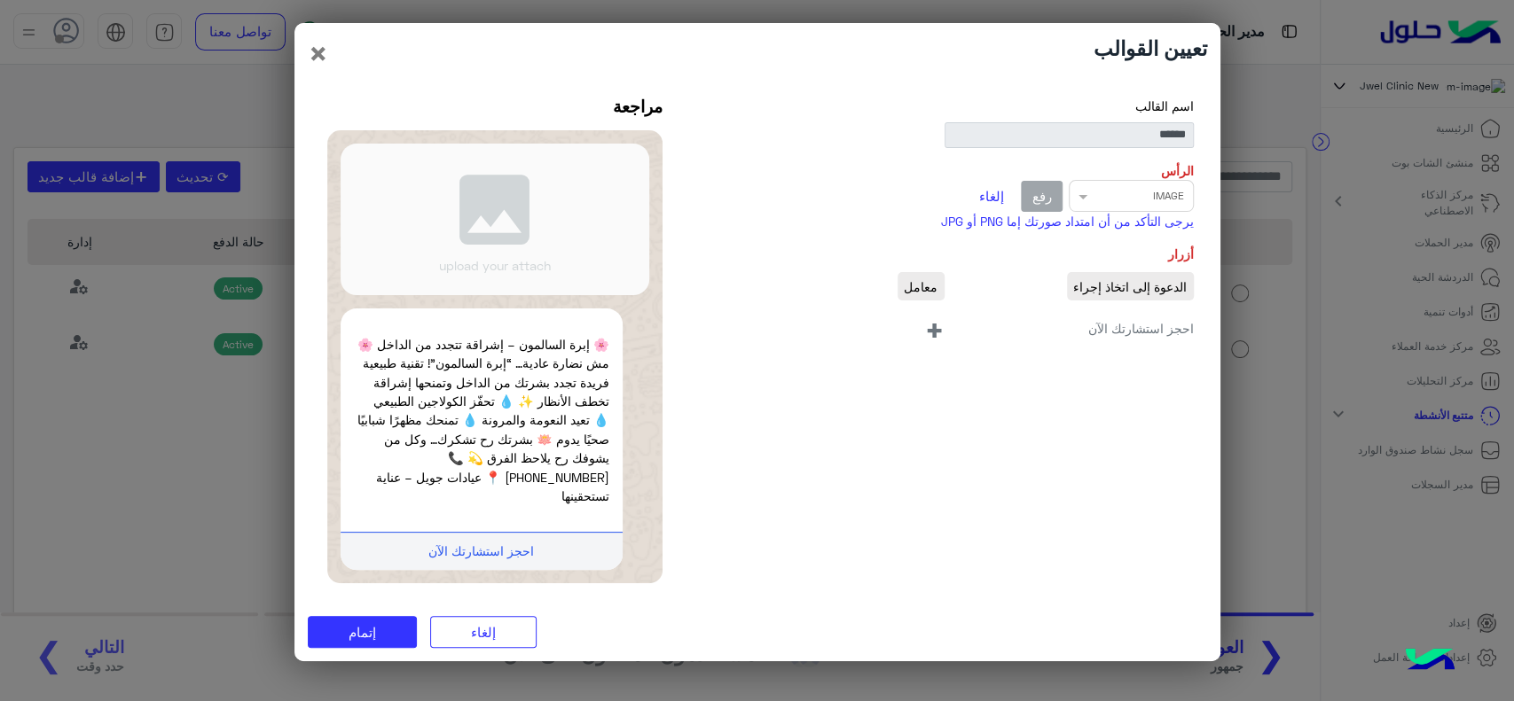
click at [936, 337] on span "+" at bounding box center [934, 329] width 20 height 40
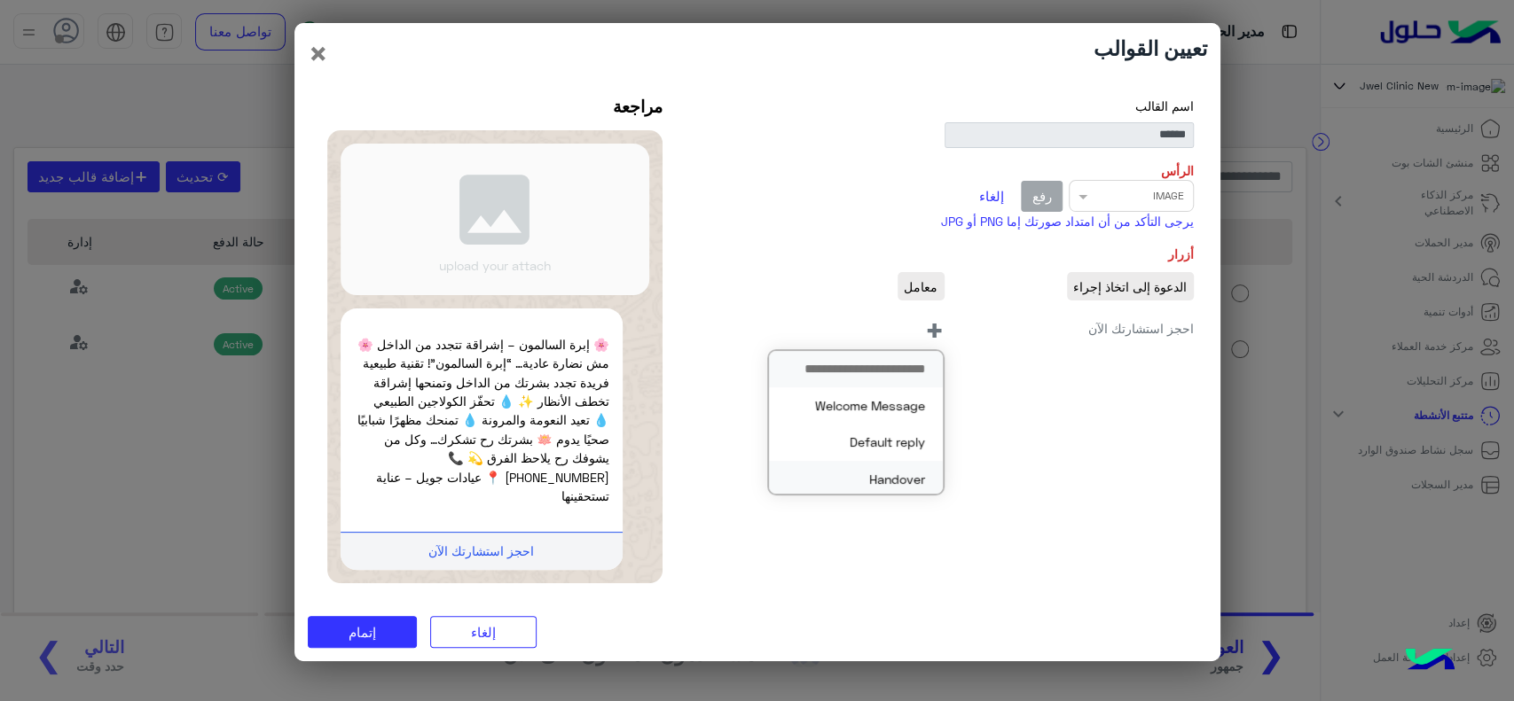
click at [901, 481] on button "Handover" at bounding box center [856, 479] width 174 height 36
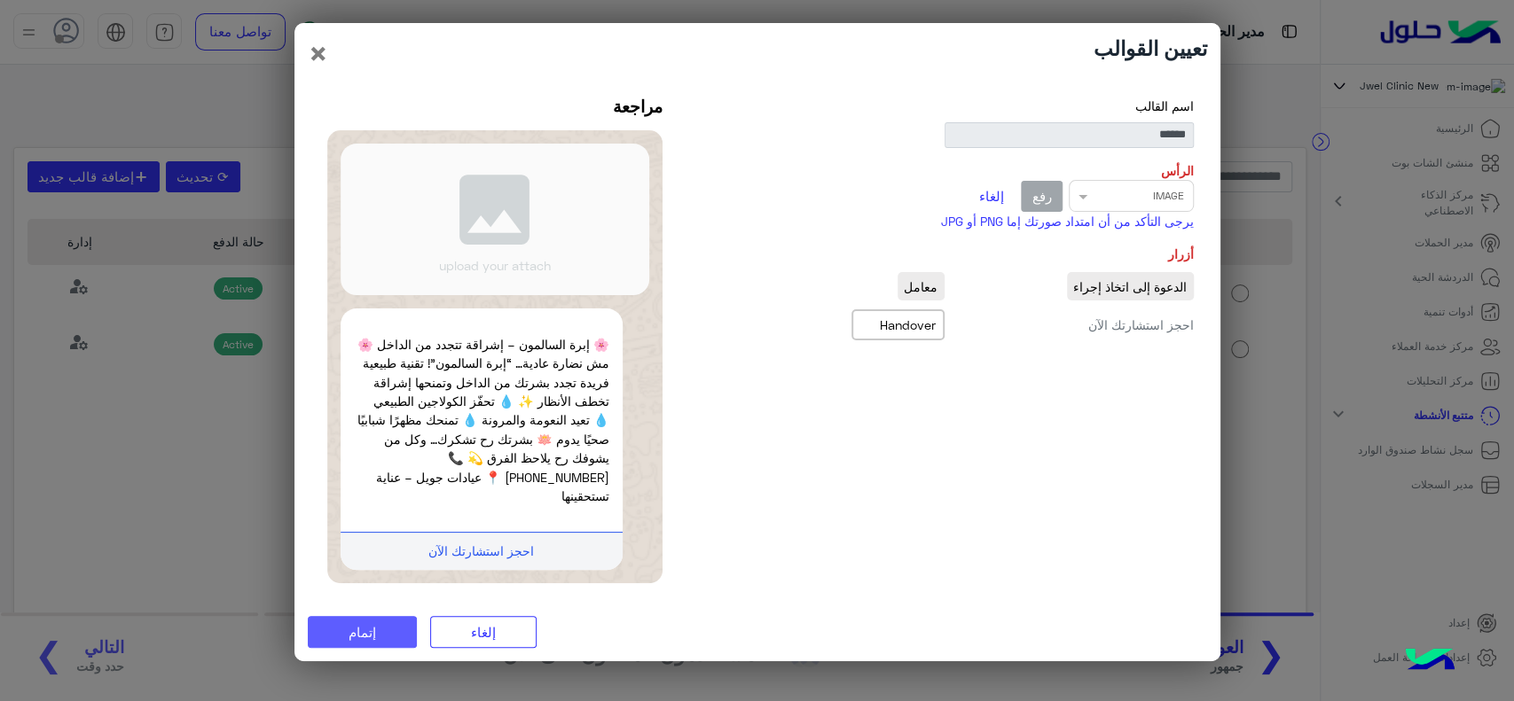
click at [376, 626] on span "إتمام" at bounding box center [361, 632] width 27 height 16
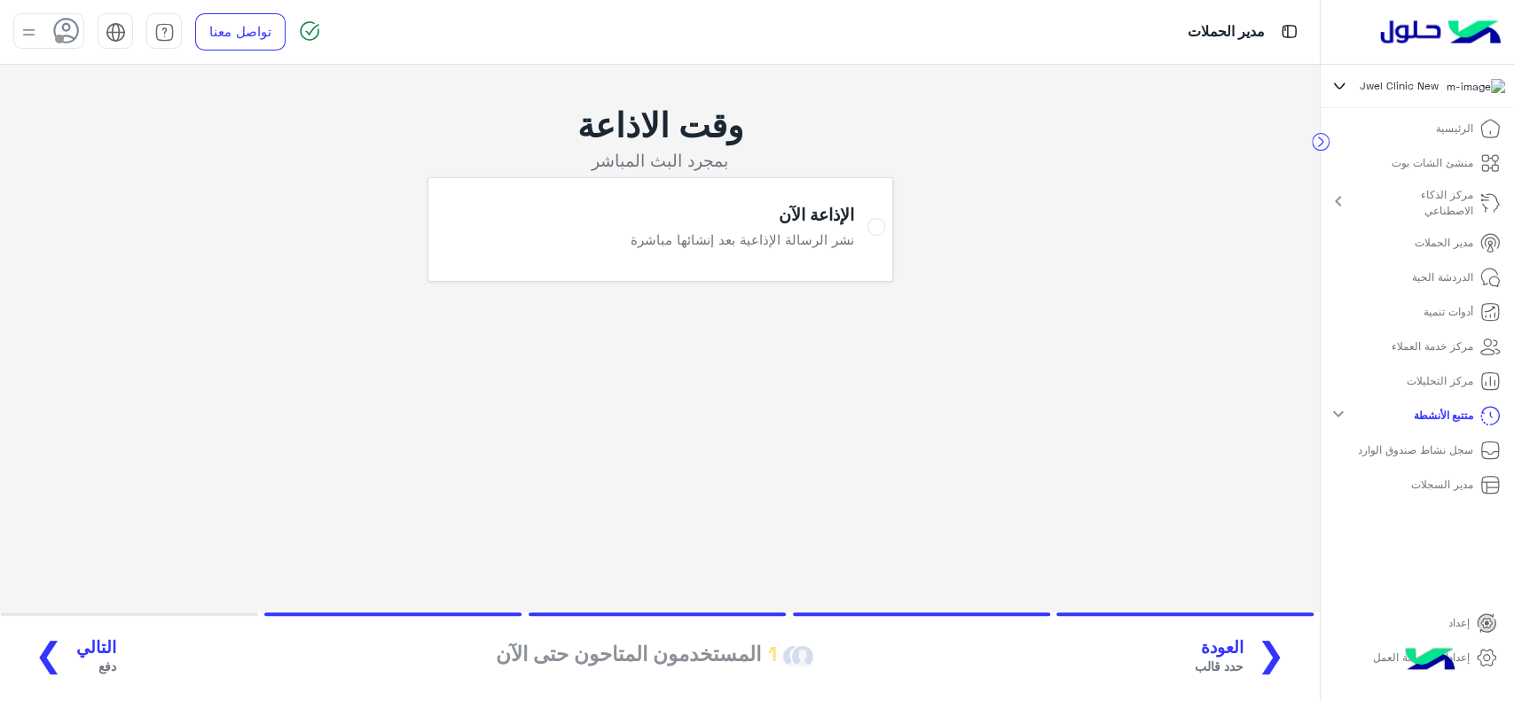
click at [89, 651] on span "التالي" at bounding box center [96, 648] width 40 height 20
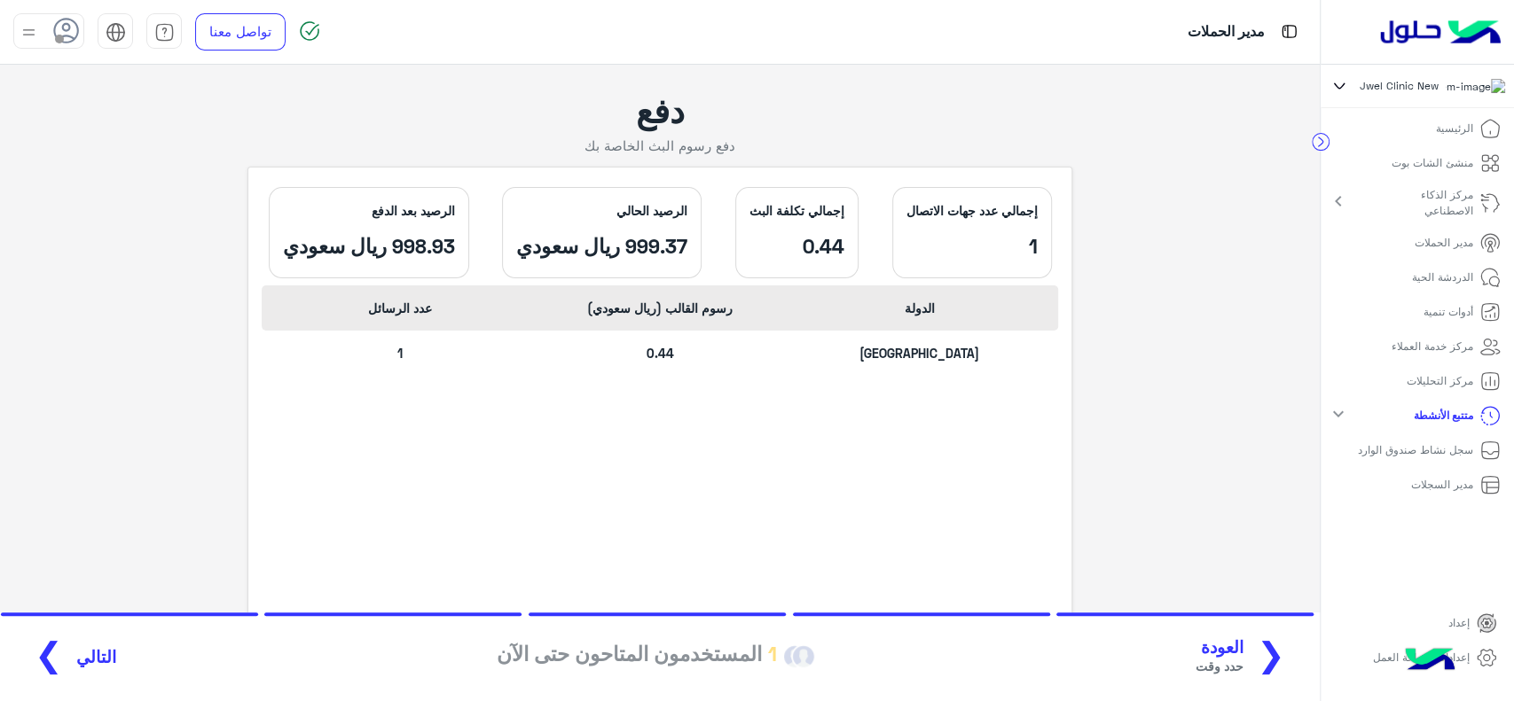
click at [81, 659] on span "التالي" at bounding box center [96, 657] width 40 height 20
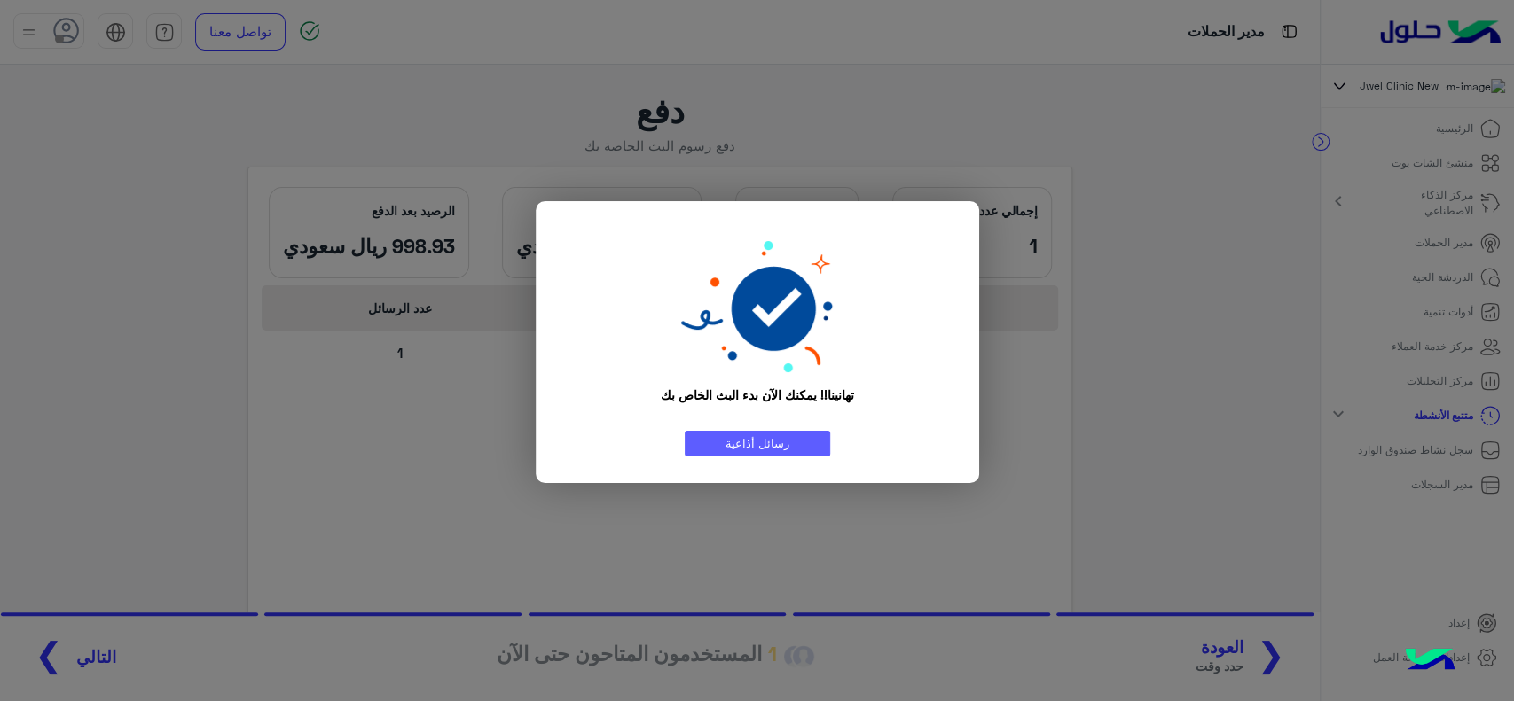
click at [716, 443] on link "رسائل أذاعية" at bounding box center [757, 444] width 145 height 26
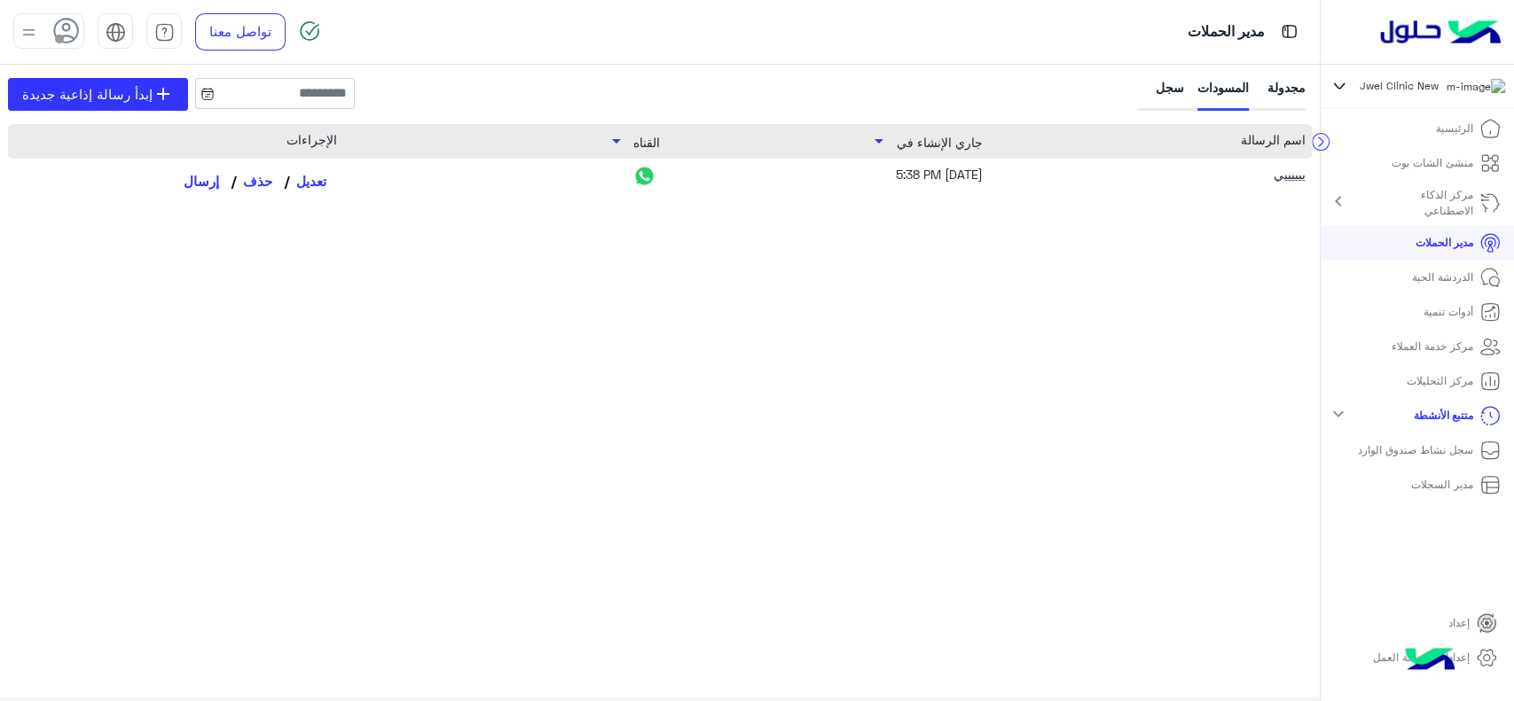
click at [1272, 81] on div "مجدولة" at bounding box center [1283, 94] width 43 height 33
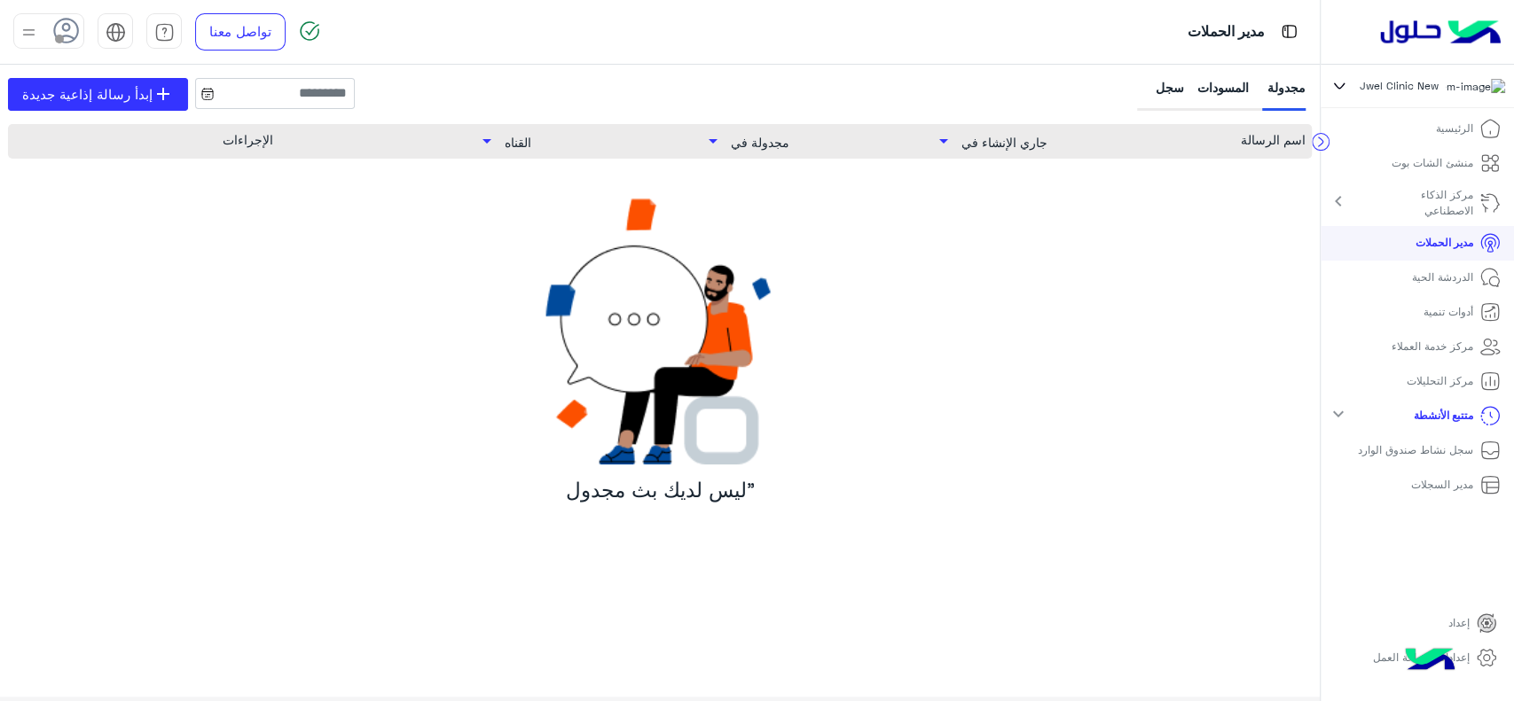
click at [1162, 89] on div "سجل" at bounding box center [1162, 94] width 43 height 33
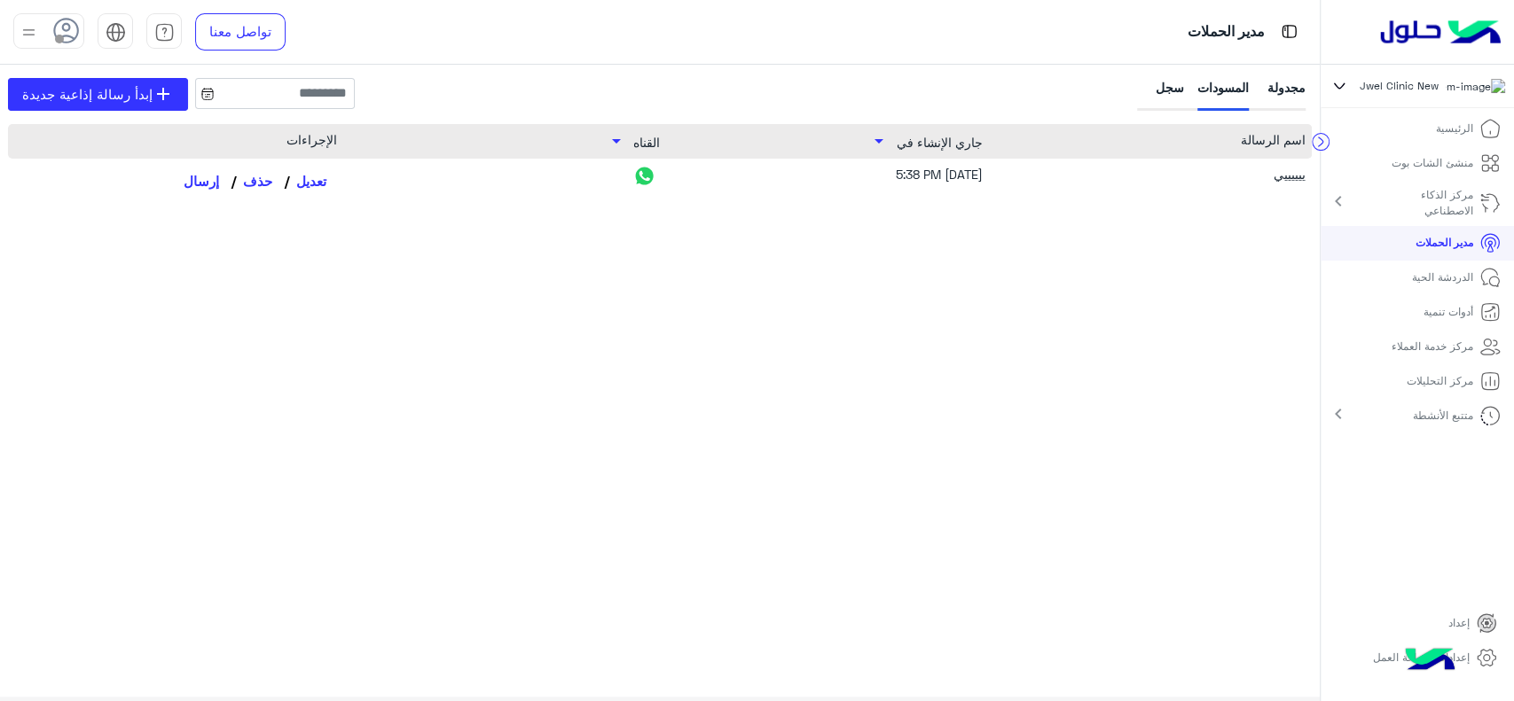
click at [1277, 83] on div "مجدولة" at bounding box center [1283, 94] width 43 height 33
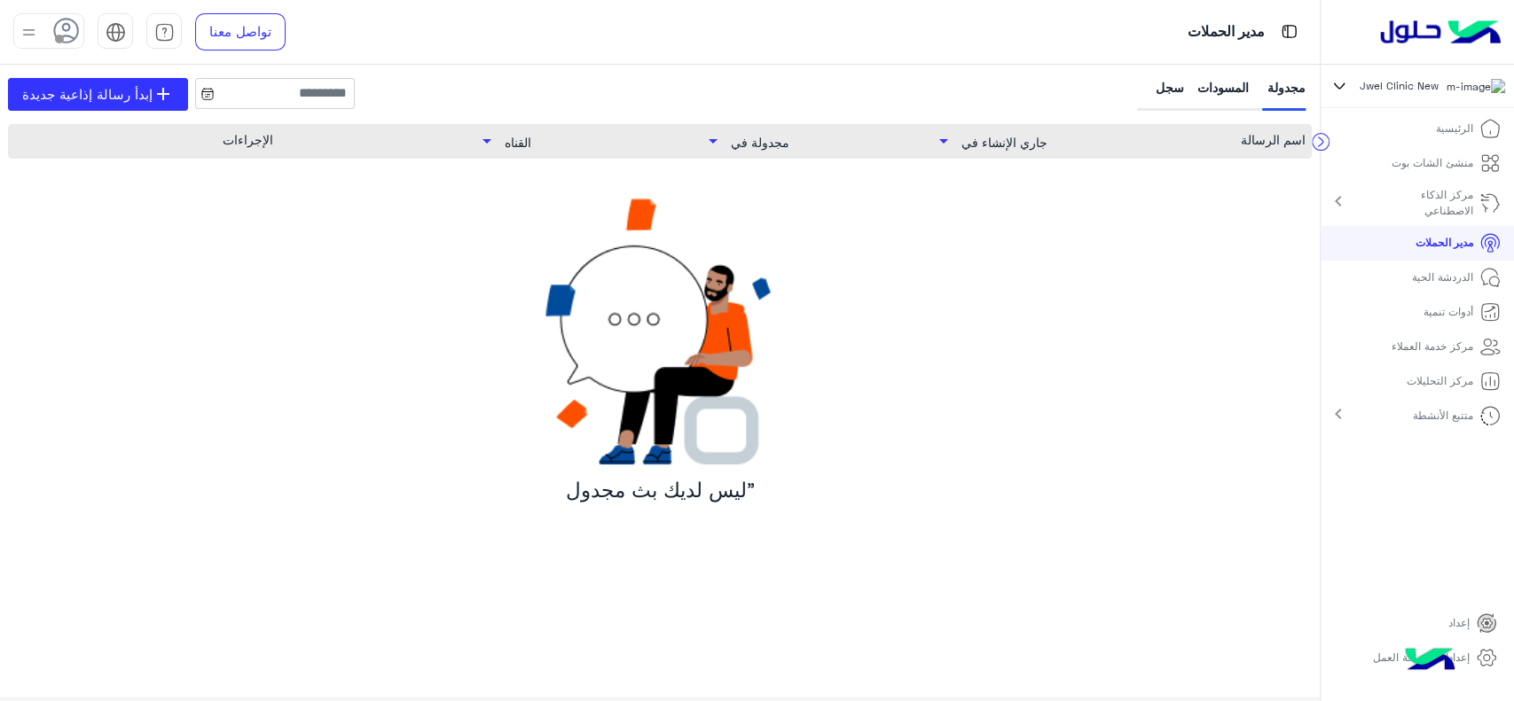
click at [1174, 93] on div "سجل" at bounding box center [1162, 94] width 43 height 33
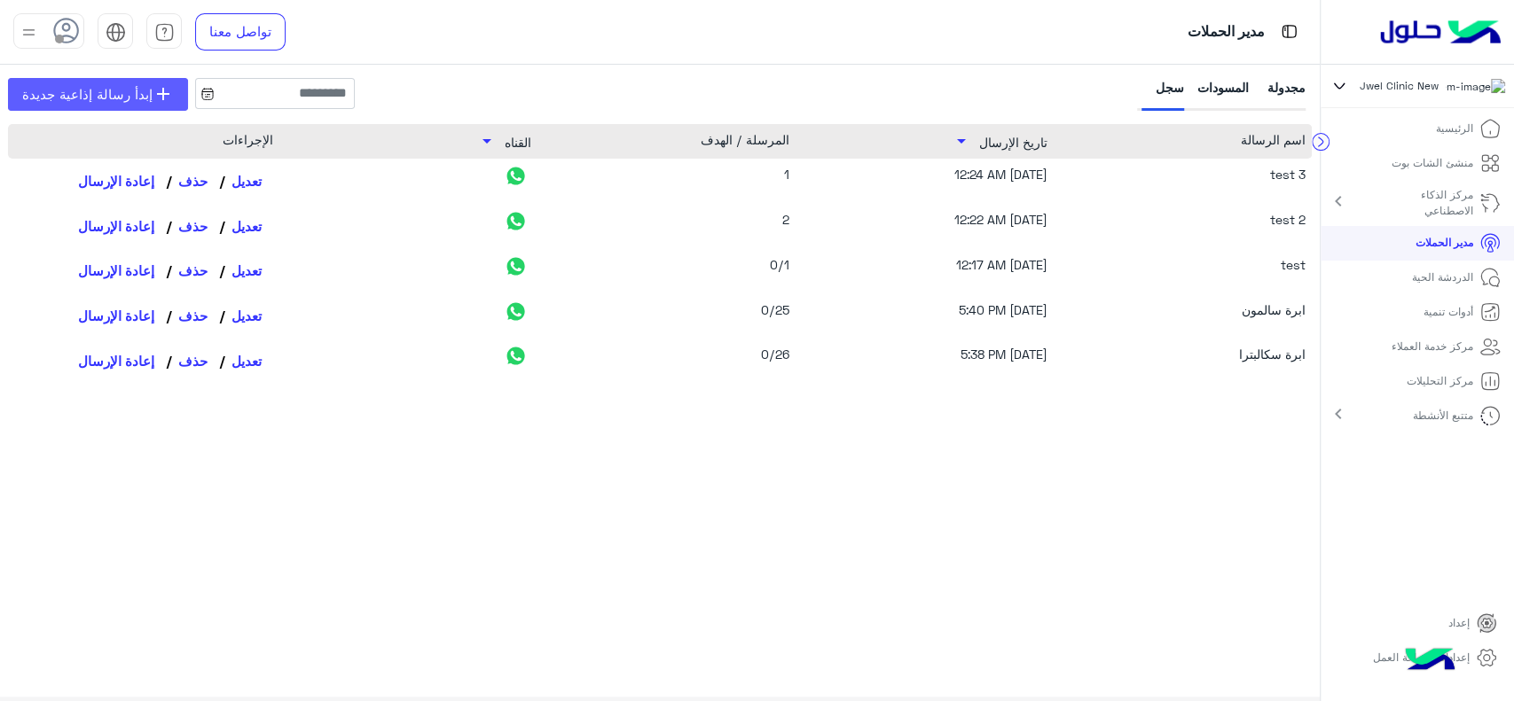
click at [140, 90] on span "إبدأ رسالة إذاعية جديدة" at bounding box center [87, 94] width 130 height 20
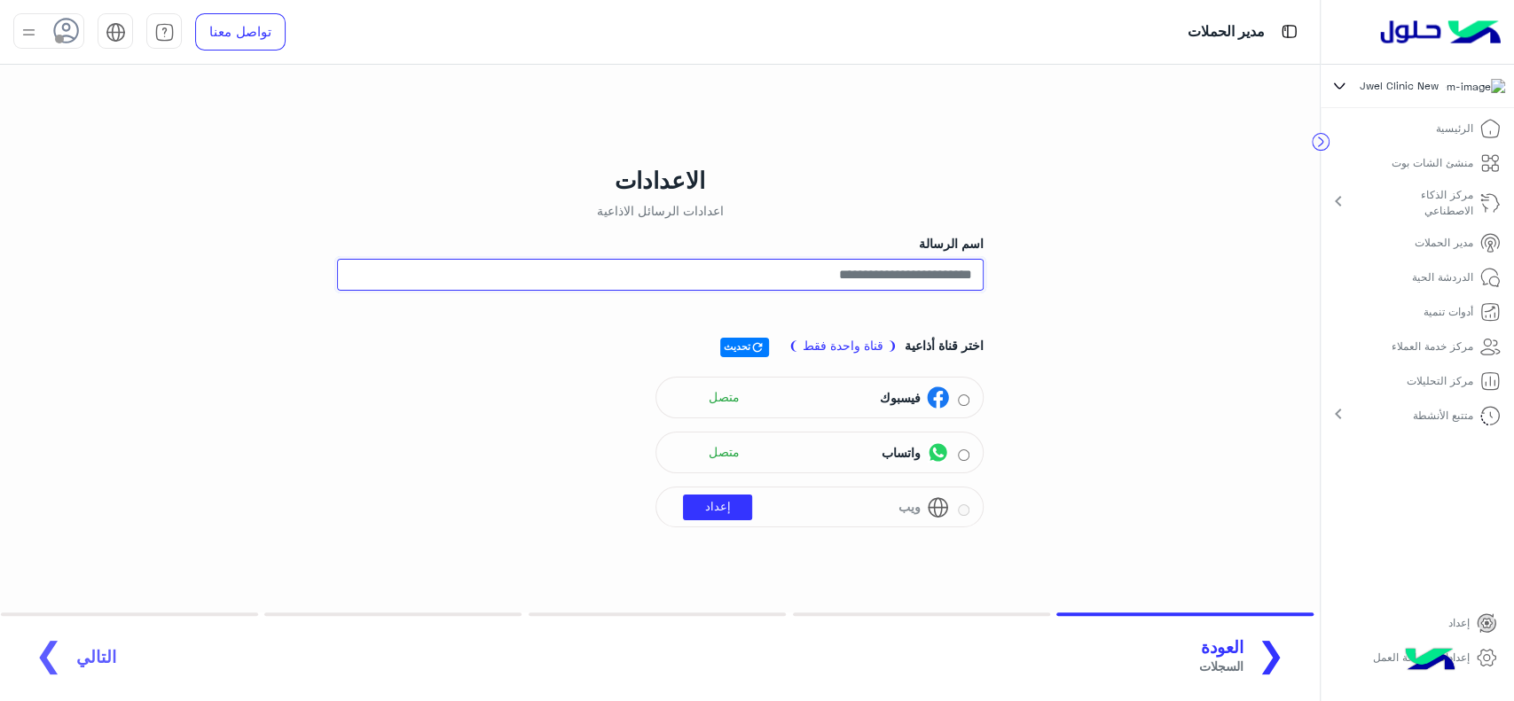
click at [767, 277] on input "اسم الرسالة" at bounding box center [660, 275] width 646 height 32
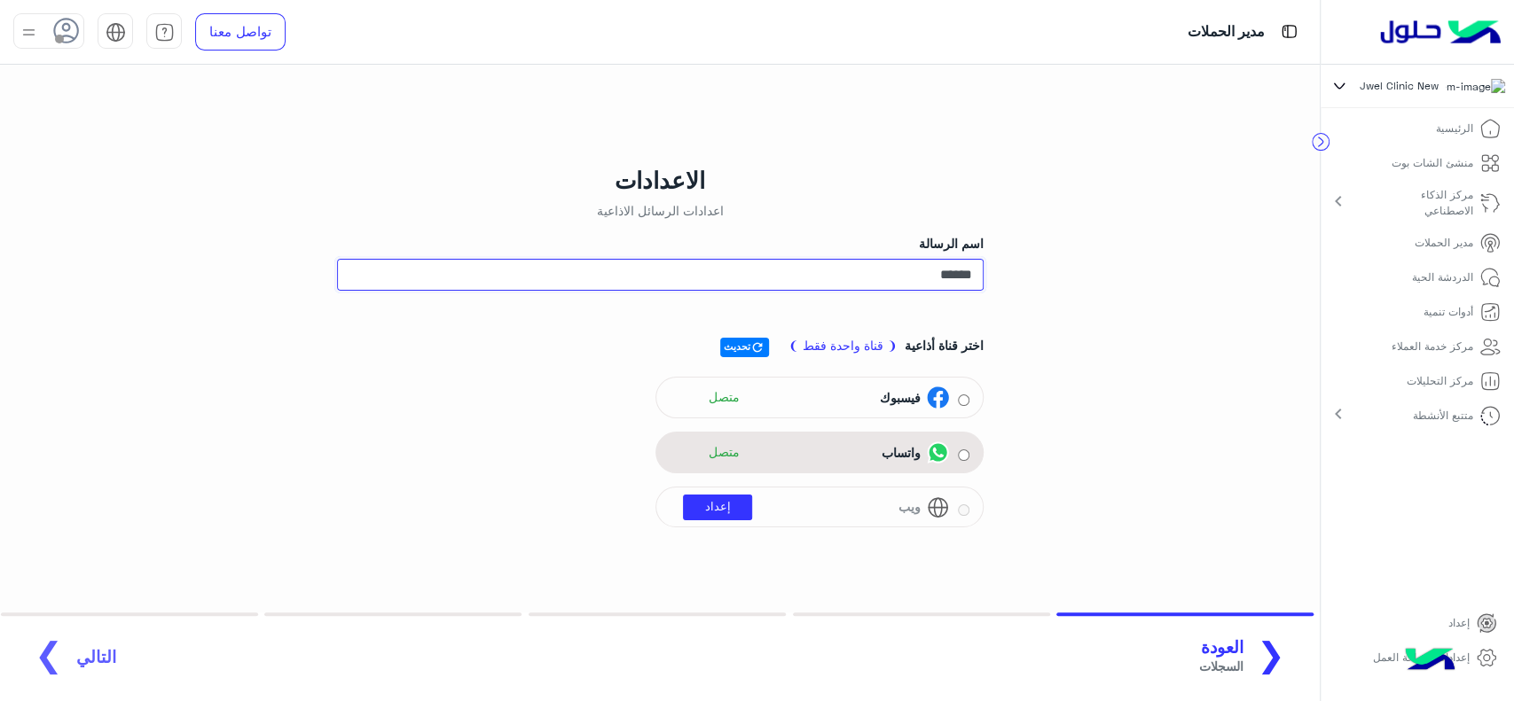
type input "******"
click at [752, 458] on div "واتساب متصل" at bounding box center [809, 453] width 280 height 27
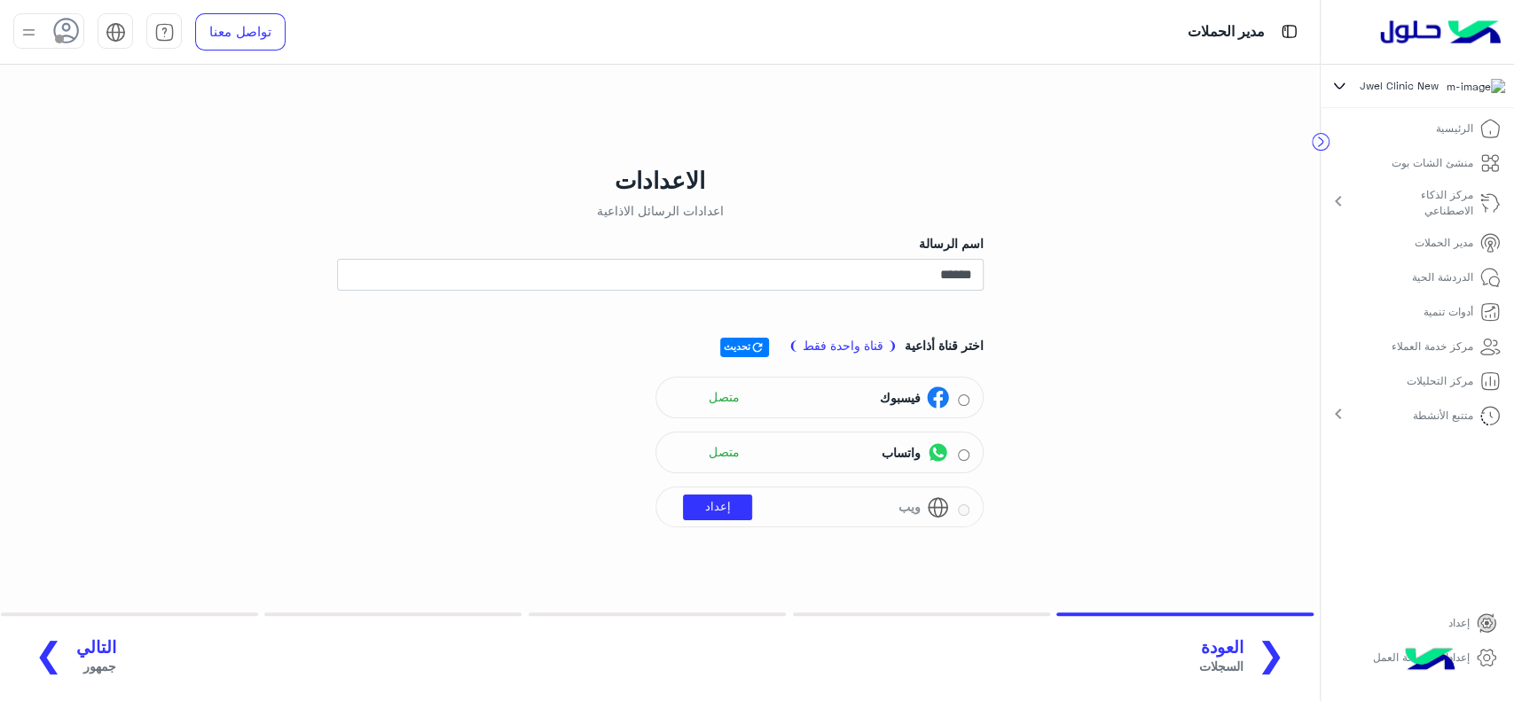
click at [88, 645] on span "التالي" at bounding box center [96, 648] width 40 height 20
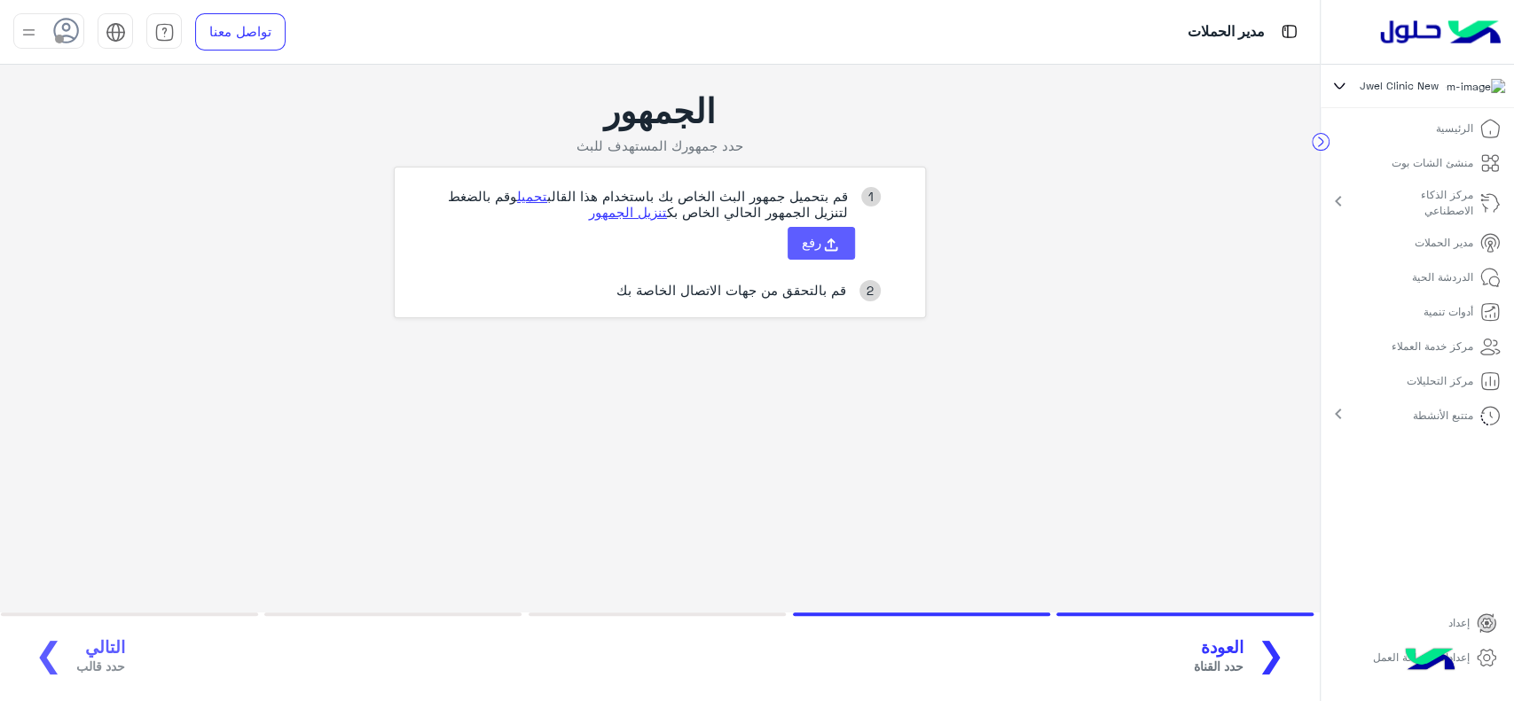
click at [811, 252] on button "رفع" at bounding box center [820, 244] width 67 height 34
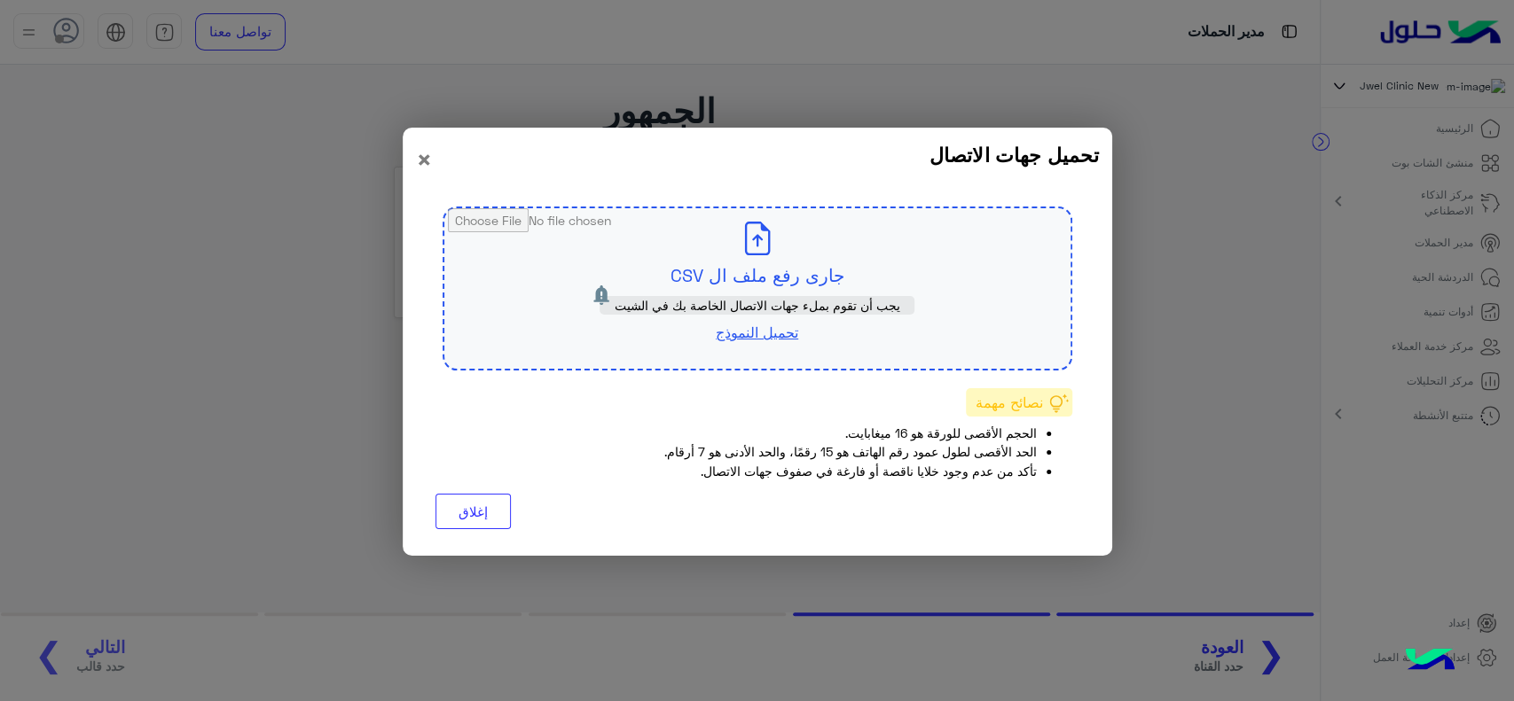
click at [791, 259] on input "file" at bounding box center [757, 288] width 626 height 160
type input "**********"
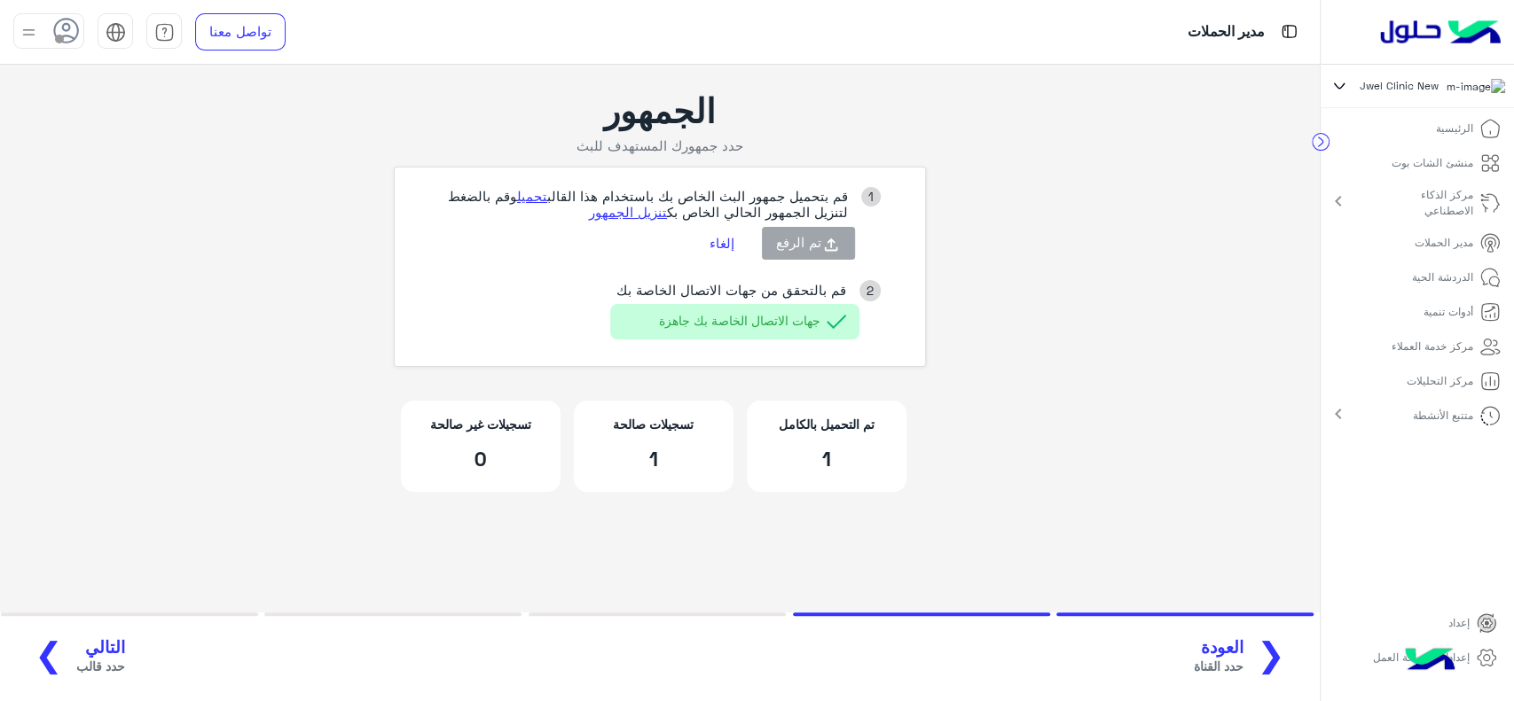
click at [76, 646] on span "التالي" at bounding box center [100, 648] width 49 height 20
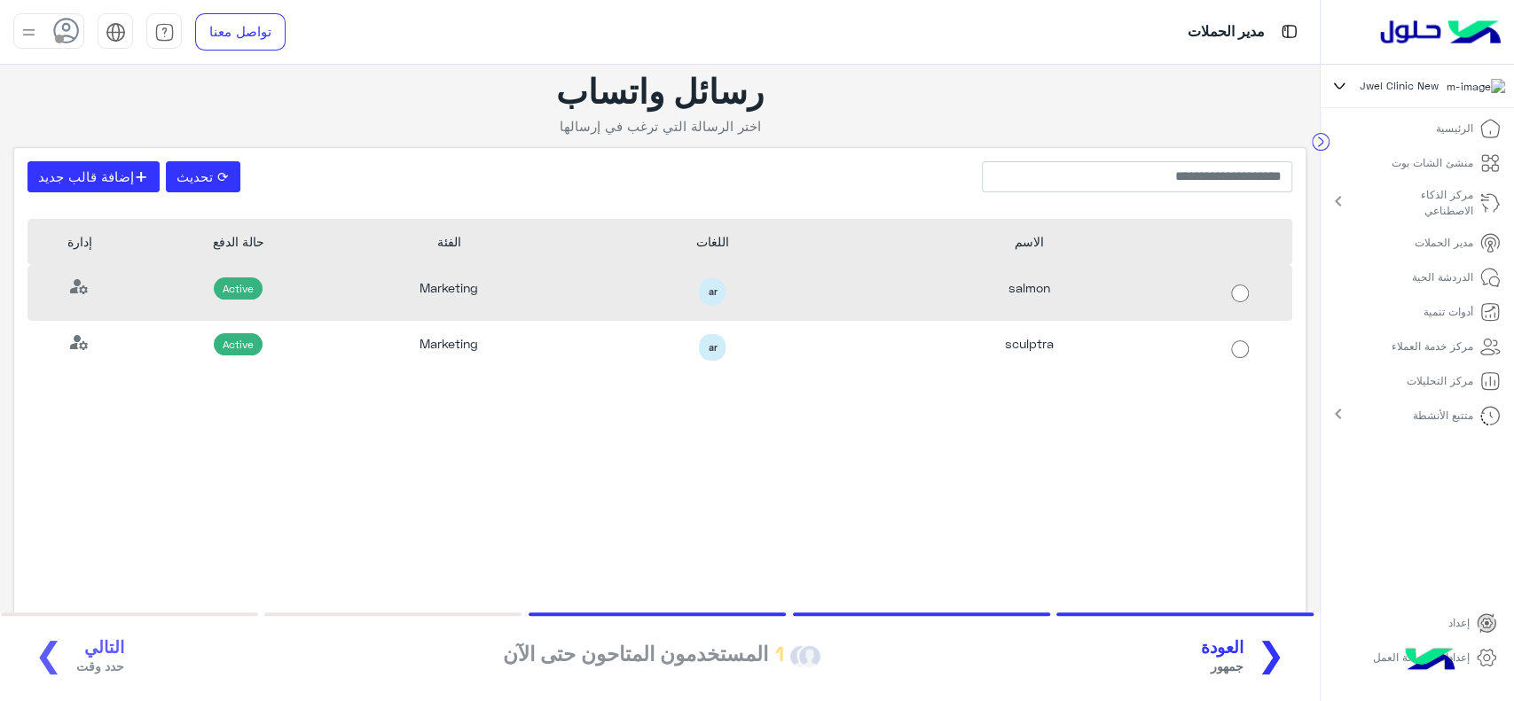
click at [455, 305] on div "Marketing" at bounding box center [449, 293] width 211 height 56
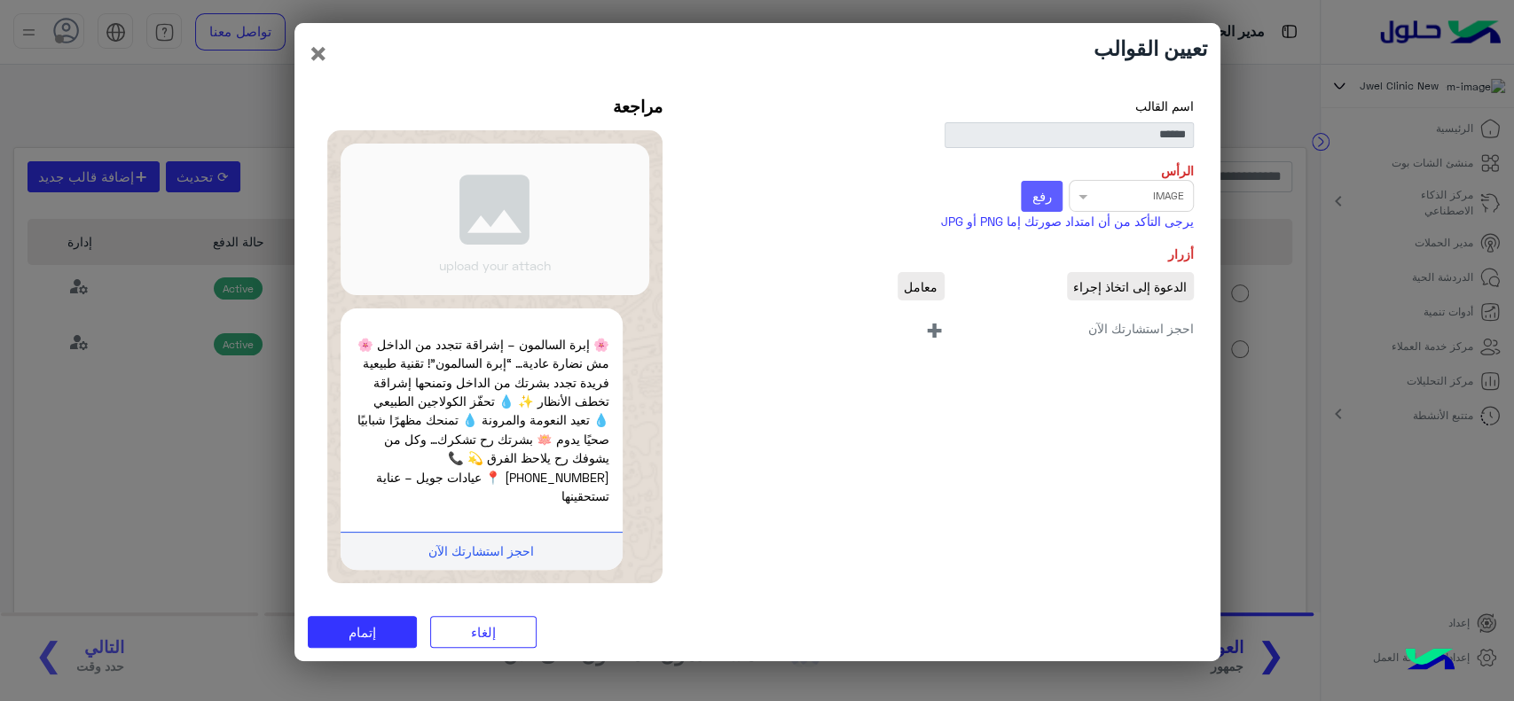
click at [1035, 204] on span "رفع" at bounding box center [1041, 196] width 20 height 16
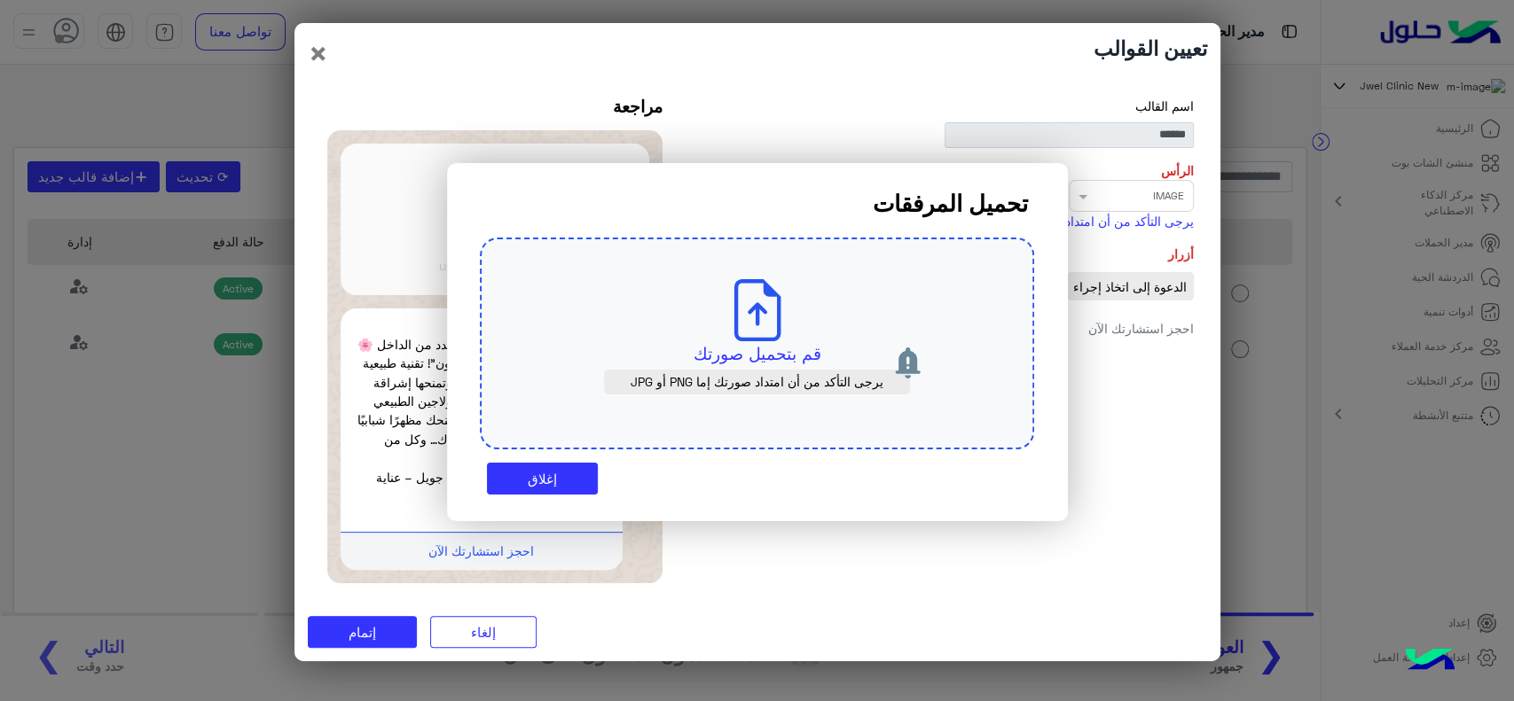
click at [759, 301] on icon at bounding box center [757, 310] width 62 height 62
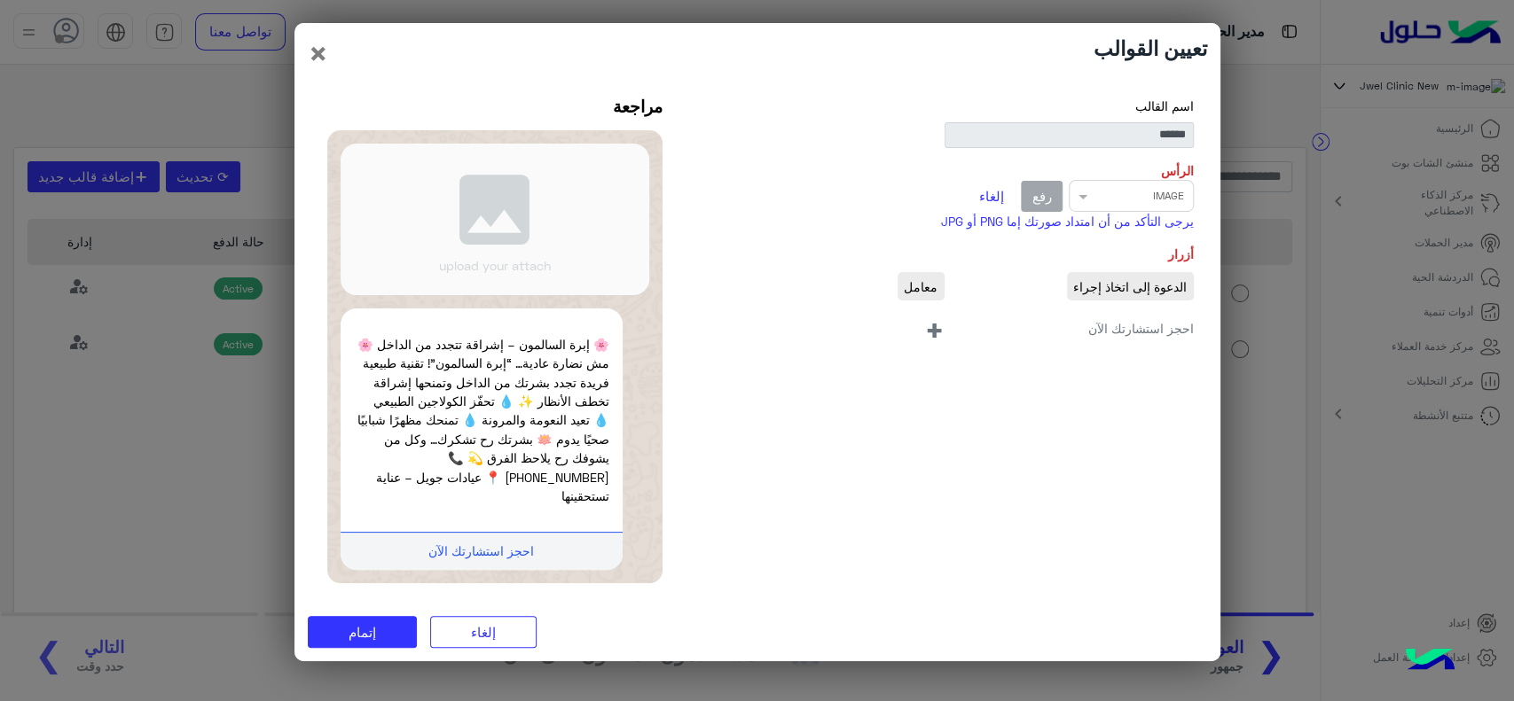
click at [941, 341] on span "+" at bounding box center [934, 329] width 20 height 40
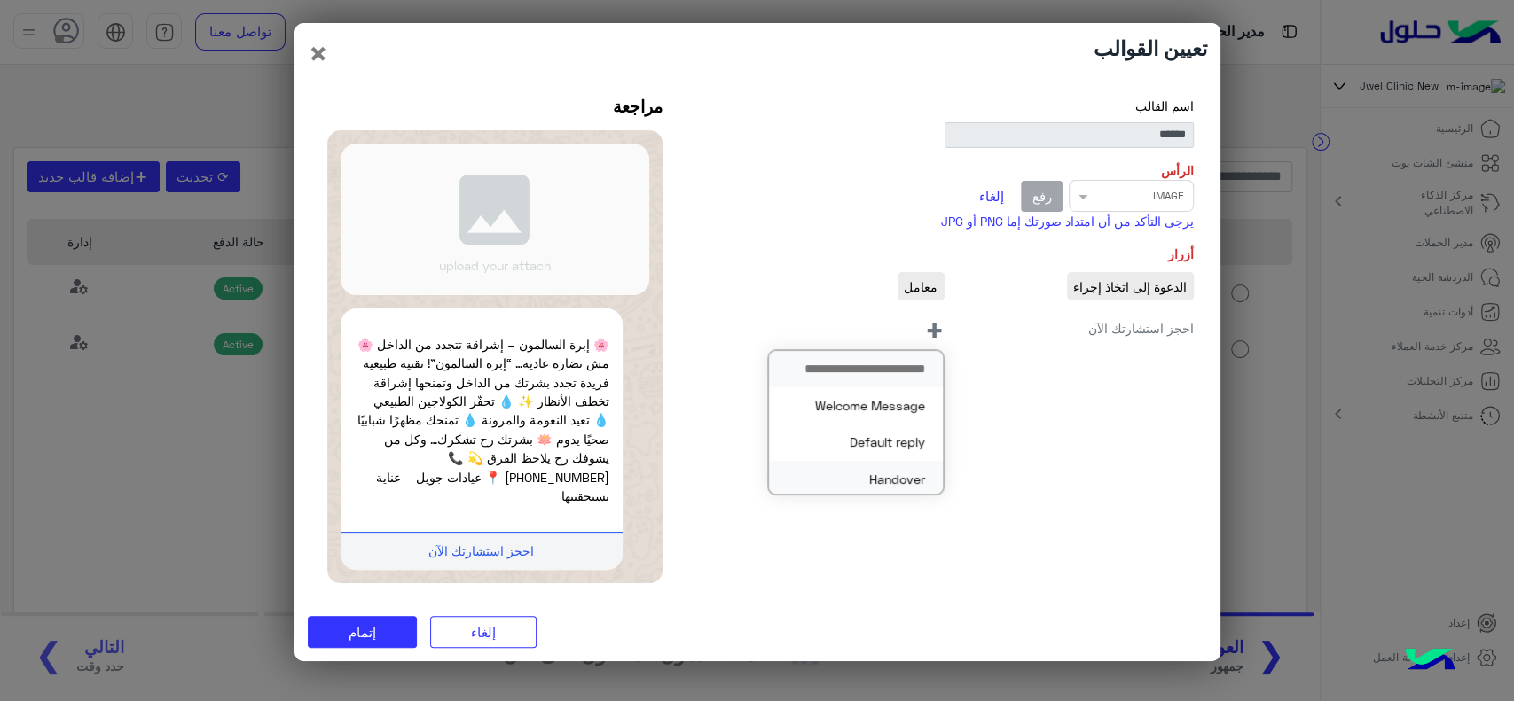
click at [917, 479] on button "Handover" at bounding box center [856, 479] width 174 height 36
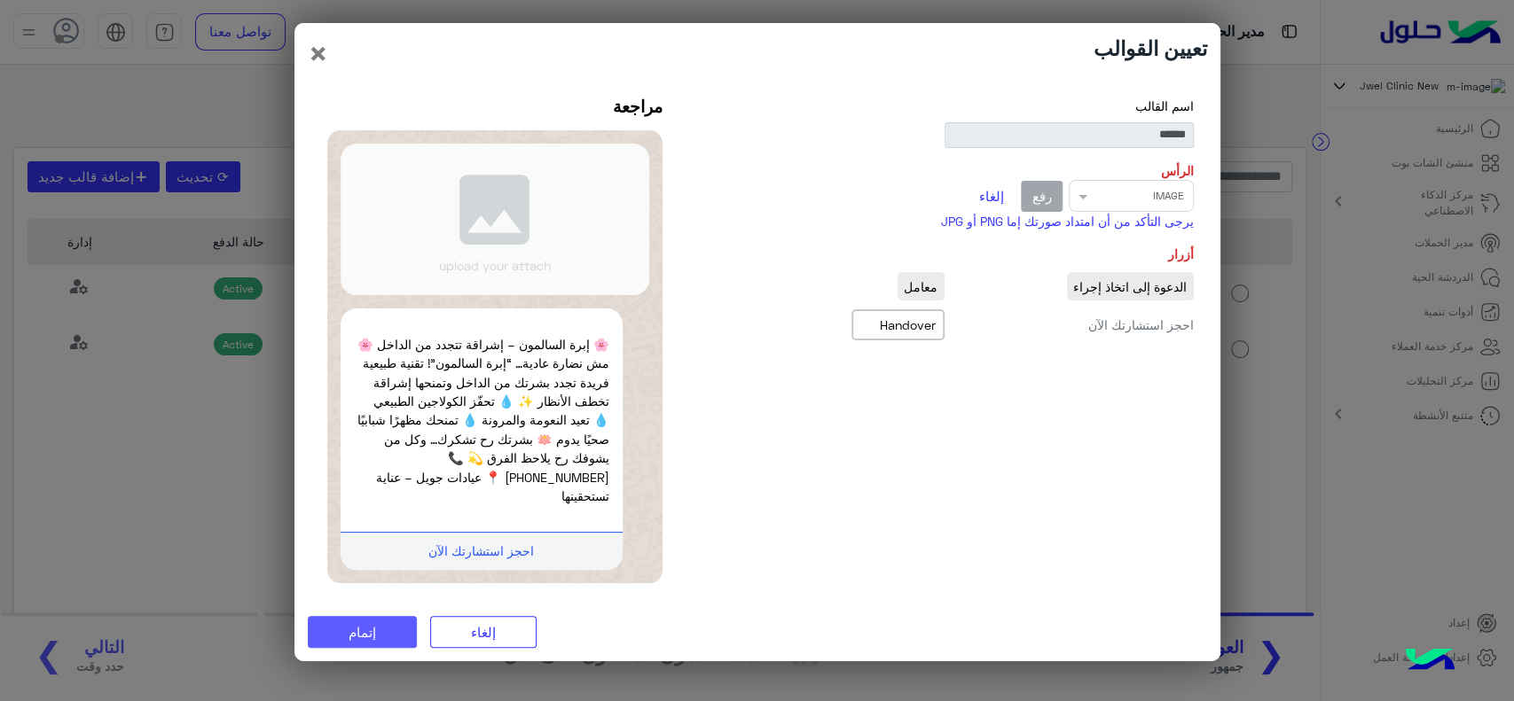
click at [356, 637] on button "إتمام" at bounding box center [362, 632] width 109 height 32
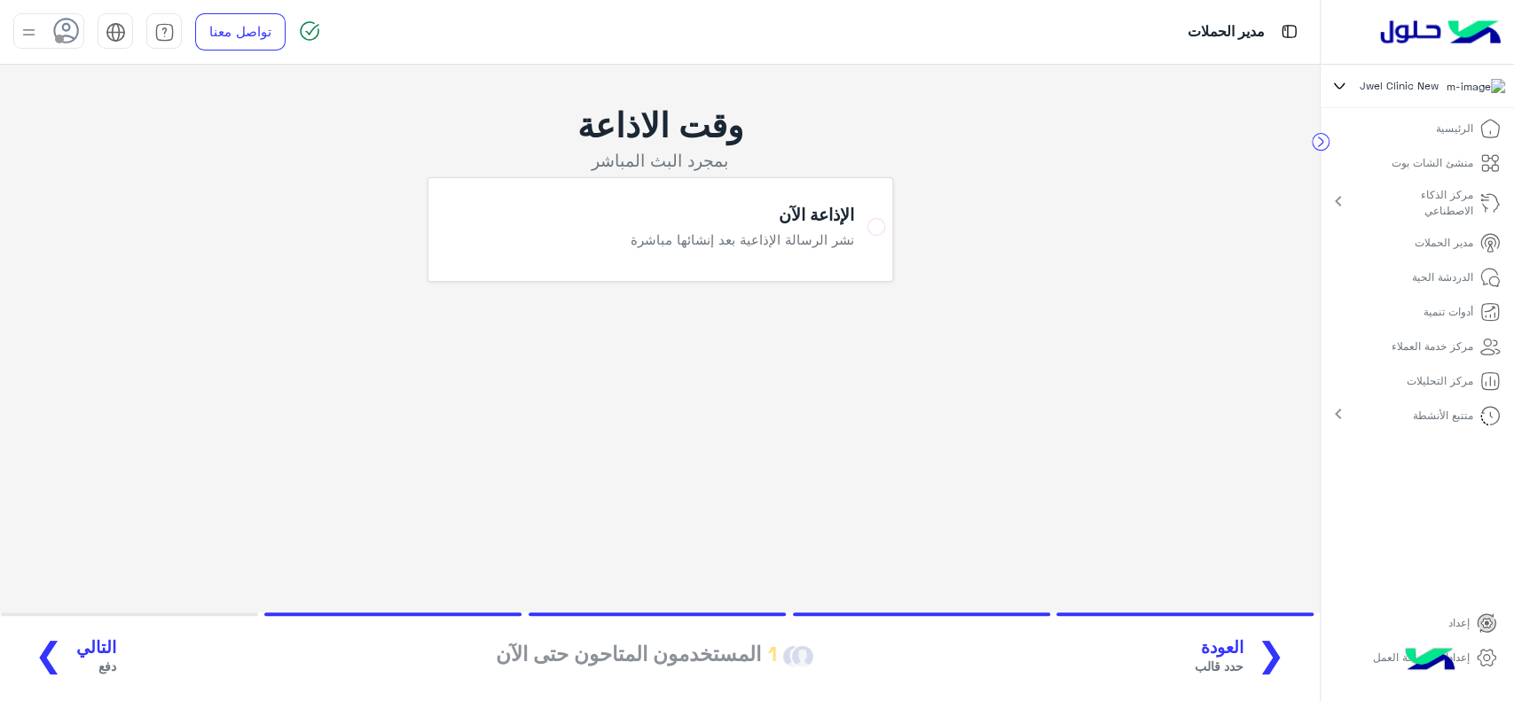
click at [76, 668] on span "دفع" at bounding box center [96, 666] width 40 height 19
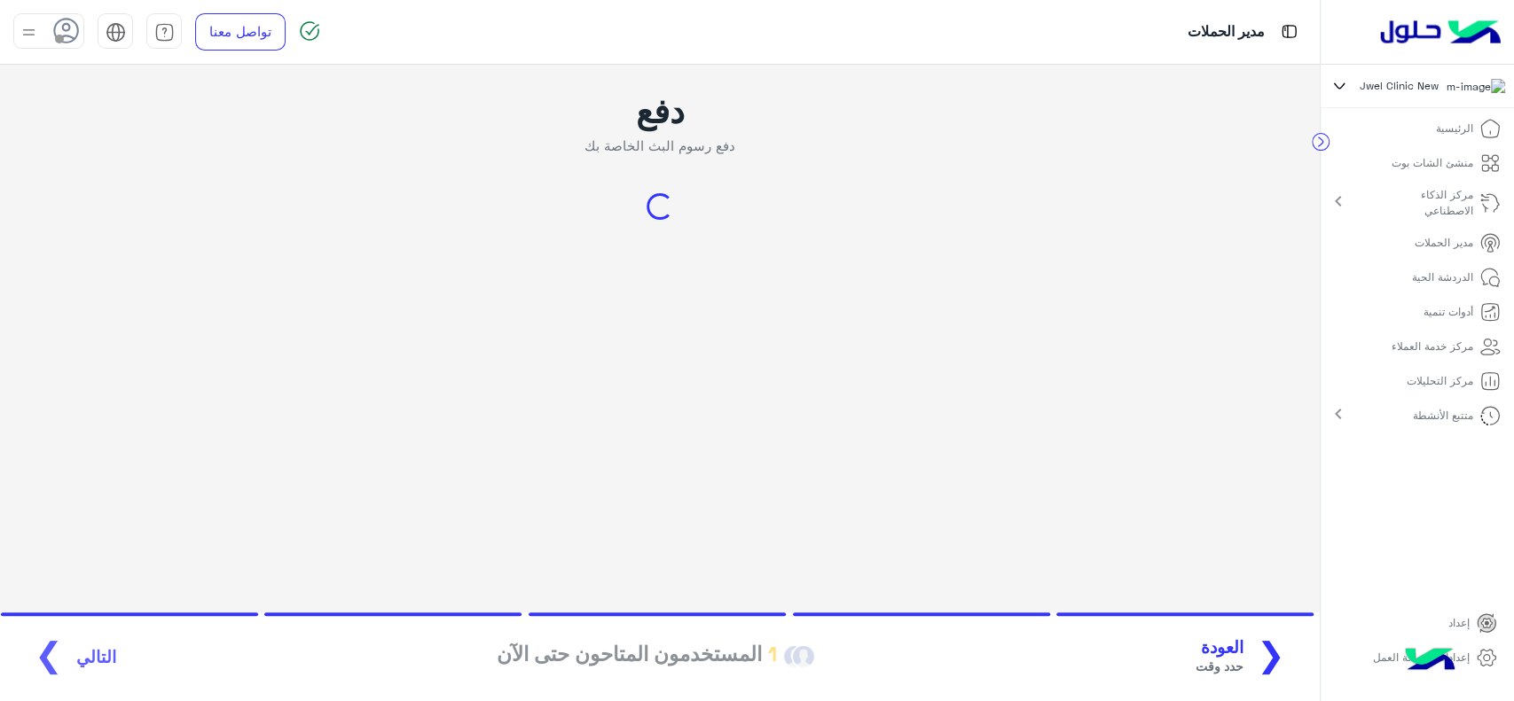
click at [1225, 633] on button "❮ العودة حدد وقت" at bounding box center [1247, 657] width 114 height 49
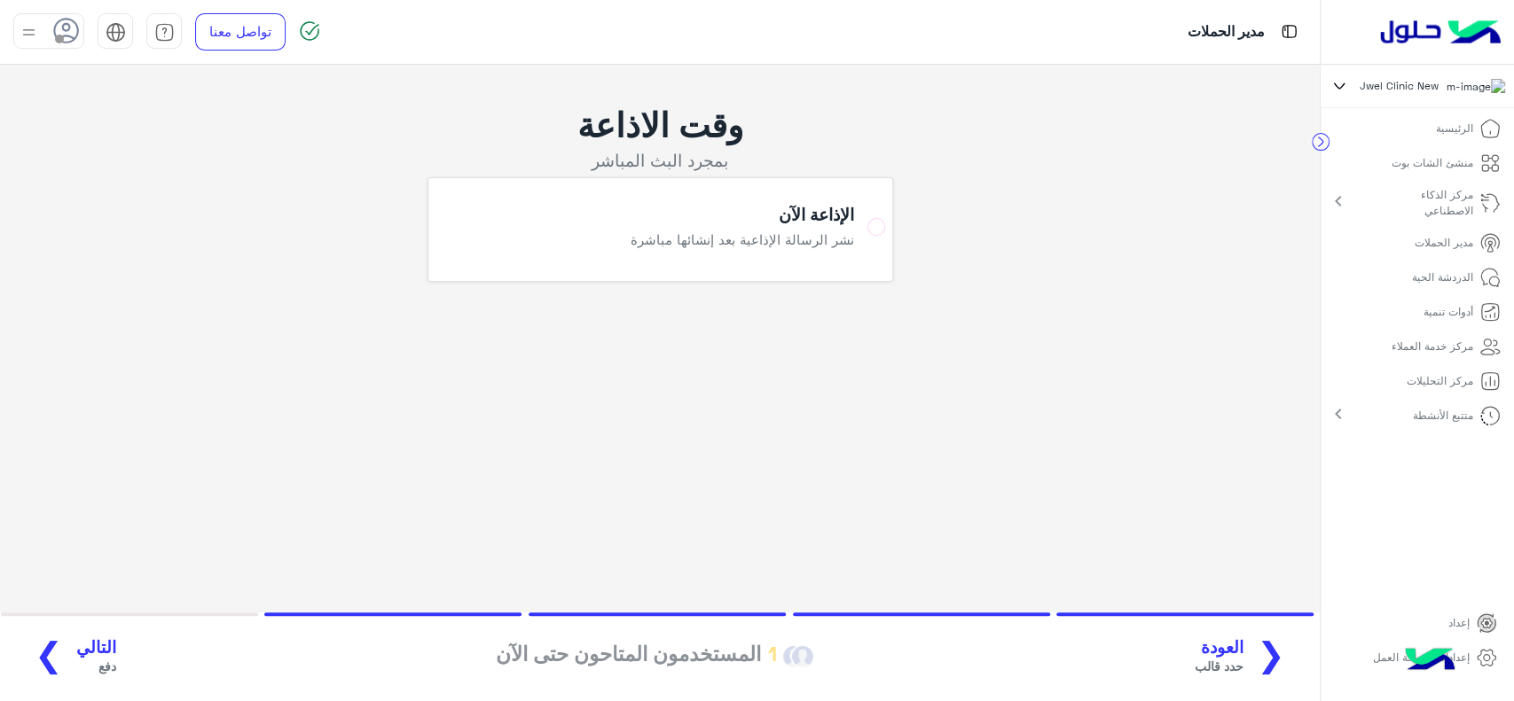
click at [1225, 633] on button "❮ العودة حدد قالب" at bounding box center [1246, 657] width 114 height 49
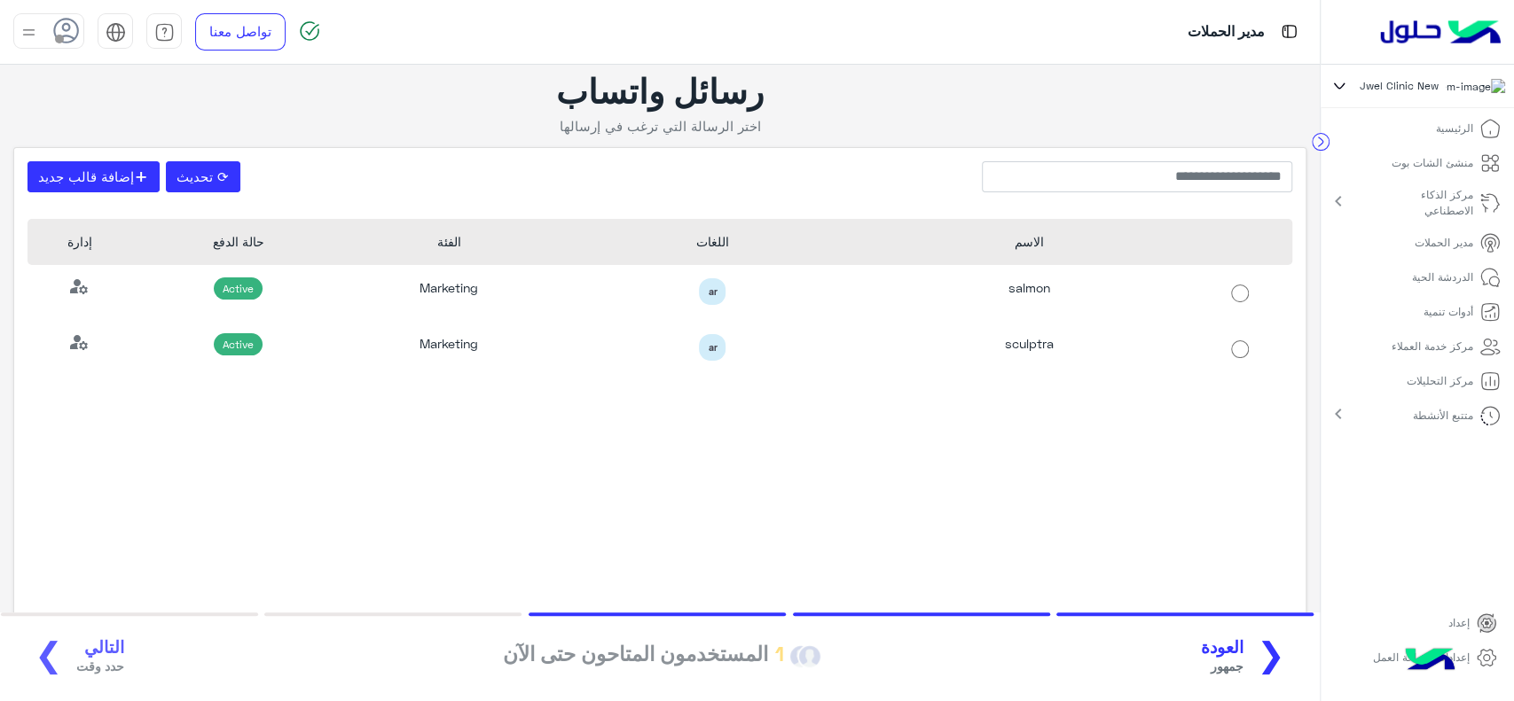
click at [1225, 633] on button "❮ العودة جمهور" at bounding box center [1249, 657] width 108 height 49
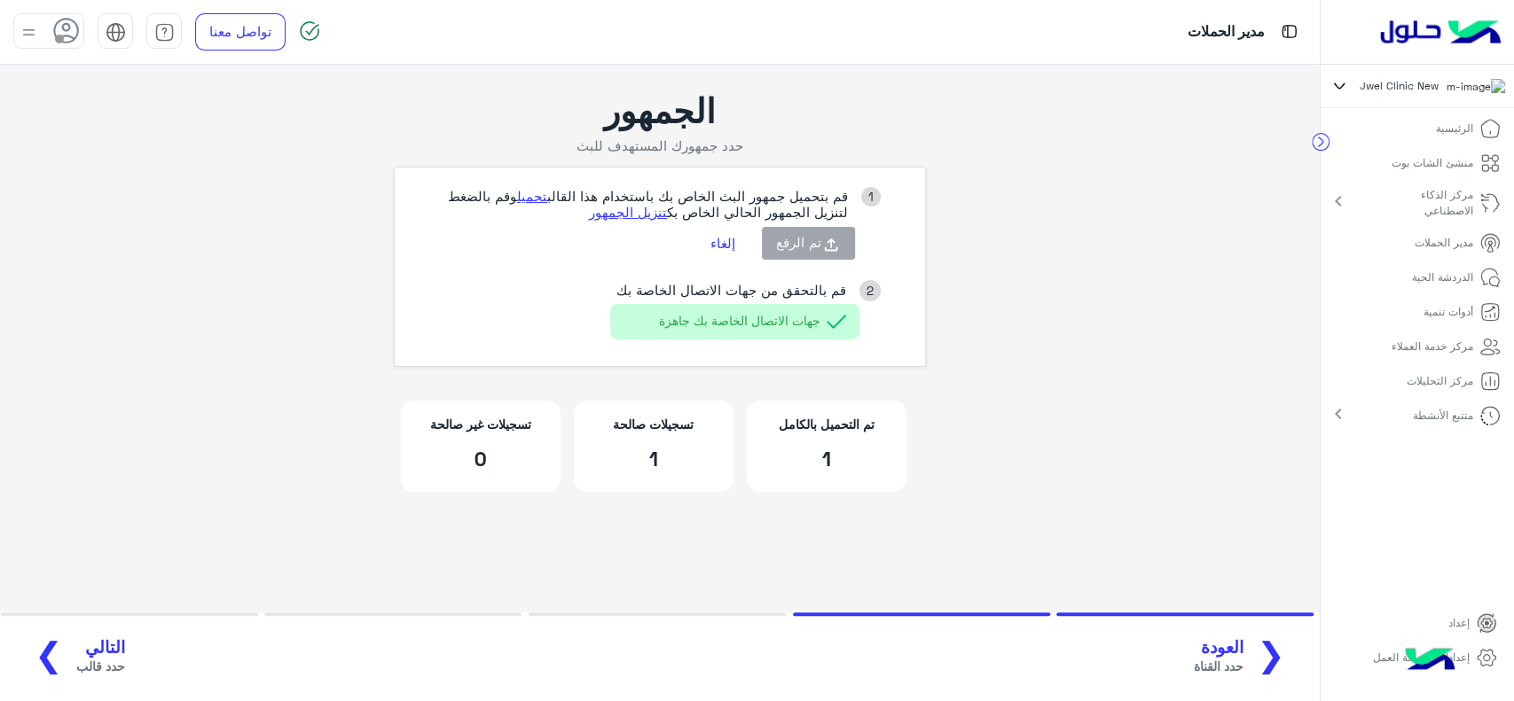
click at [717, 258] on button "إلغاء" at bounding box center [722, 244] width 51 height 30
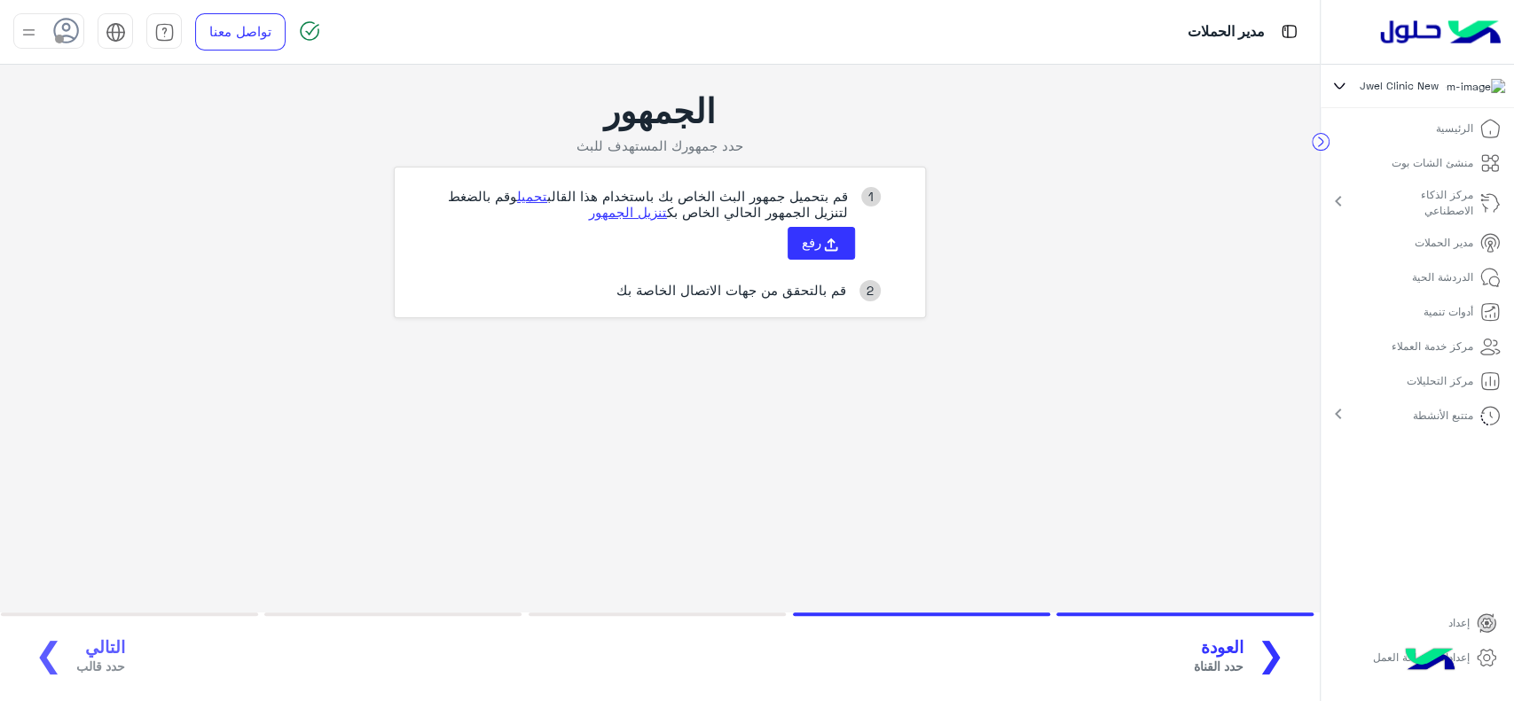
click at [1222, 656] on span "العودة" at bounding box center [1219, 648] width 50 height 20
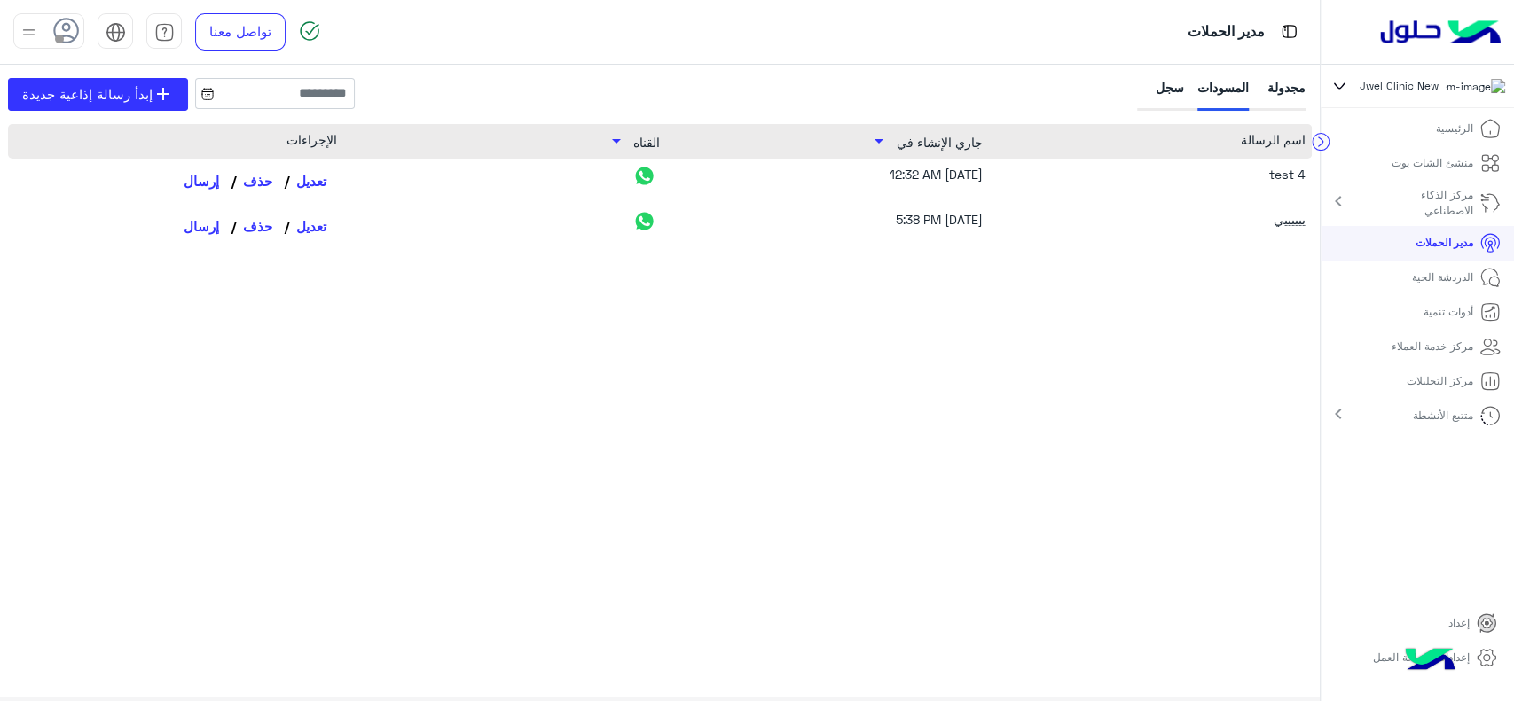
click at [1268, 85] on div "مجدولة" at bounding box center [1283, 94] width 43 height 33
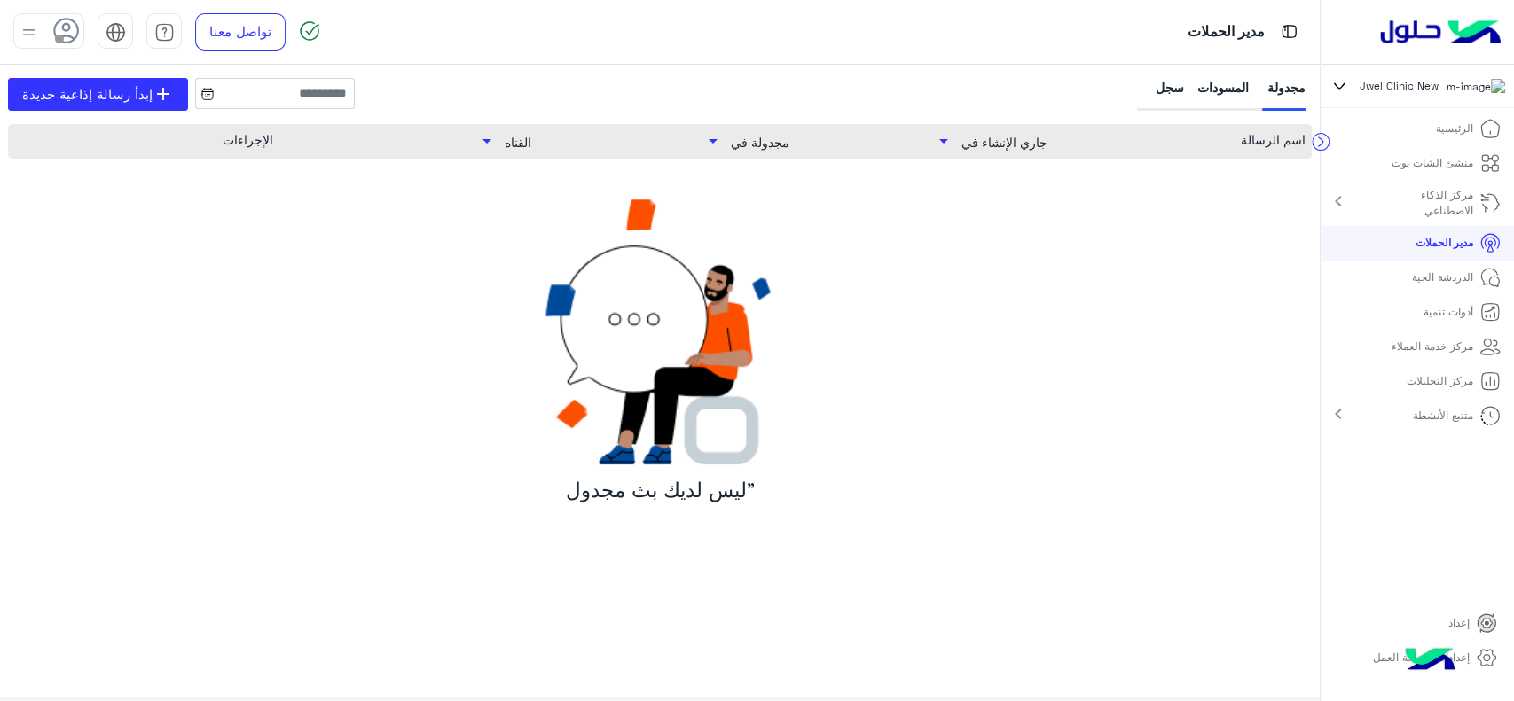
click at [1171, 92] on div "سجل" at bounding box center [1162, 94] width 43 height 33
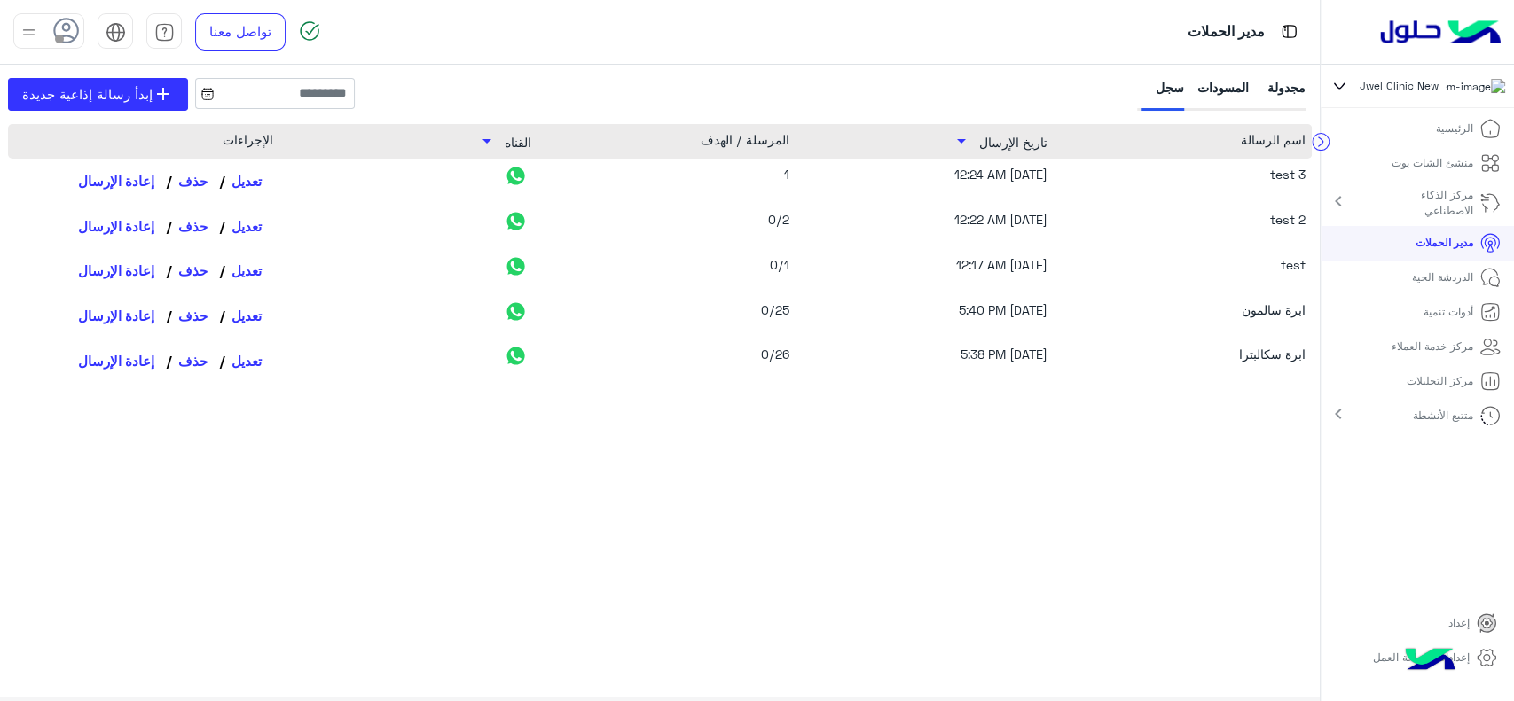
click at [1042, 216] on div "10/15/25, 12:22 AM" at bounding box center [918, 226] width 258 height 32
click at [250, 231] on link "تعديل" at bounding box center [246, 226] width 52 height 30
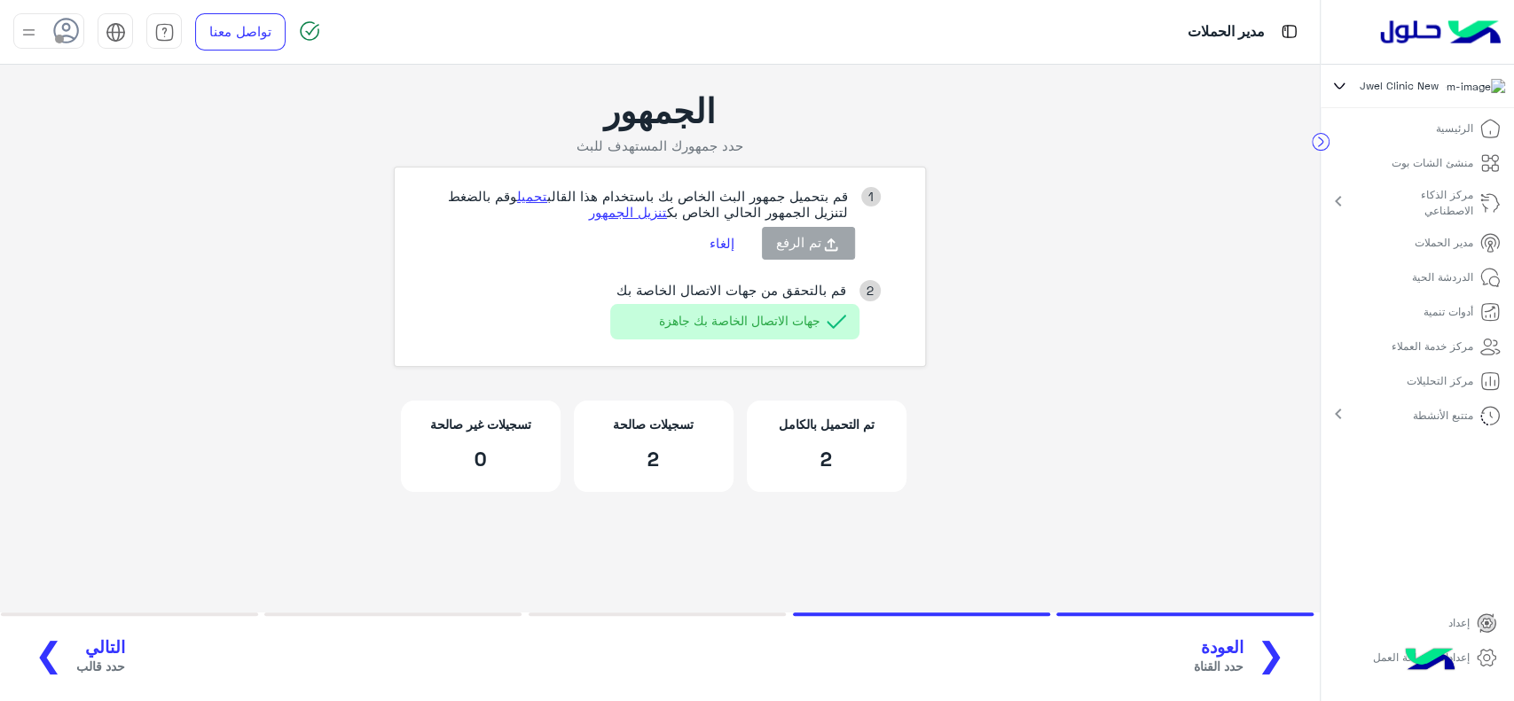
click at [903, 153] on div "الجمهور حدد جمهورك المستهدف للبث 1 قم بتحميل جمهور البث الخاص بك باستخدام هذا ا…" at bounding box center [660, 228] width 532 height 277
click at [1397, 245] on li "مدير الحملات" at bounding box center [1416, 243] width 193 height 35
click at [1423, 251] on p "مدير الحملات" at bounding box center [1443, 243] width 59 height 16
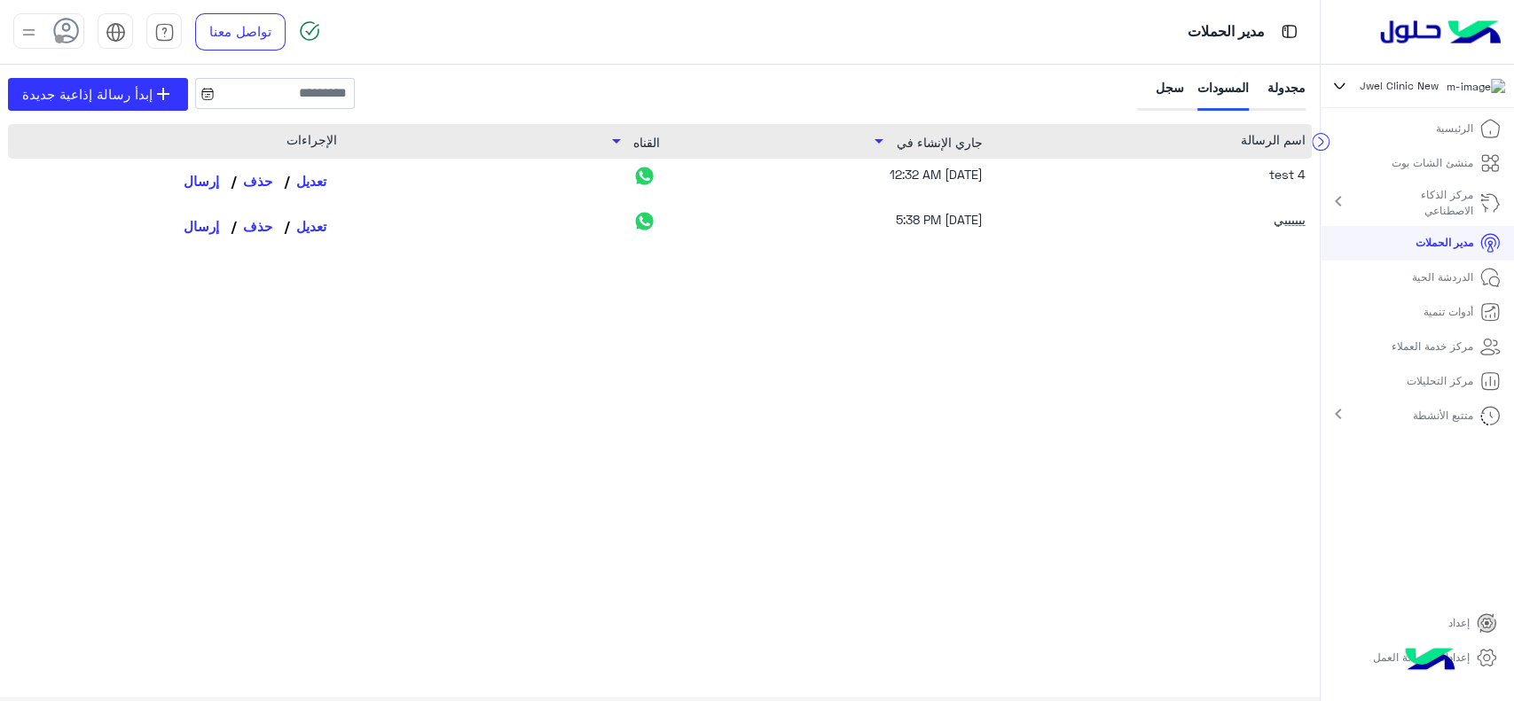
click at [1170, 79] on div "سجل" at bounding box center [1162, 94] width 43 height 33
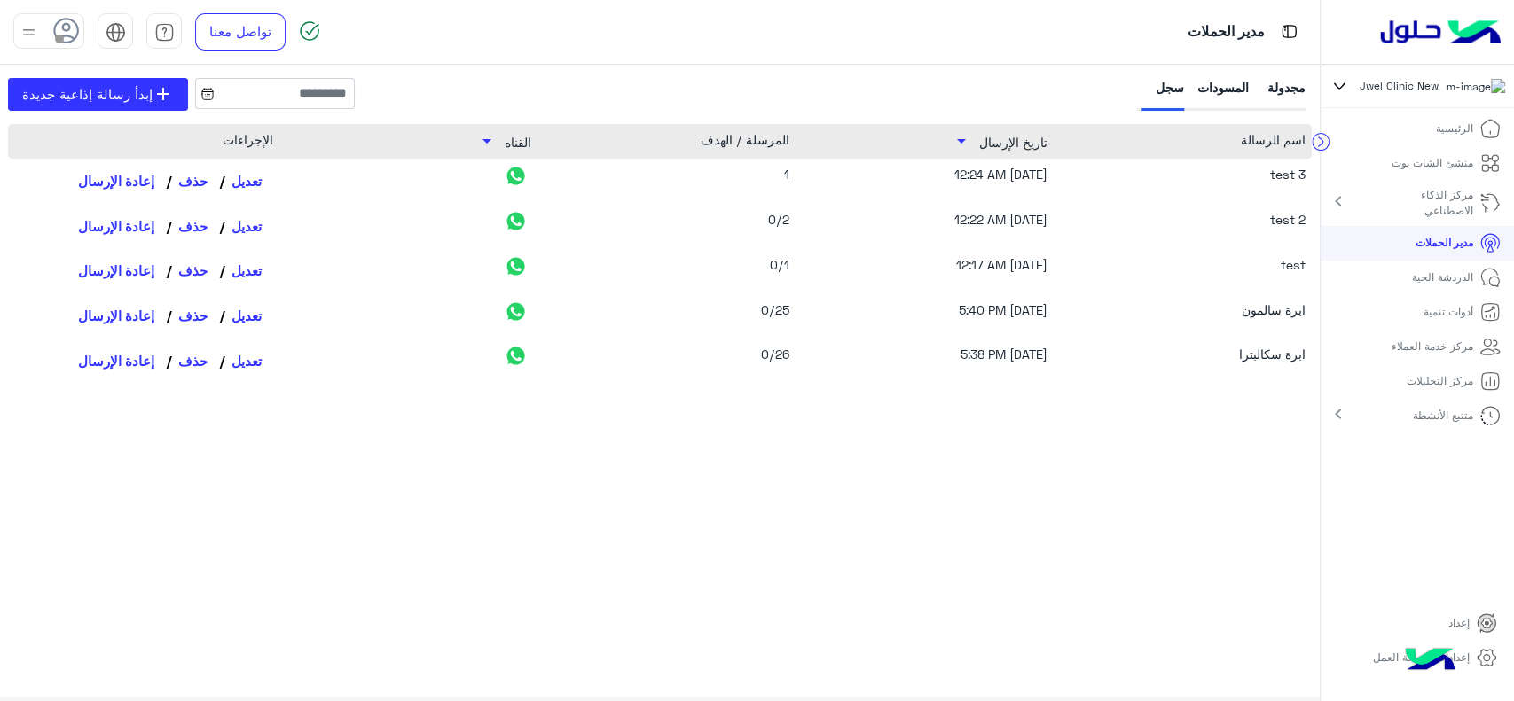
click at [1159, 174] on div "test 3" at bounding box center [1189, 181] width 232 height 32
click at [110, 510] on div "test 3 10/15/25, 12:24 AM 1 تعديل حذف إعادة الإرسال test 2 10/15/25, 12:22 AM 0…" at bounding box center [659, 396] width 1303 height 474
click at [116, 25] on img at bounding box center [116, 32] width 20 height 20
click at [119, 95] on span "English" at bounding box center [115, 99] width 45 height 16
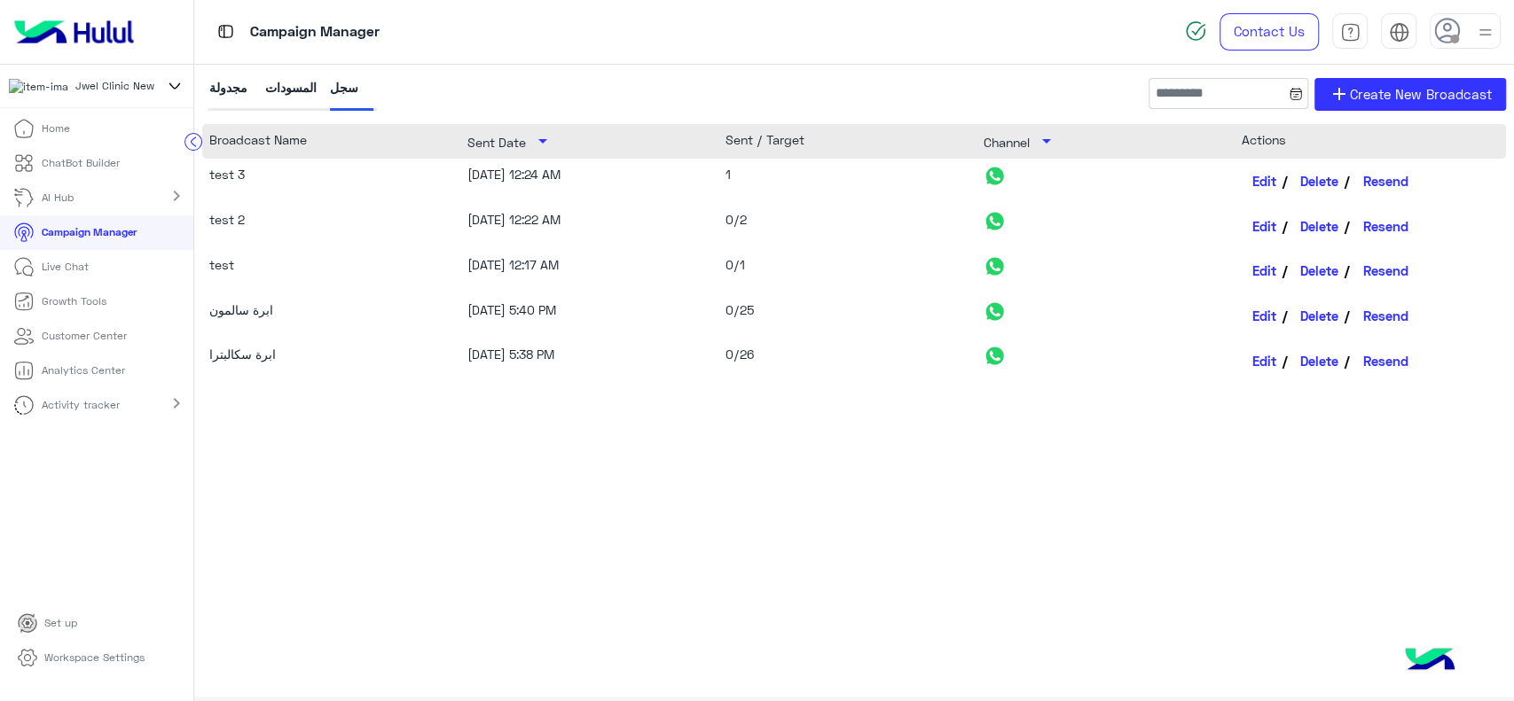
click at [335, 439] on div "test 3 10/15/25, 12:24 AM 1 Edit Delete Resend test 2 10/15/25, 12:22 AM 0/2 Ed…" at bounding box center [853, 396] width 1303 height 474
click at [128, 90] on div "Jwel Clinic New" at bounding box center [81, 85] width 145 height 17
click at [65, 657] on p "Workspace Settings" at bounding box center [94, 658] width 100 height 16
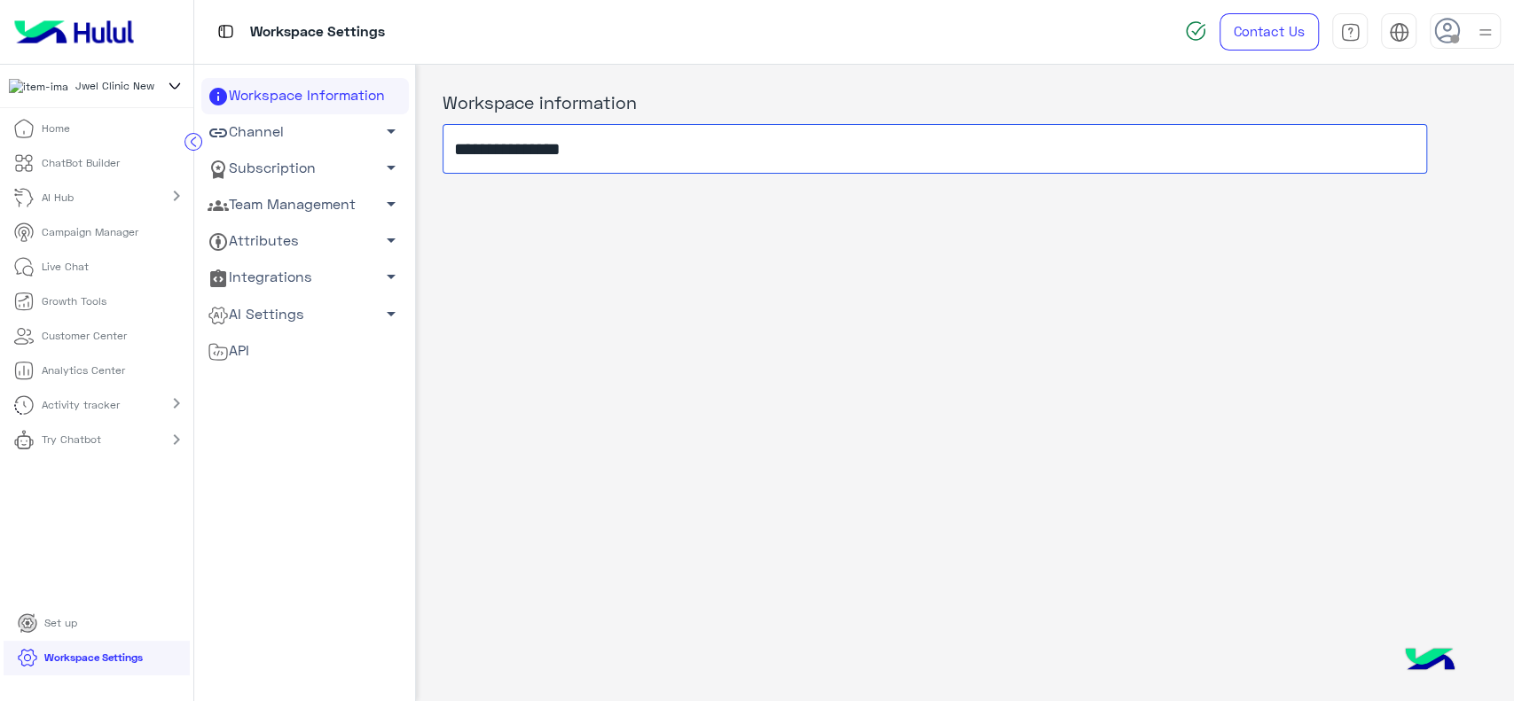
click at [465, 153] on input "**********" at bounding box center [934, 149] width 984 height 50
click at [295, 202] on link "Team Management arrow_drop_down" at bounding box center [304, 205] width 207 height 36
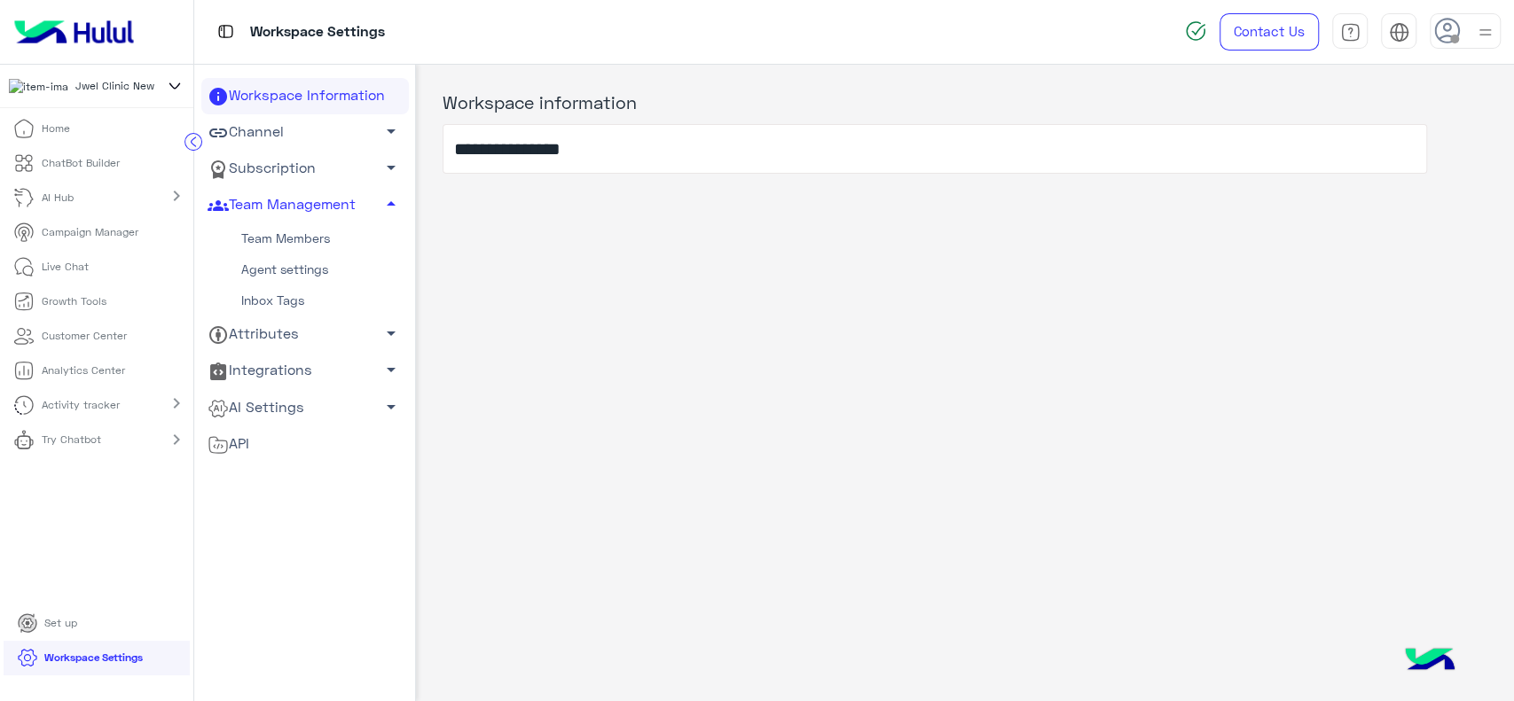
click at [285, 243] on link "Team Members" at bounding box center [304, 238] width 207 height 31
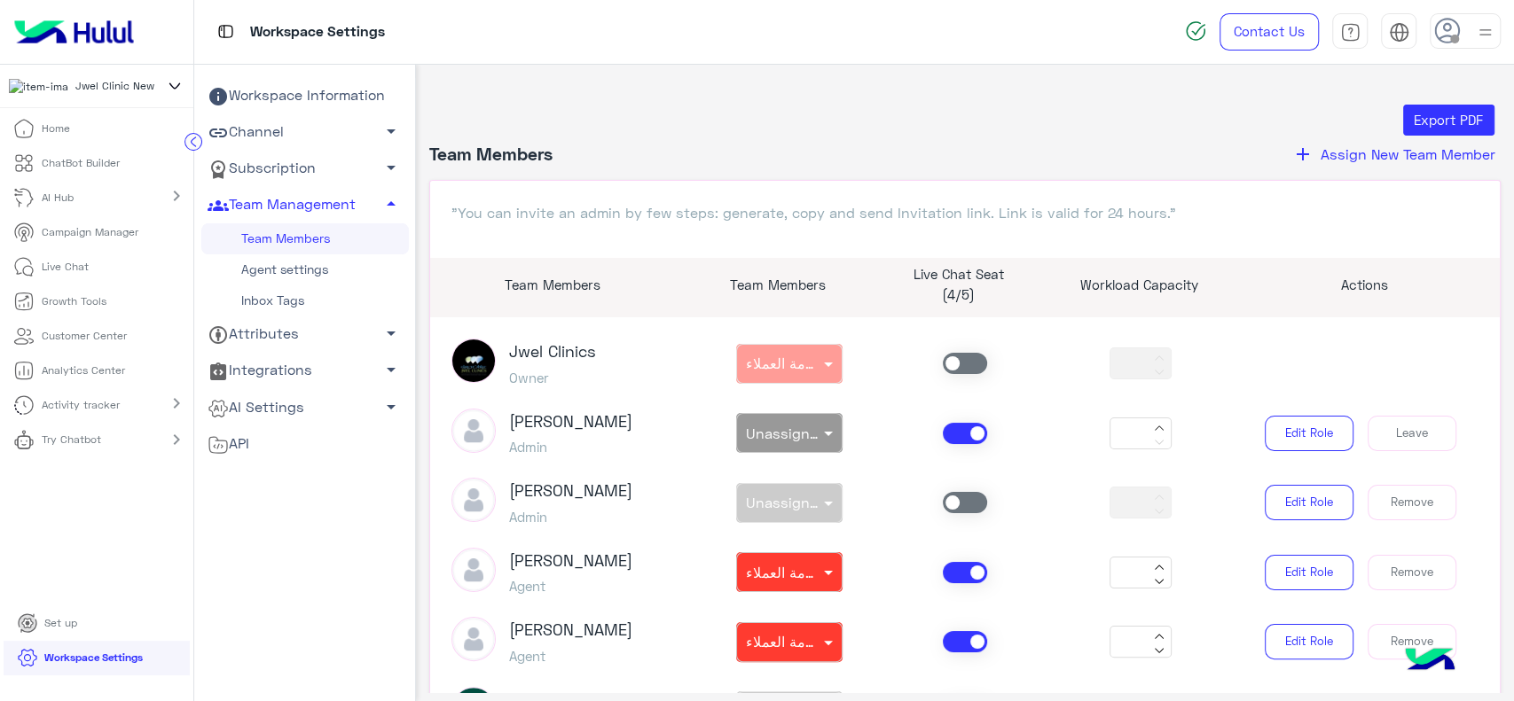
click at [1348, 153] on span "Assign New Team Member" at bounding box center [1407, 153] width 175 height 17
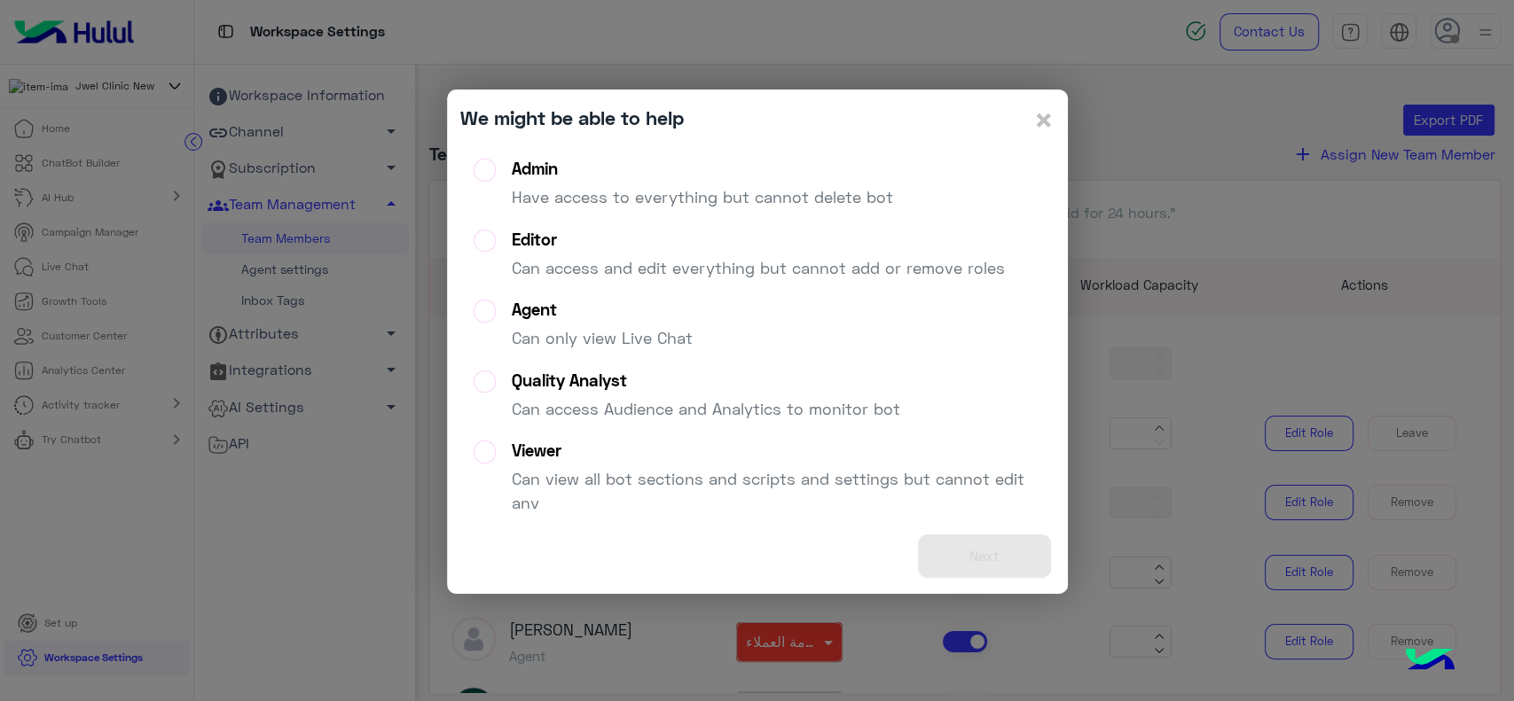
click at [868, 191] on p "Have access to everything but cannot delete bot" at bounding box center [702, 197] width 381 height 24
click at [980, 565] on button "Next" at bounding box center [984, 556] width 133 height 43
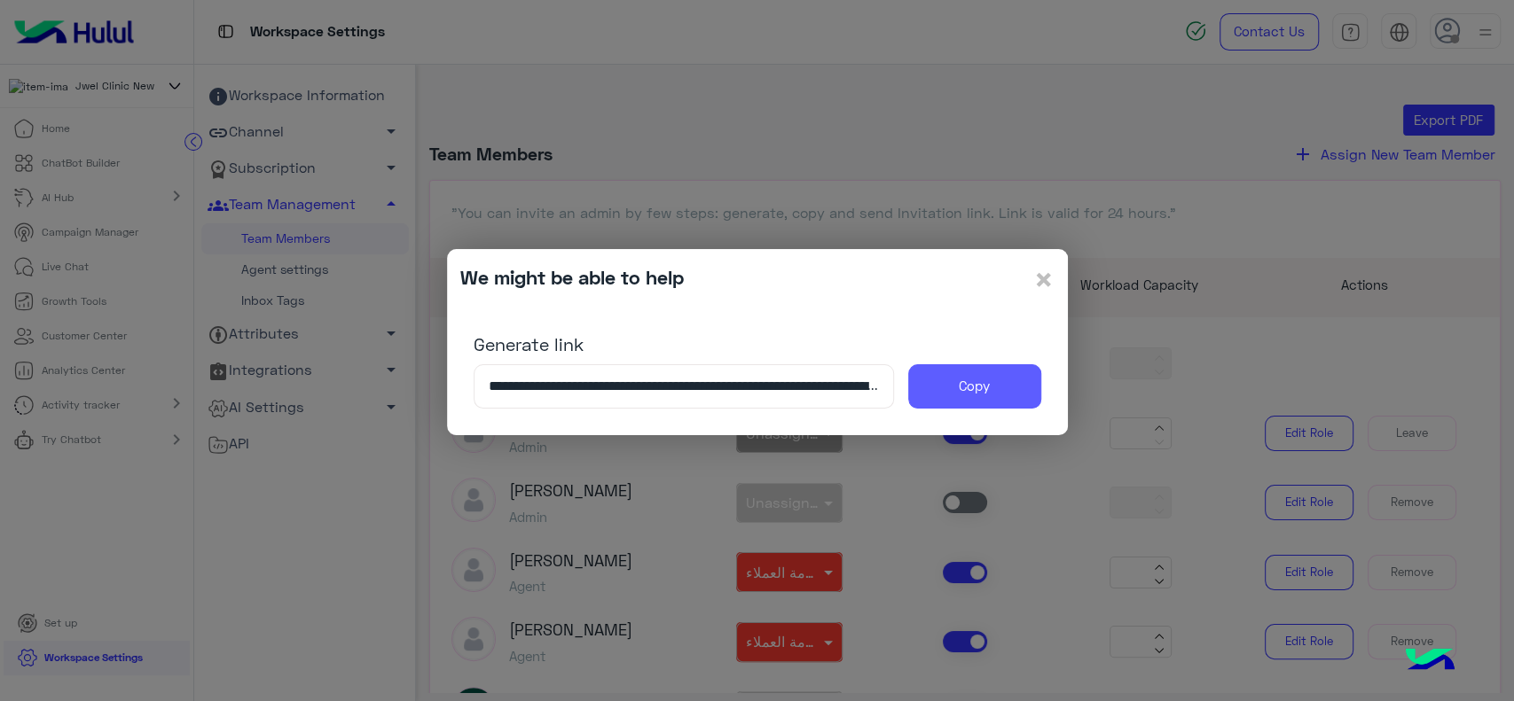
click at [967, 400] on button "Copy" at bounding box center [974, 386] width 133 height 44
click at [1051, 266] on span "×" at bounding box center [1043, 279] width 21 height 40
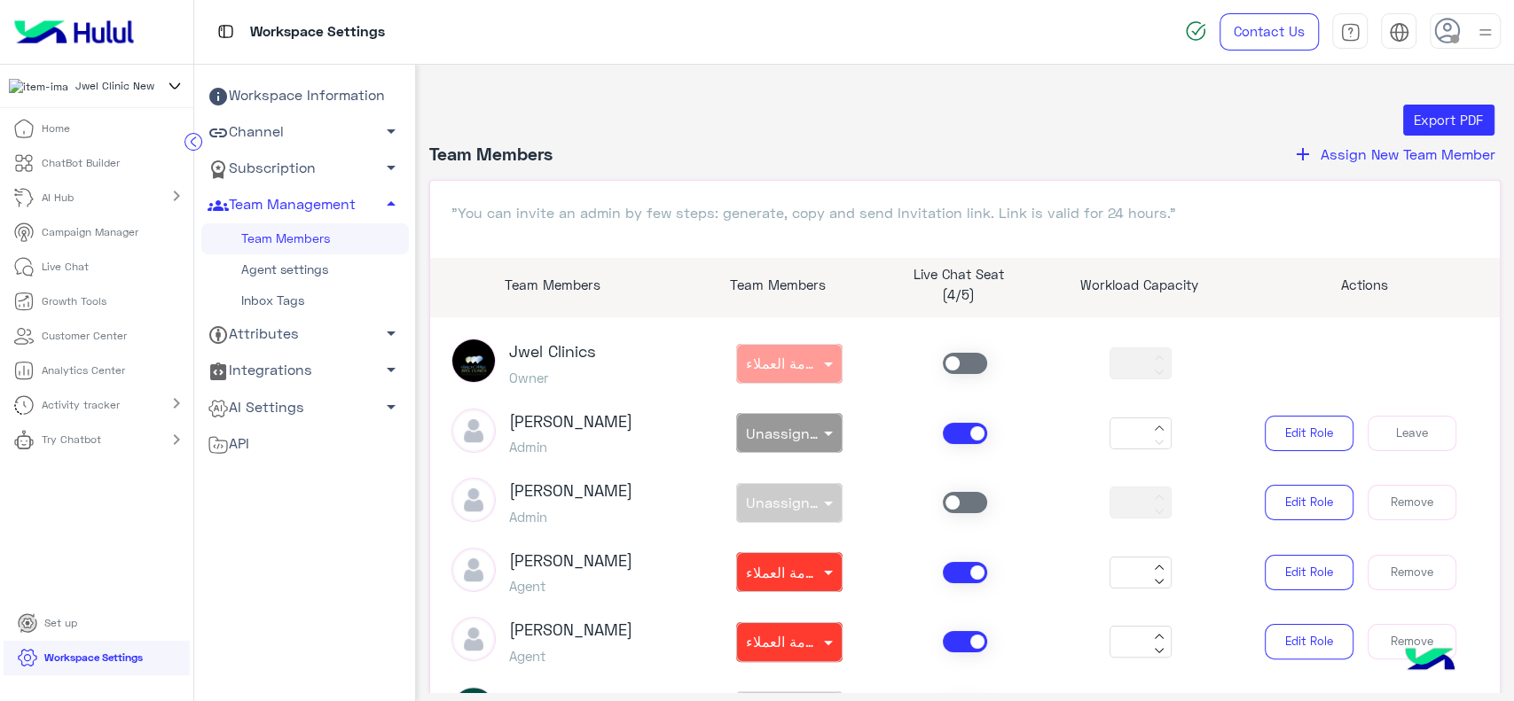
click at [121, 238] on p "Campaign Manager" at bounding box center [90, 232] width 97 height 16
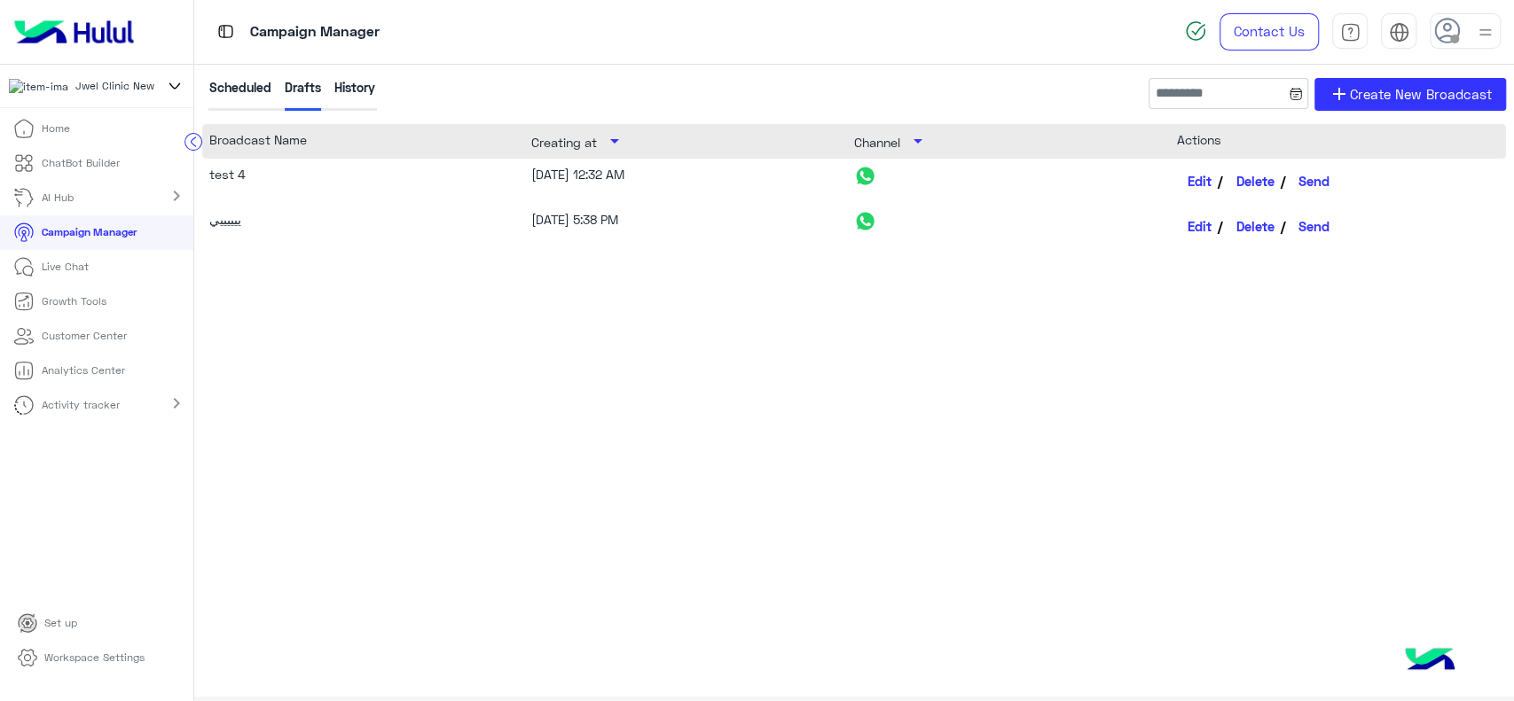
click at [356, 90] on div "History" at bounding box center [354, 94] width 41 height 33
